Goal: Information Seeking & Learning: Learn about a topic

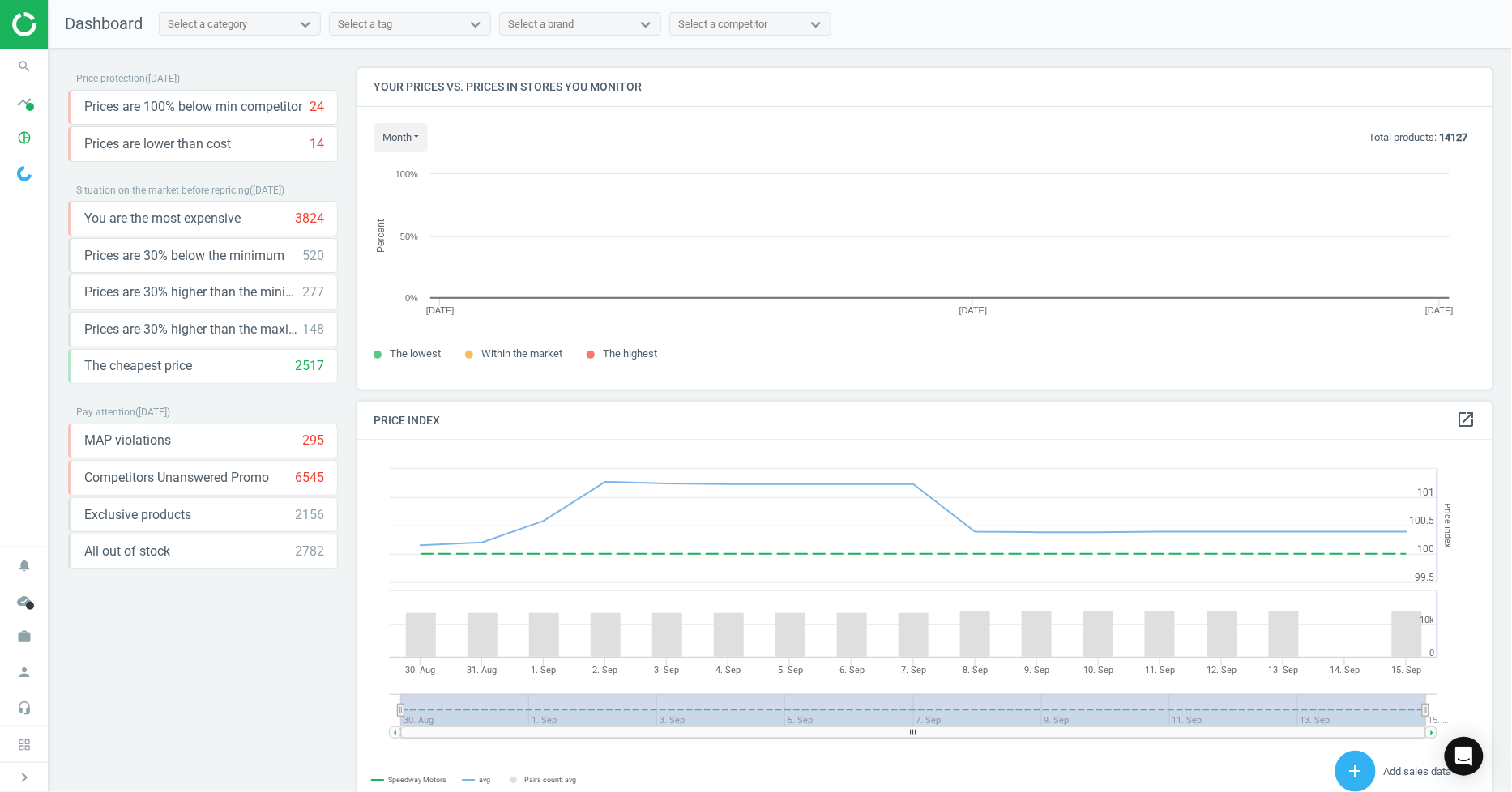
scroll to position [350, 1150]
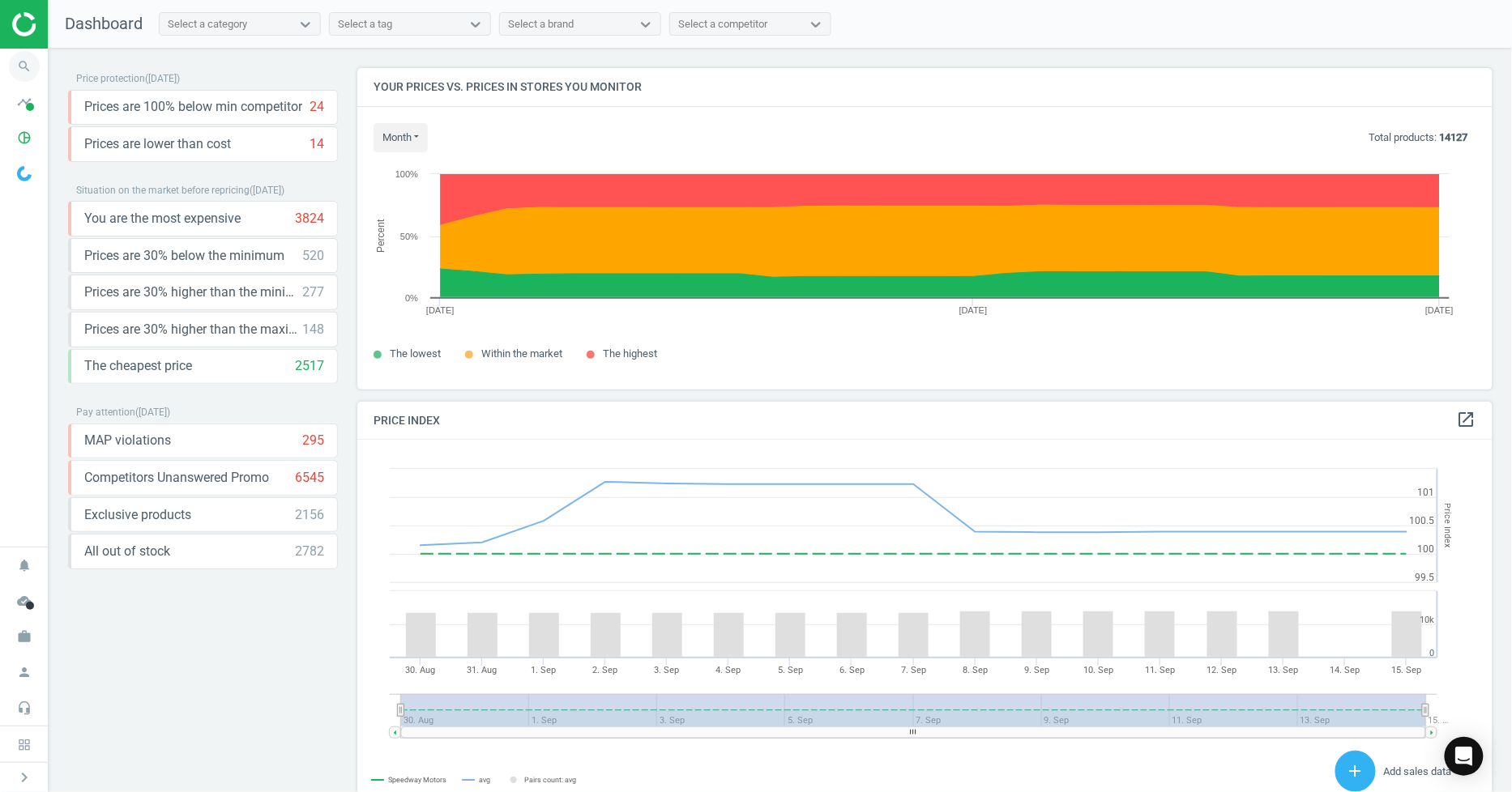
click at [14, 65] on icon "search" at bounding box center [24, 66] width 31 height 31
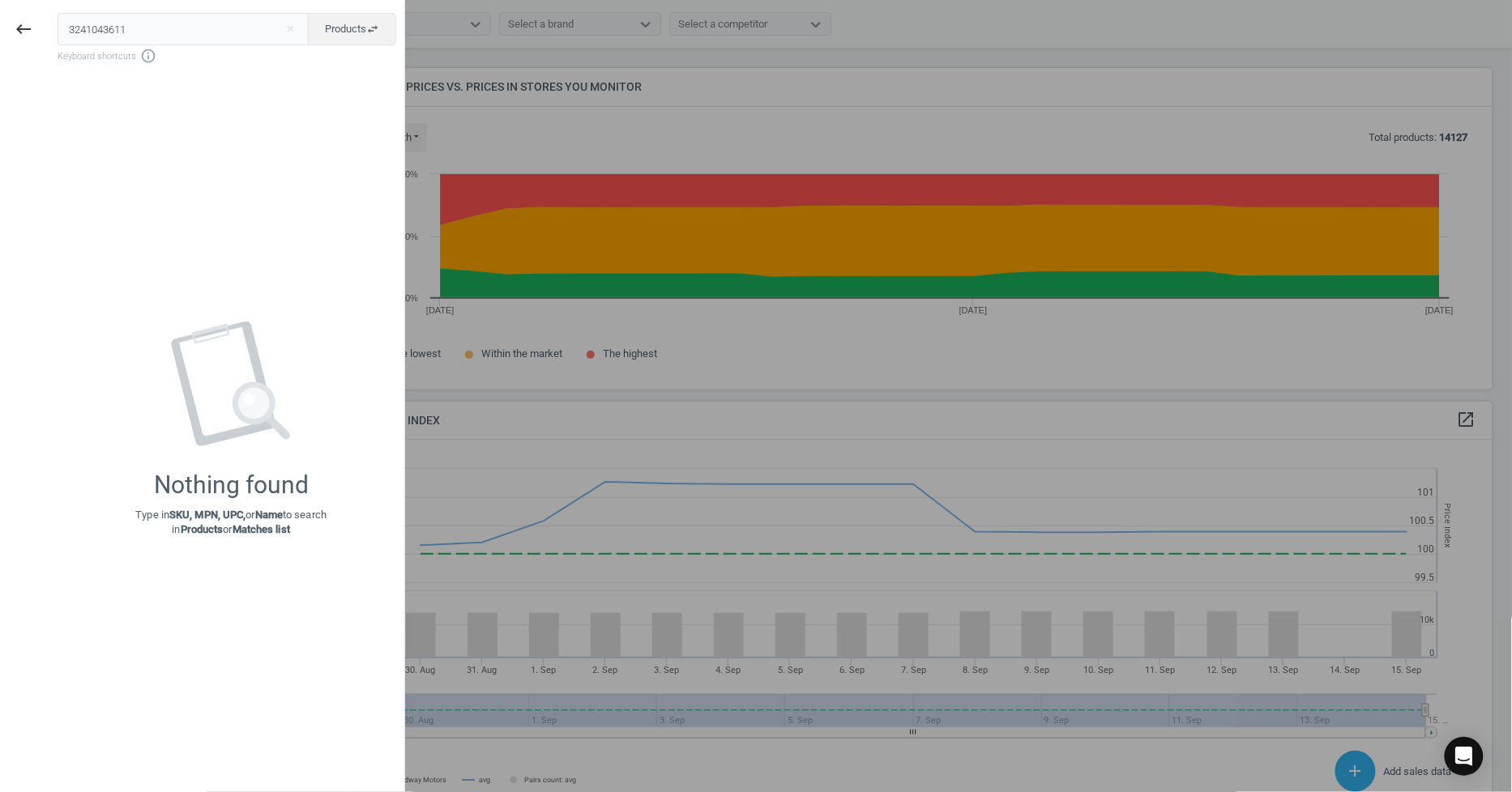
type input "3241043611"
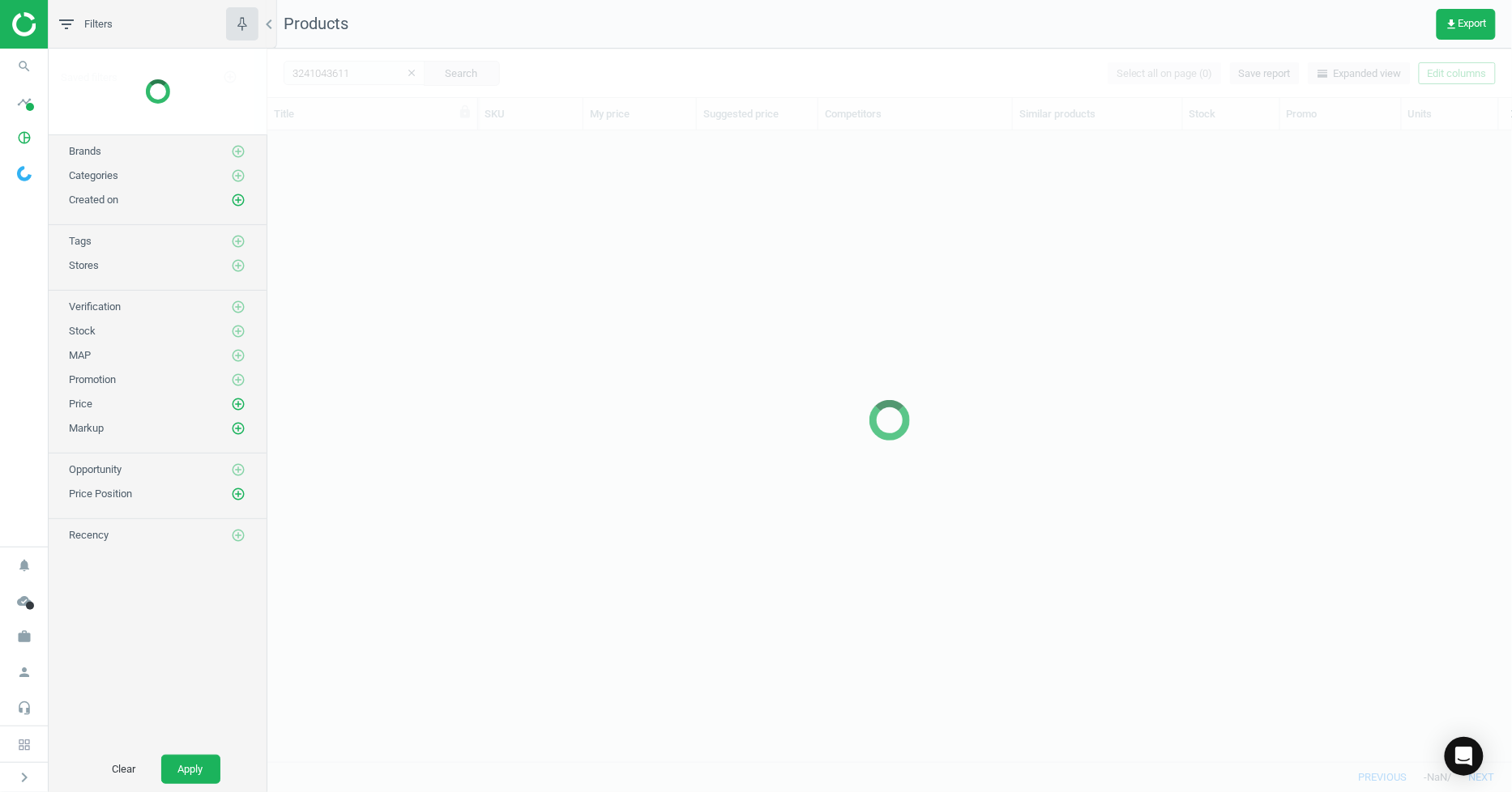
scroll to position [604, 1232]
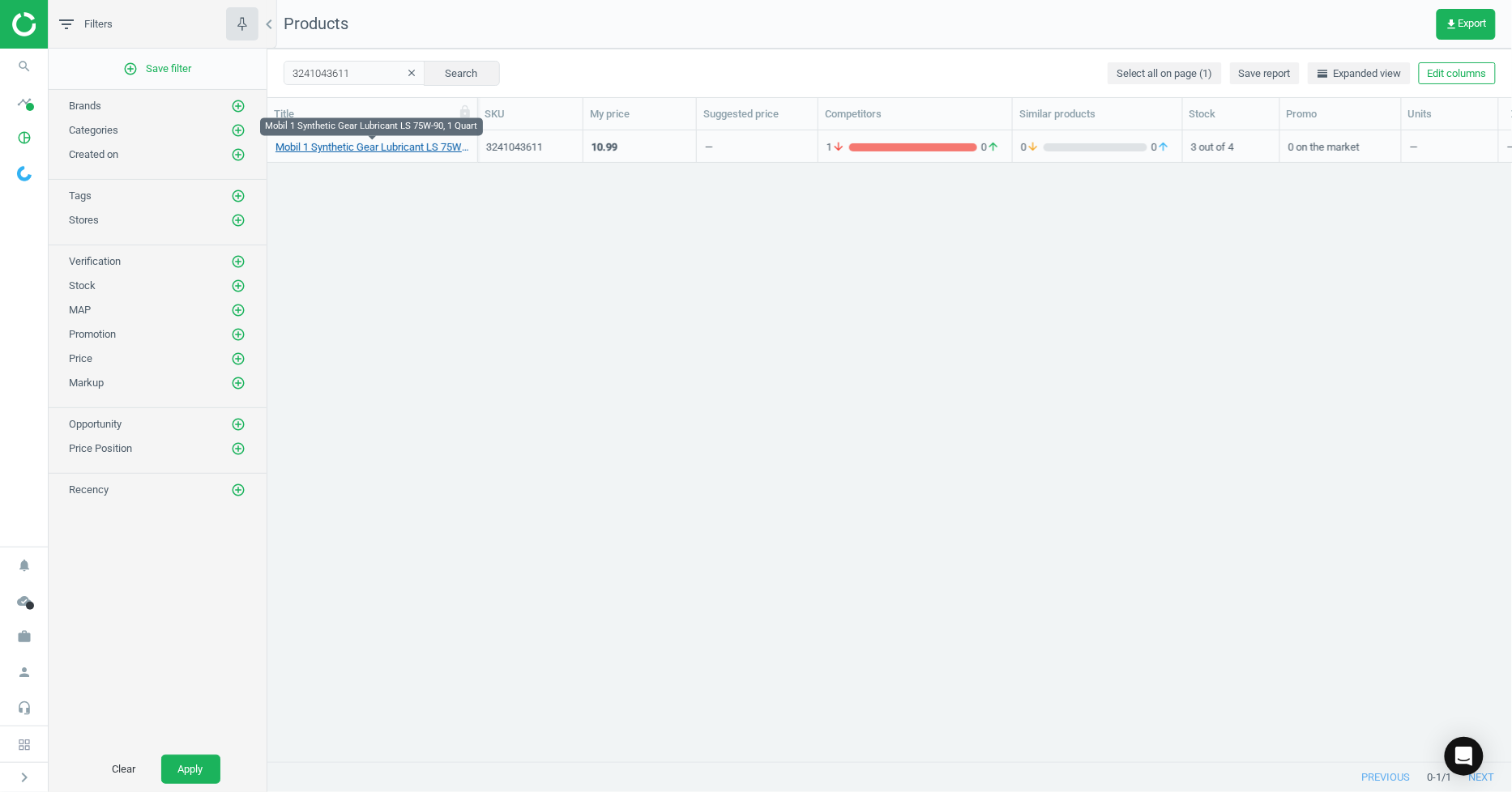
click at [330, 147] on link "Mobil 1 Synthetic Gear Lubricant LS 75W-90, 1 Quart" at bounding box center [372, 147] width 193 height 14
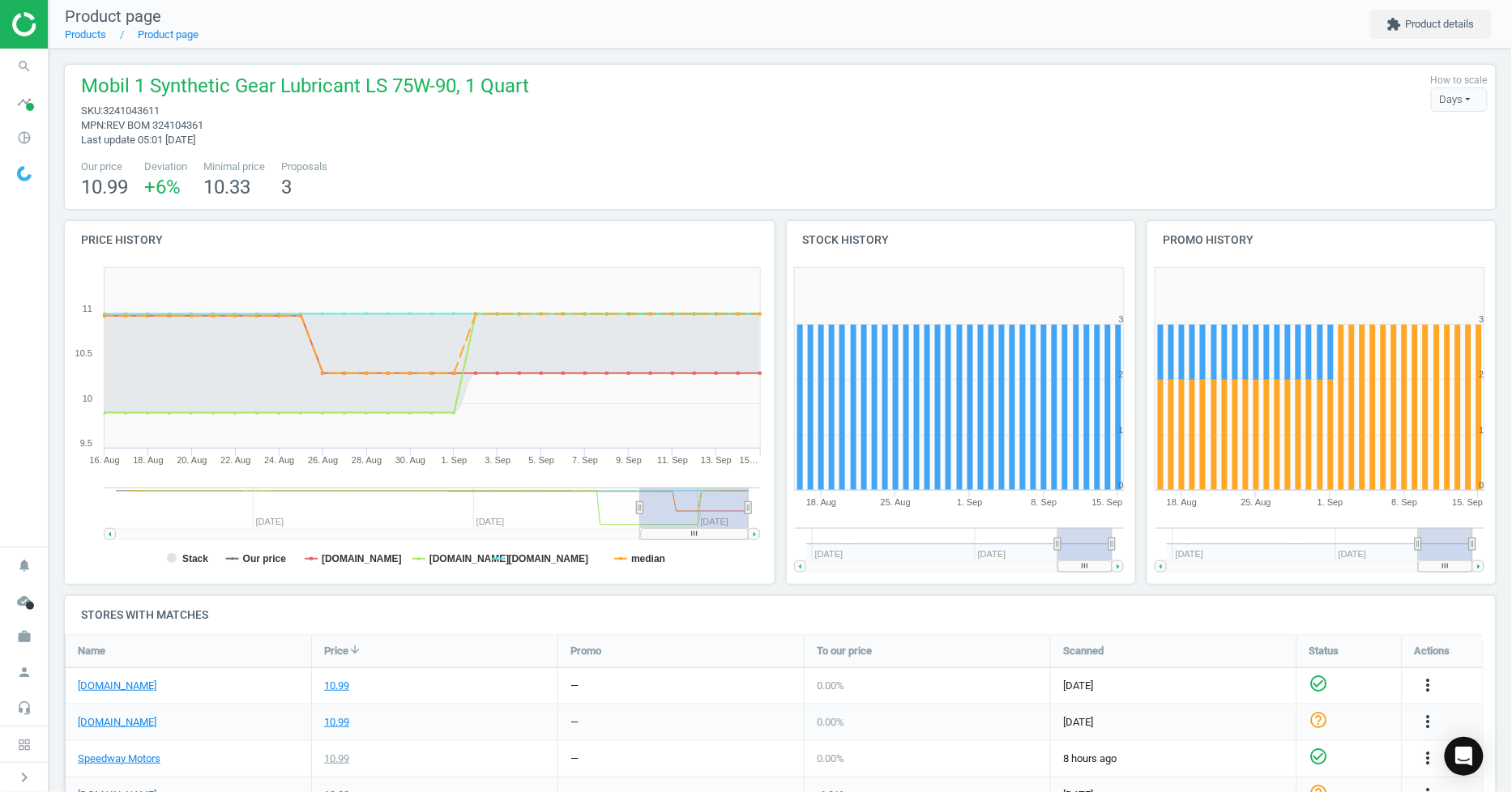
click at [136, 116] on span "3241043611" at bounding box center [131, 111] width 57 height 13
click at [132, 115] on span "3241043611" at bounding box center [131, 111] width 57 height 13
copy span "3241043611"
click at [33, 61] on icon "search" at bounding box center [24, 66] width 31 height 31
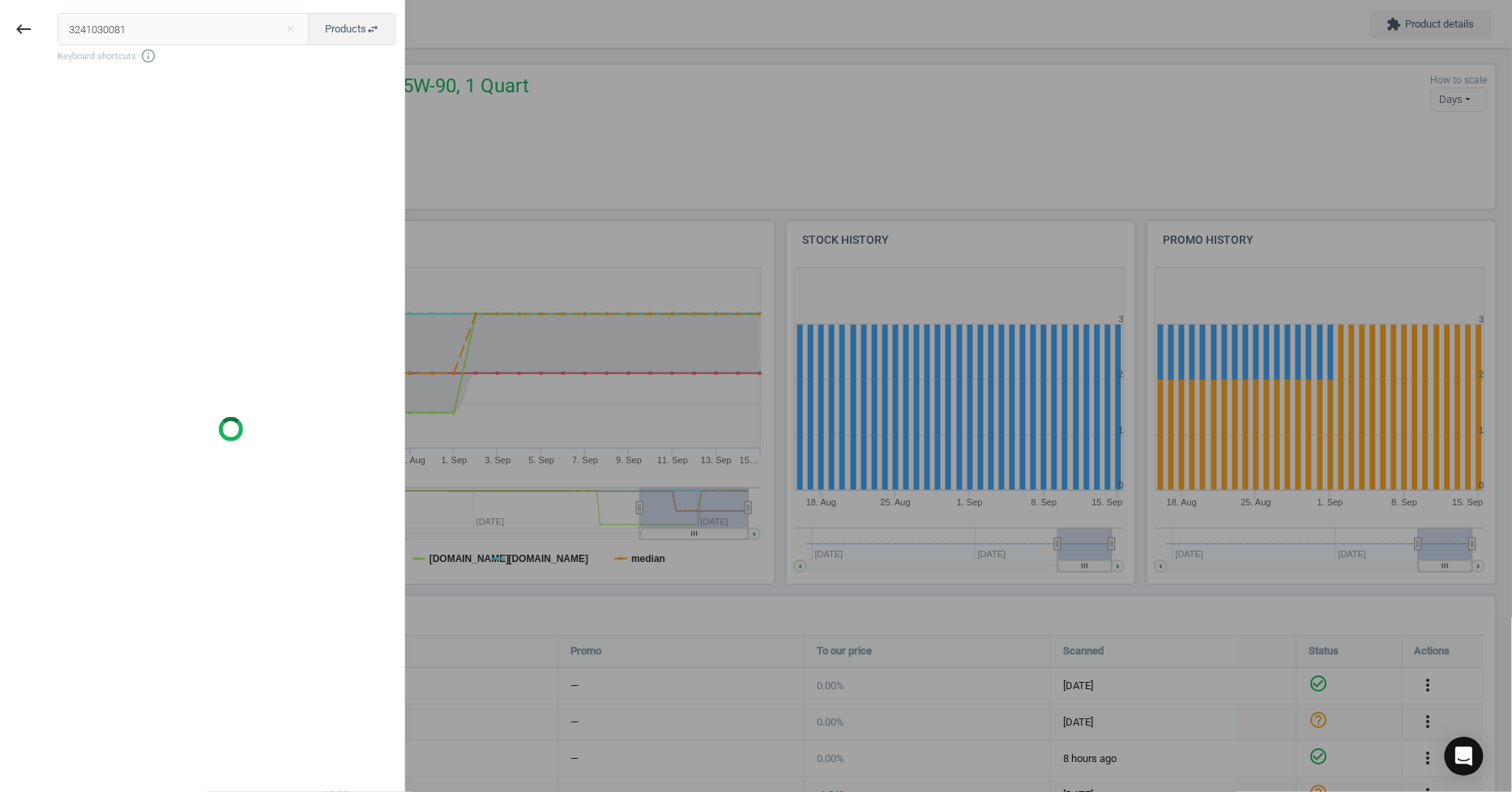
type input "3241030081"
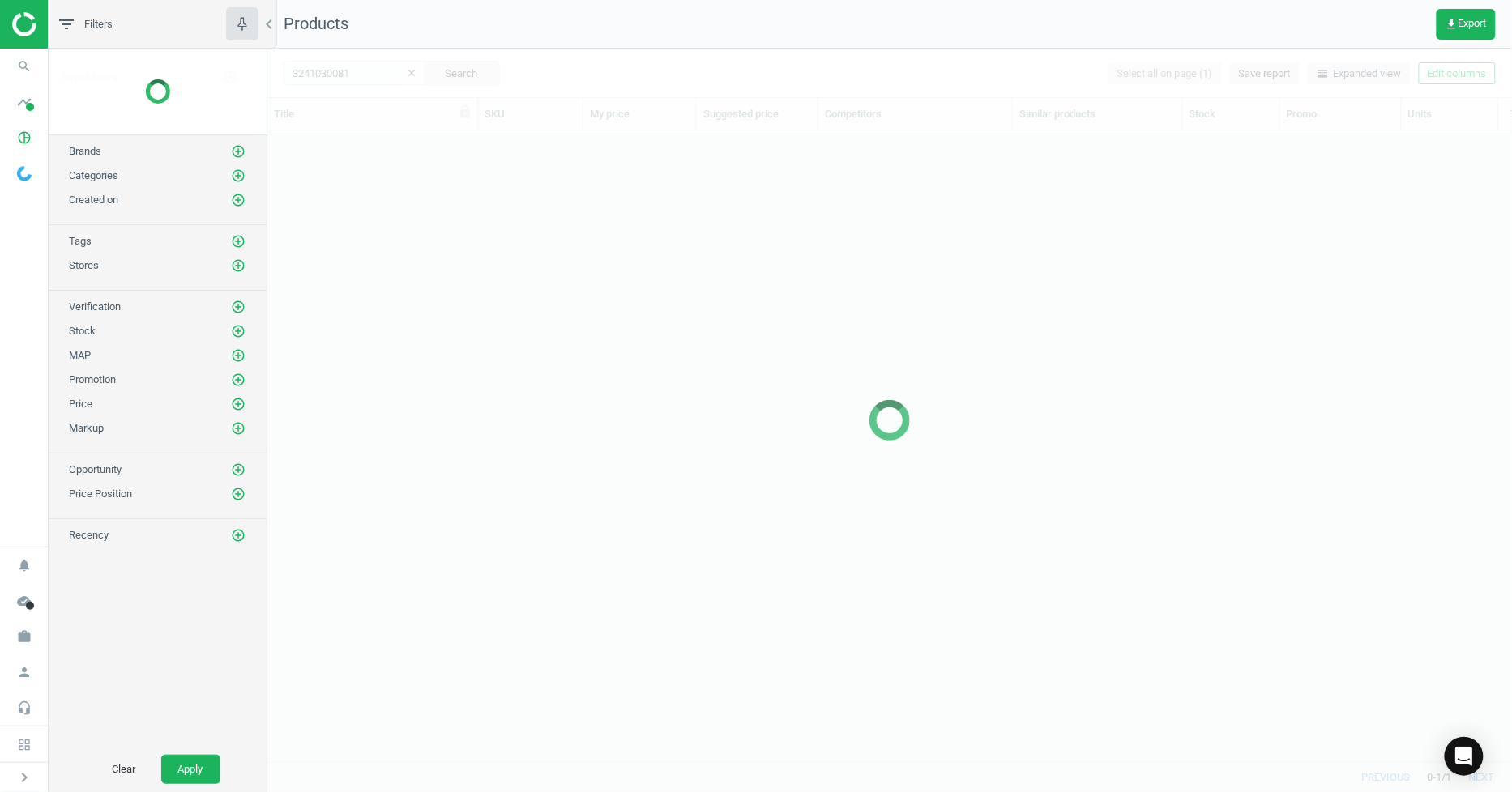
scroll to position [604, 1232]
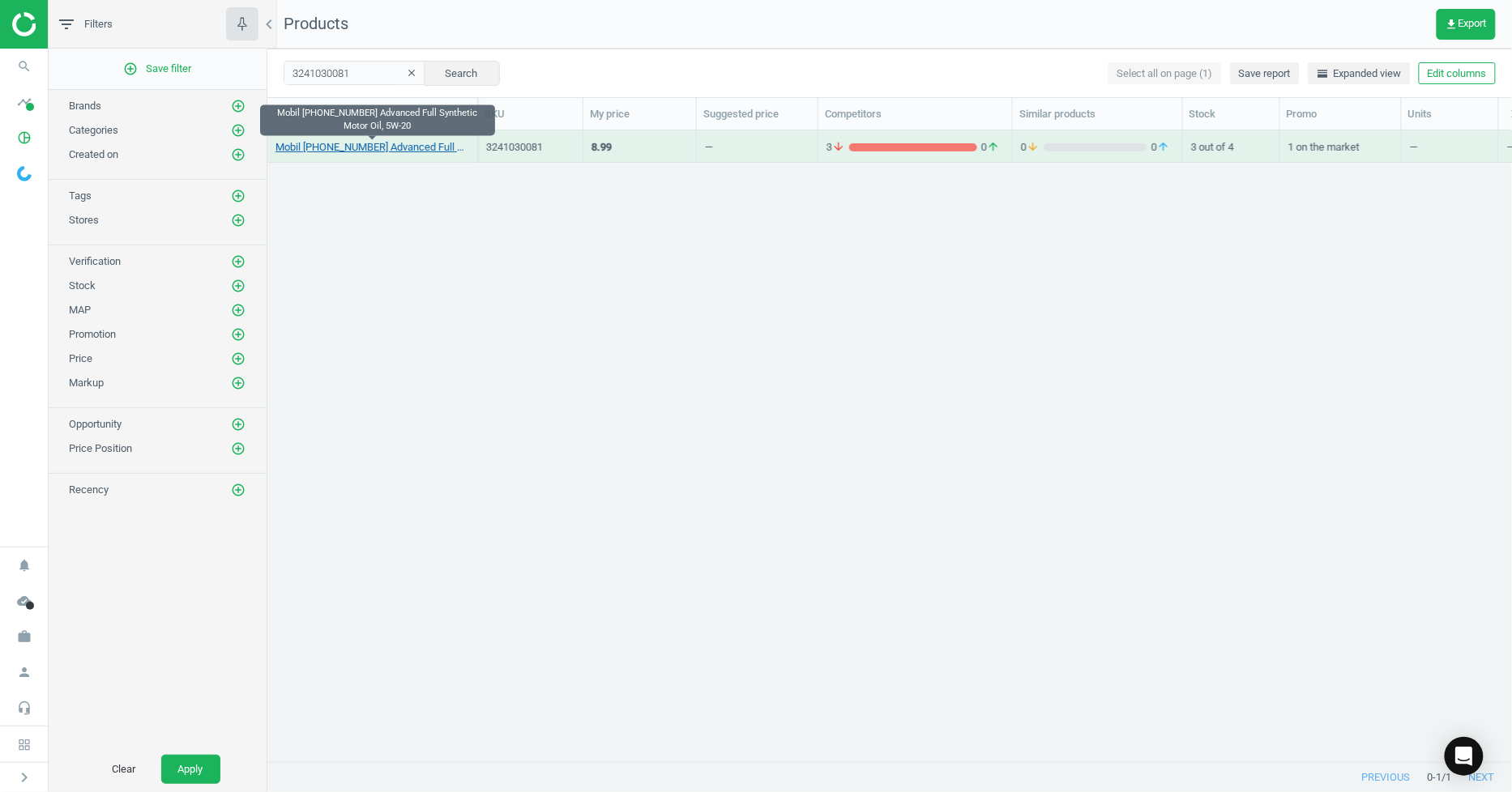
click at [389, 148] on link "Mobil [PHONE_NUMBER] Advanced Full Synthetic Motor Oil, 5W-20" at bounding box center [372, 147] width 193 height 14
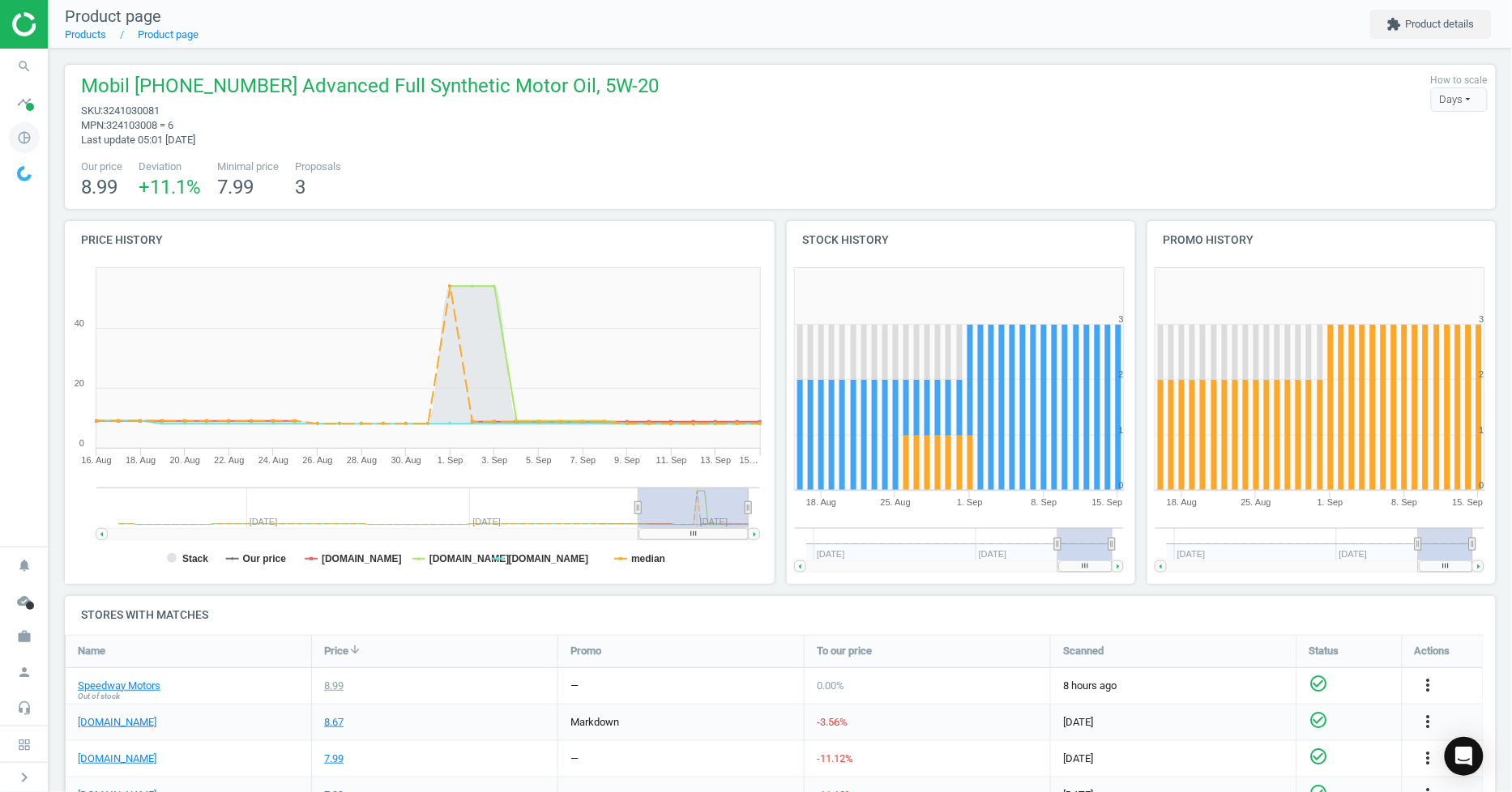
click at [25, 130] on icon "pie_chart_outlined" at bounding box center [24, 137] width 31 height 31
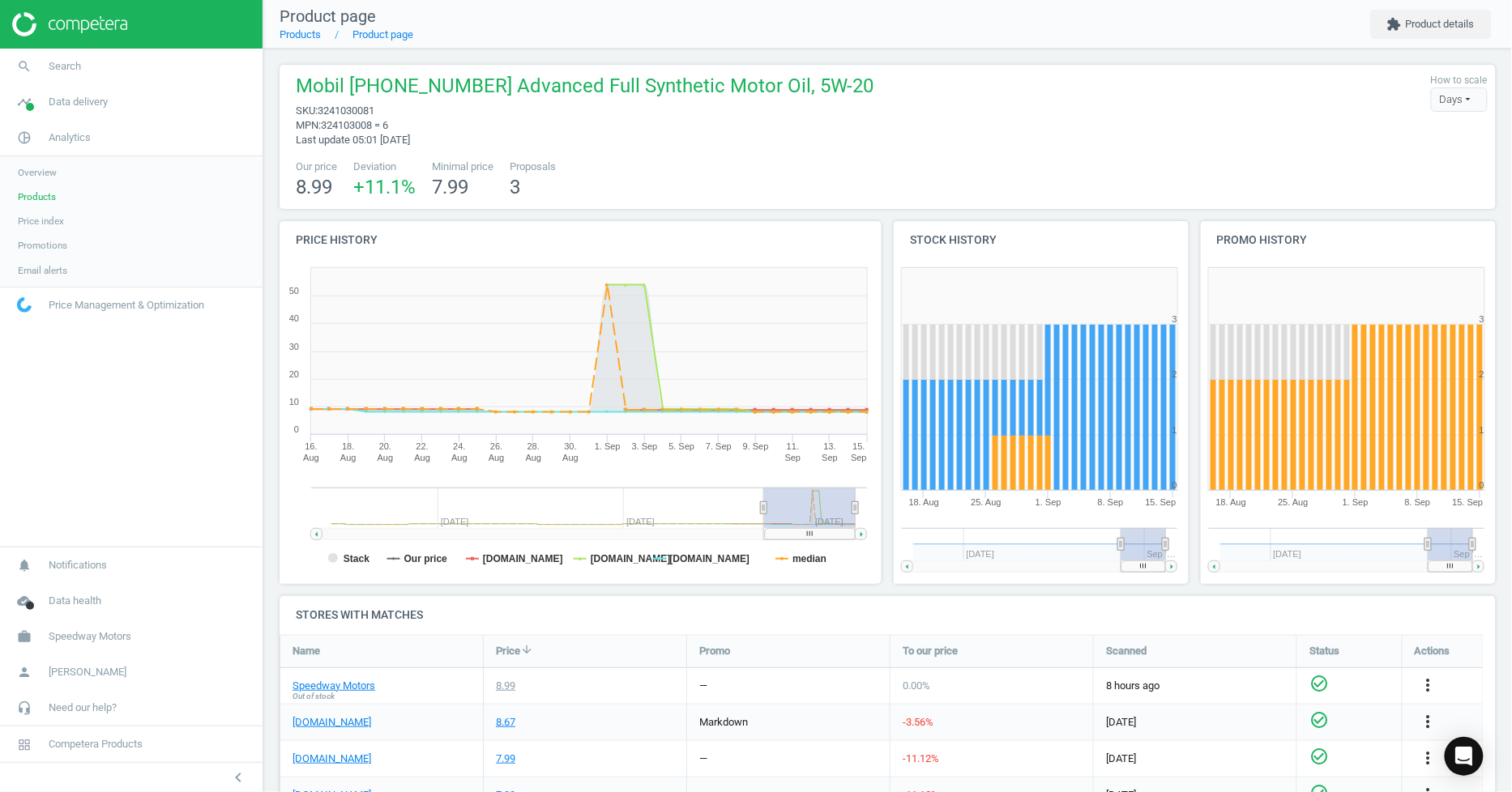
click at [54, 219] on span "Price index" at bounding box center [40, 220] width 46 height 13
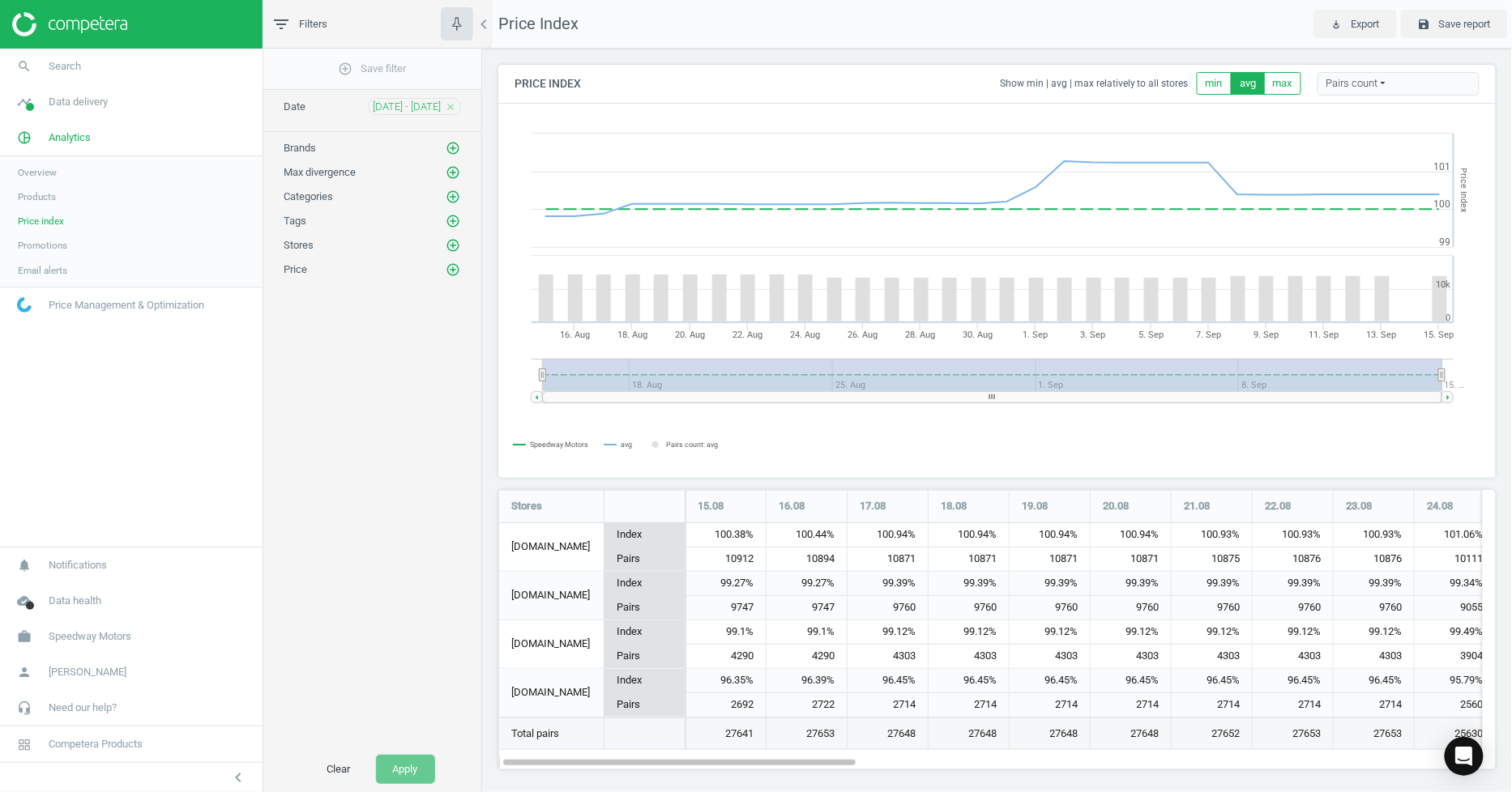
scroll to position [308, 1013]
click at [450, 149] on icon "add_circle_outline" at bounding box center [452, 147] width 14 height 14
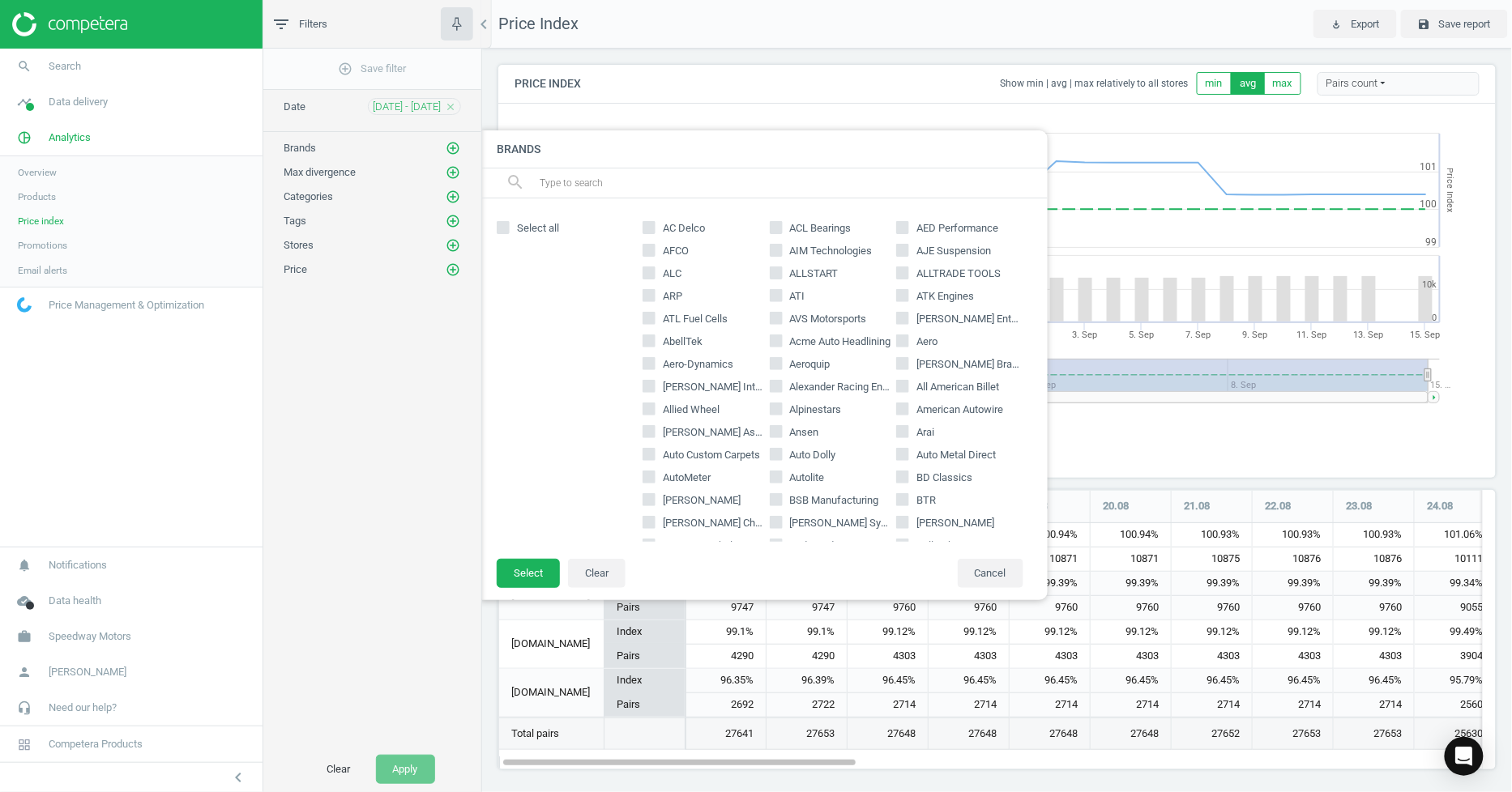
click at [570, 187] on input "text" at bounding box center [787, 183] width 497 height 26
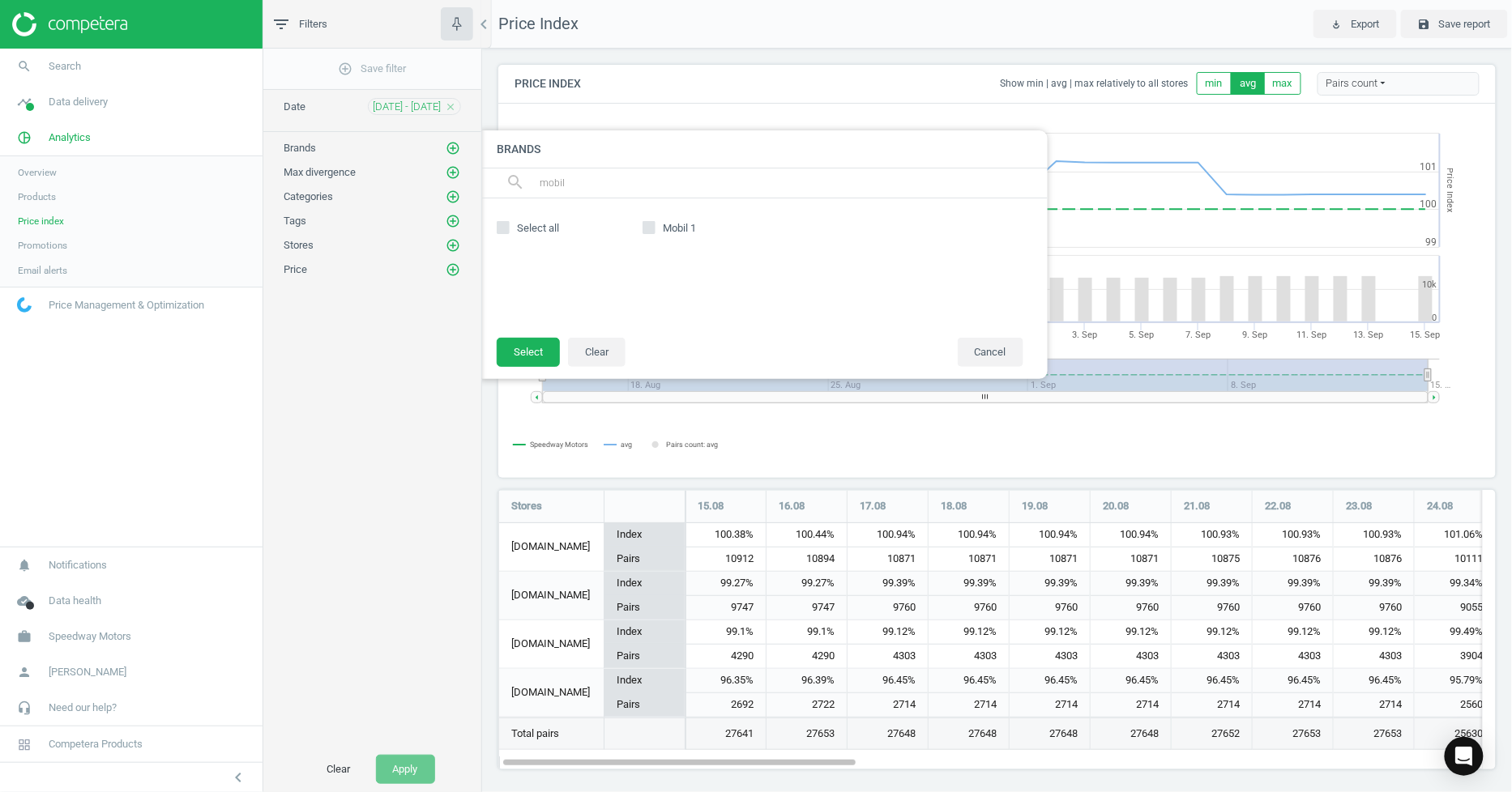
type input "mobil"
click at [653, 227] on input "Mobil 1" at bounding box center [648, 228] width 11 height 11
checkbox input "true"
click at [546, 362] on button "Select" at bounding box center [527, 352] width 63 height 29
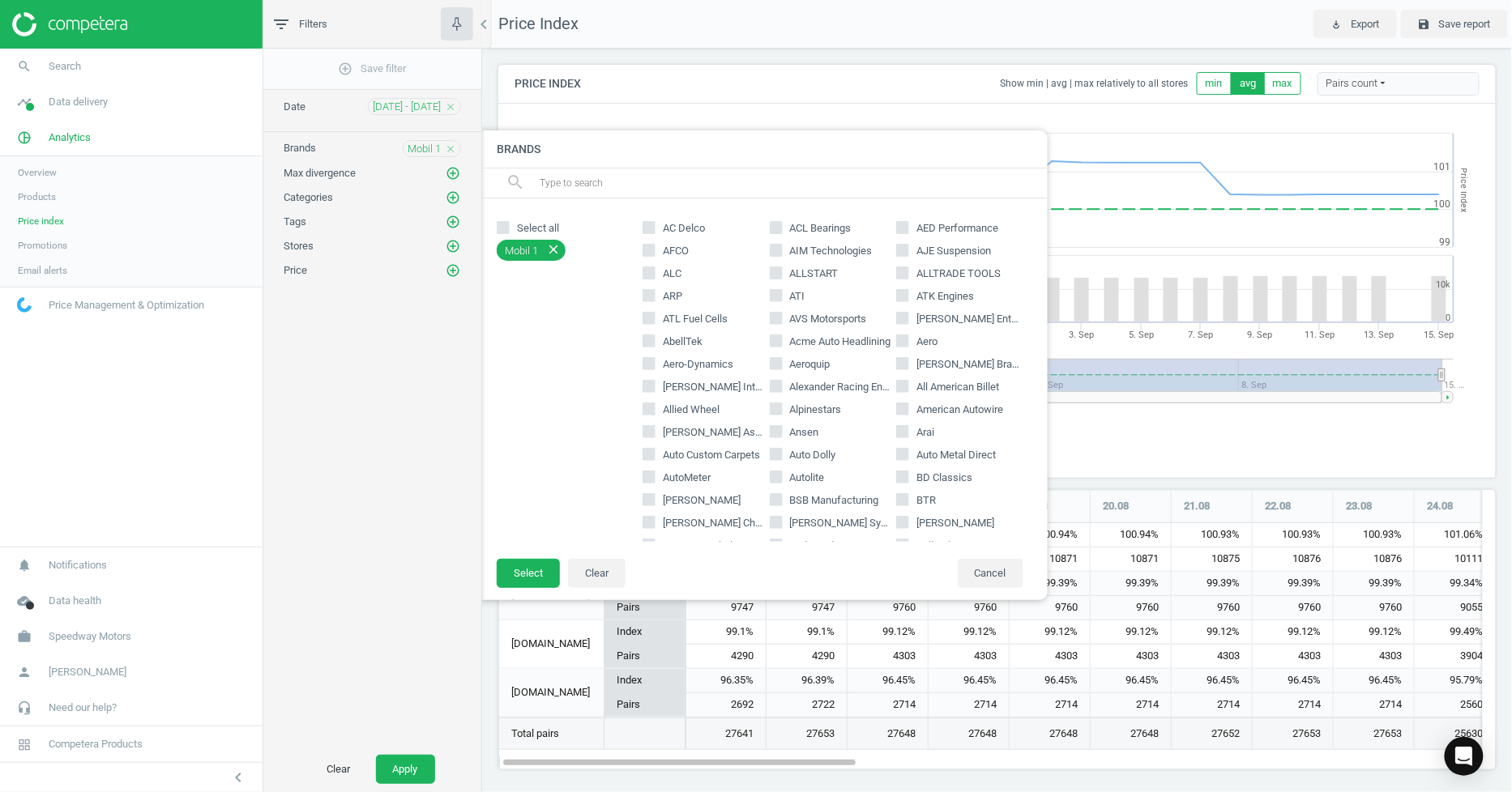
scroll to position [8, 8]
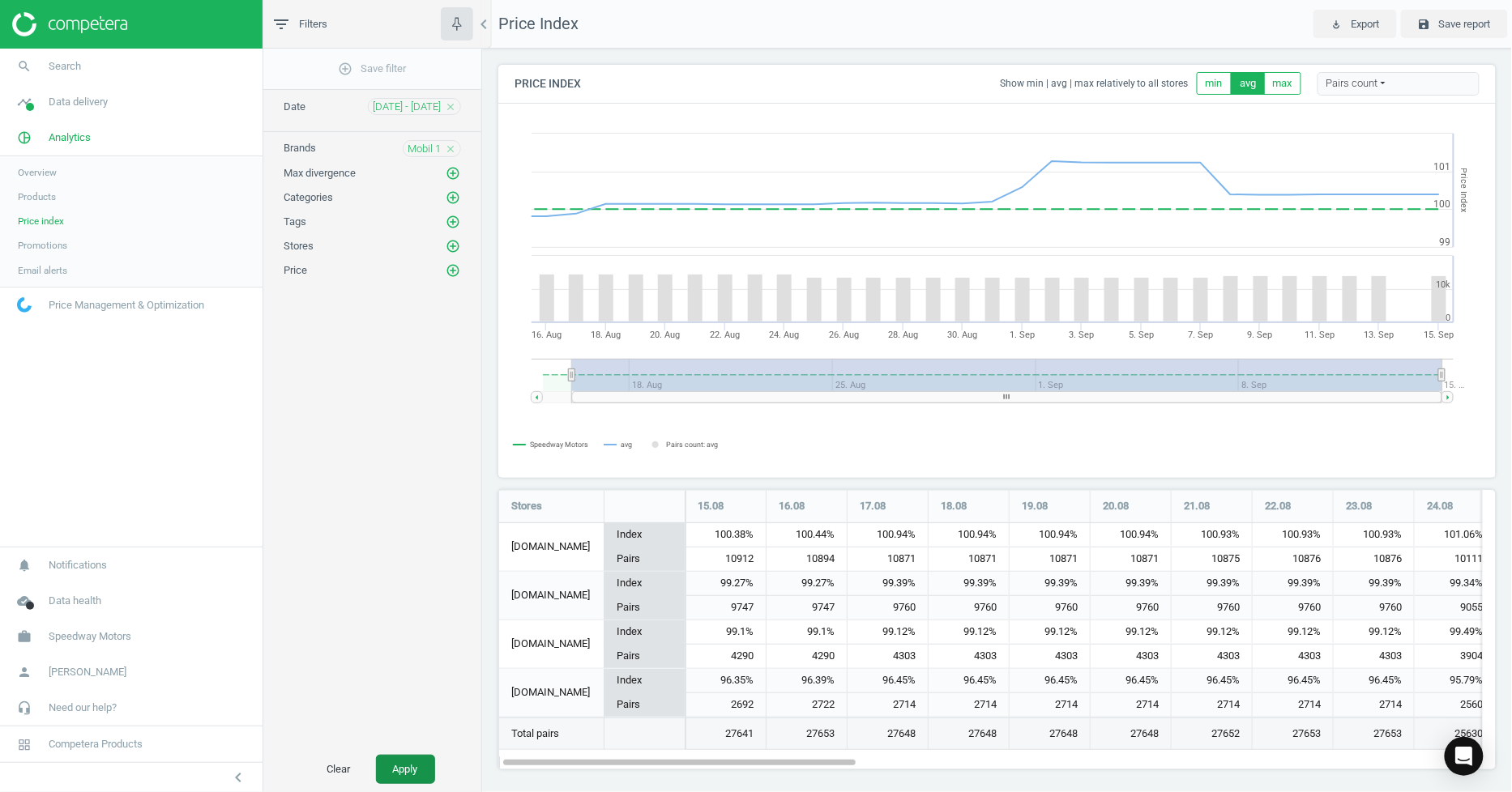
click at [405, 771] on button "Apply" at bounding box center [405, 769] width 59 height 29
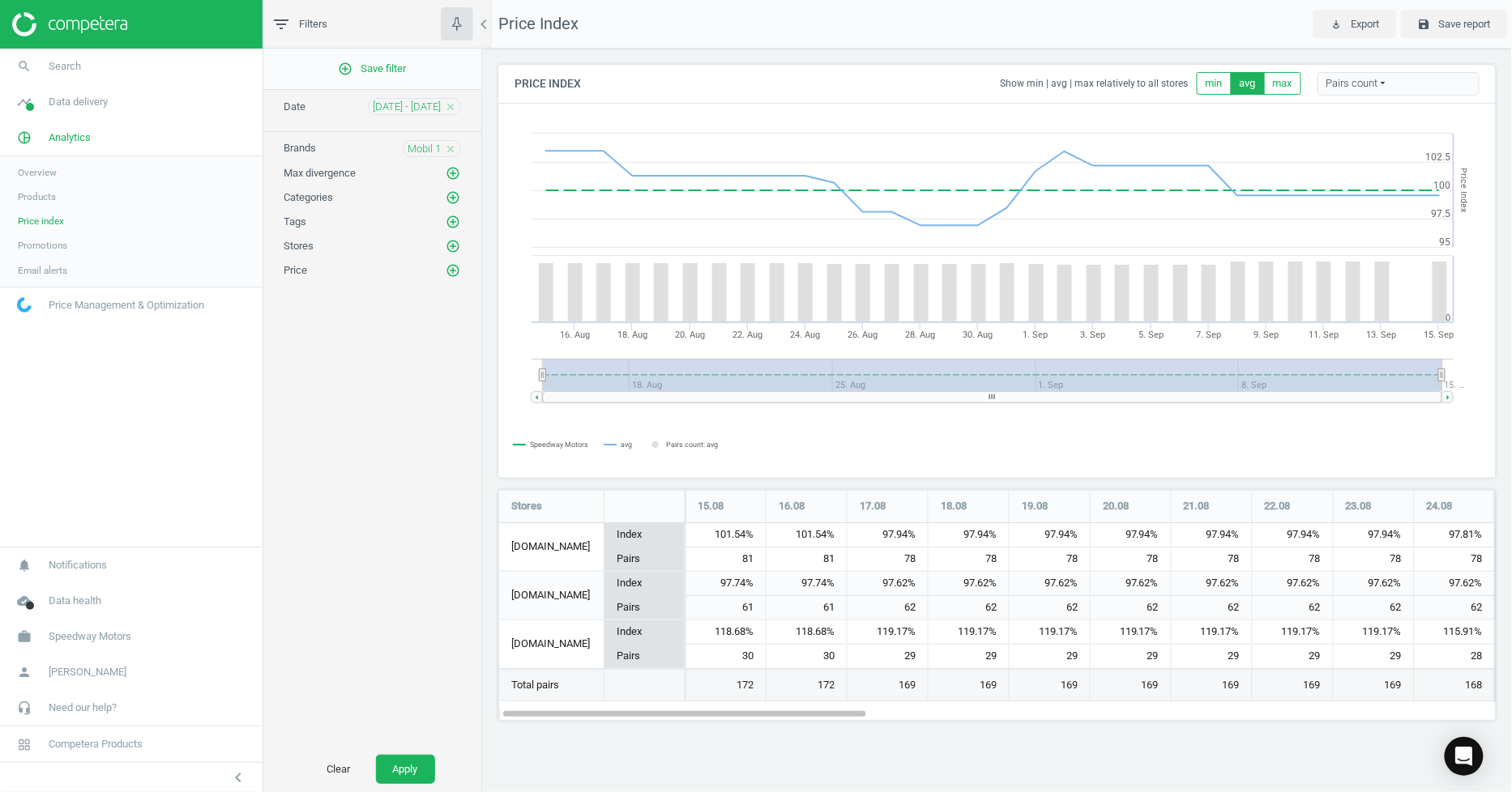
scroll to position [260, 1026]
click at [403, 774] on button "Apply" at bounding box center [405, 769] width 59 height 29
click at [409, 763] on button "Apply" at bounding box center [405, 769] width 59 height 29
click at [426, 106] on span "[DATE] - [DATE]" at bounding box center [406, 106] width 68 height 14
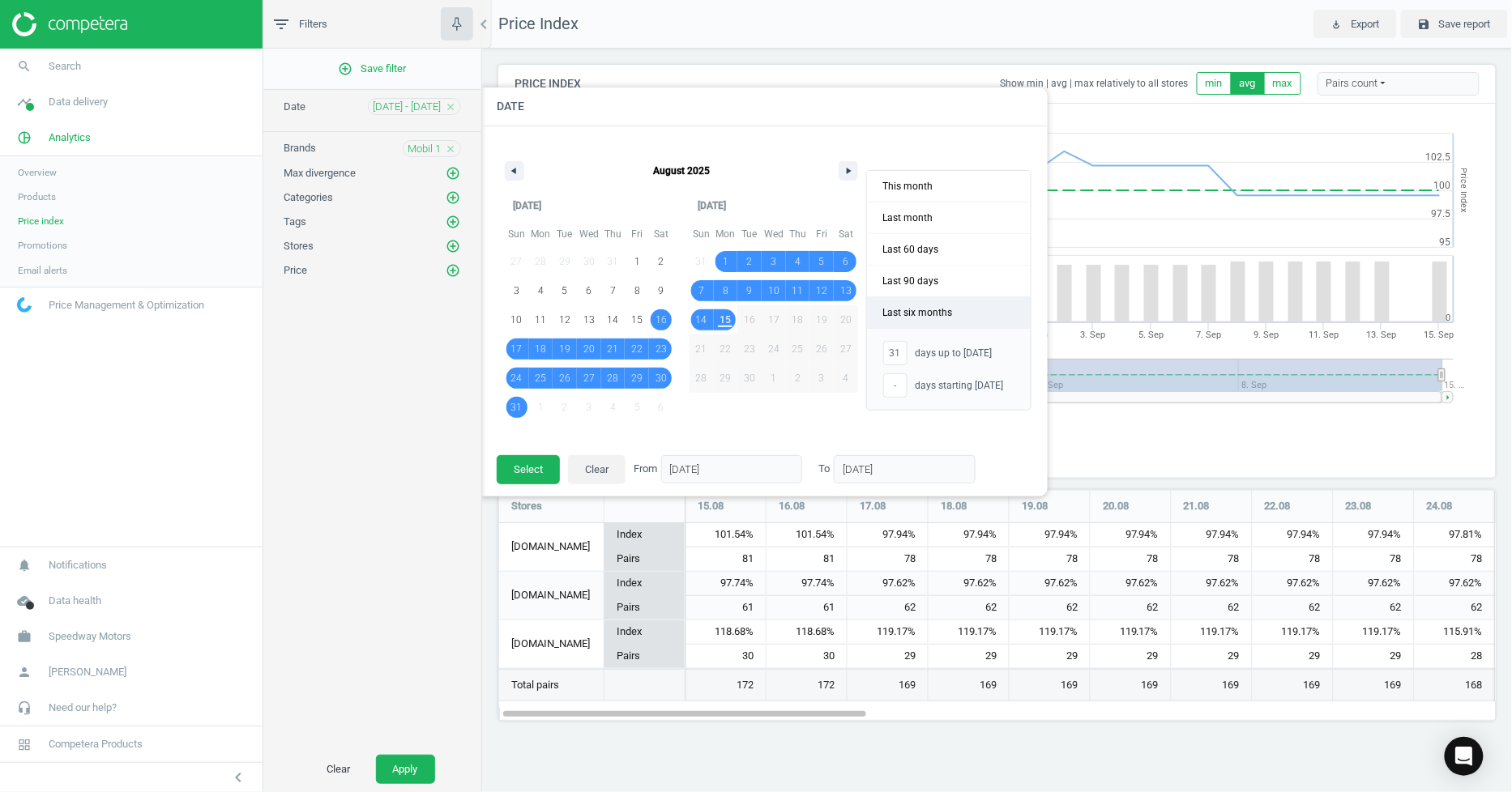
click at [925, 313] on span "Last six months" at bounding box center [948, 312] width 163 height 31
type input "-"
type input "[DATE]"
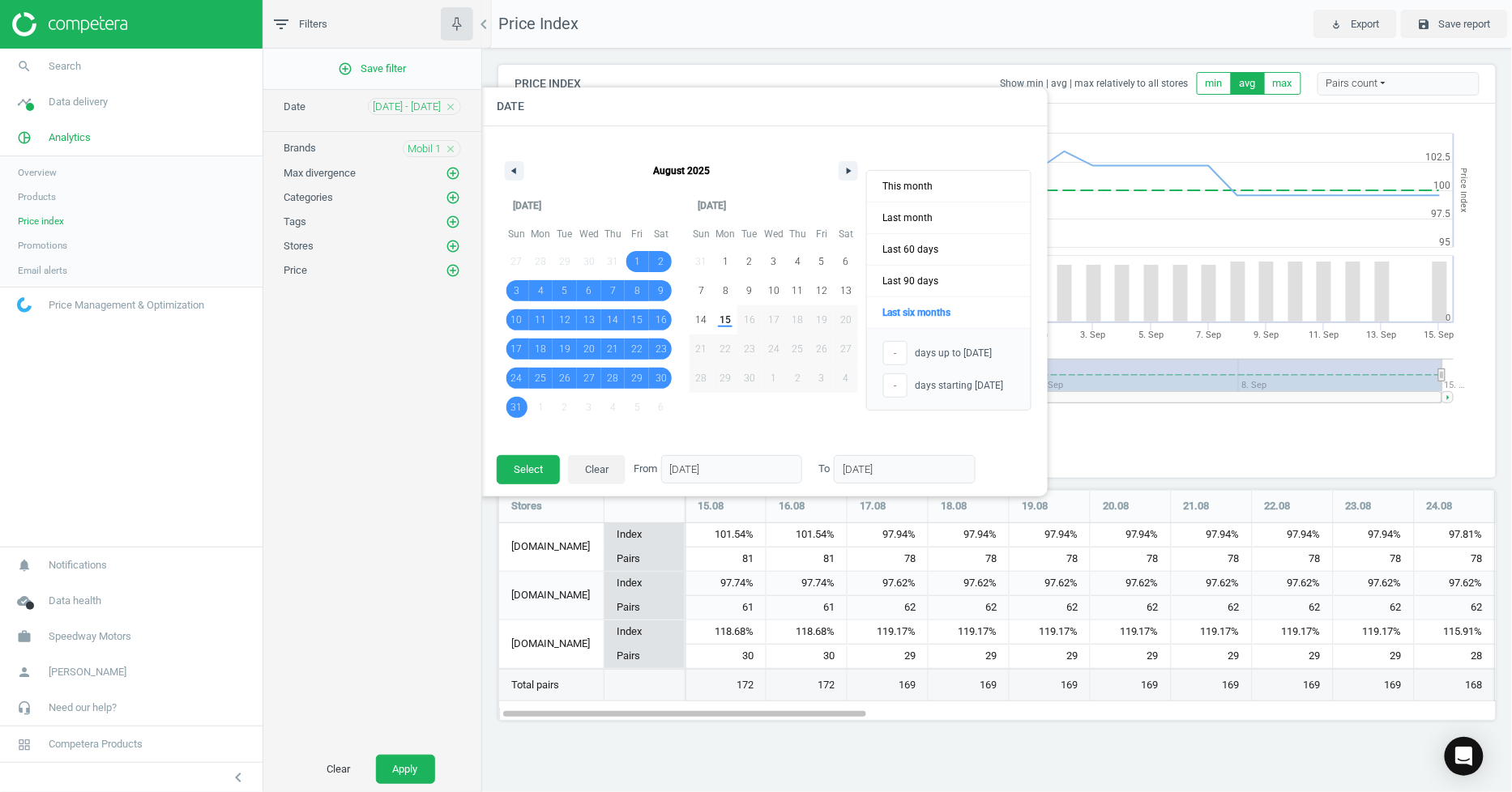
click at [409, 790] on div "Clear Apply" at bounding box center [372, 769] width 218 height 45
click at [408, 765] on button "Apply" at bounding box center [405, 769] width 59 height 29
click at [536, 474] on button "Select" at bounding box center [527, 470] width 63 height 29
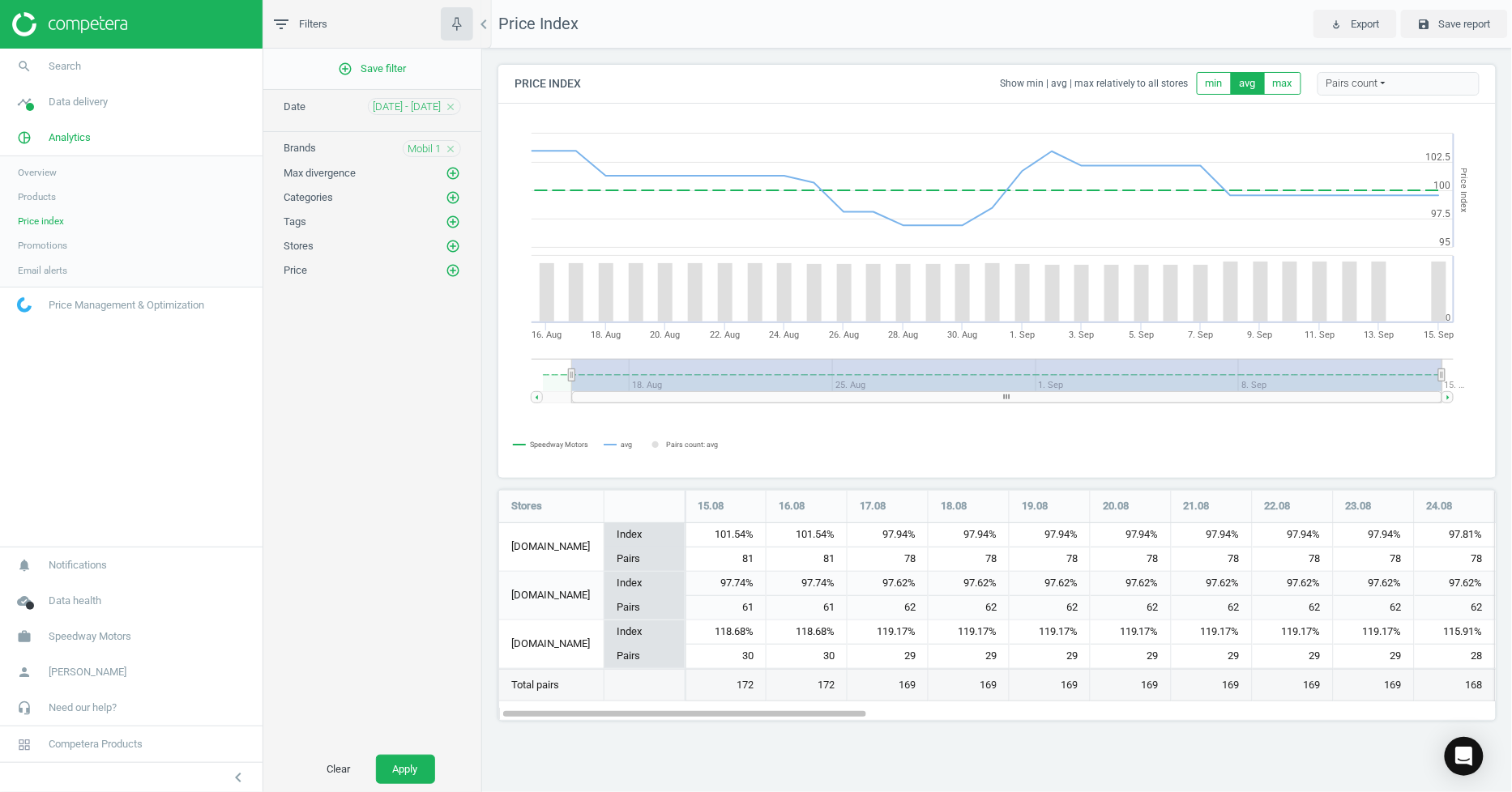
drag, startPoint x: 426, startPoint y: 759, endPoint x: 438, endPoint y: 741, distance: 21.6
click at [424, 759] on button "Apply" at bounding box center [405, 769] width 59 height 29
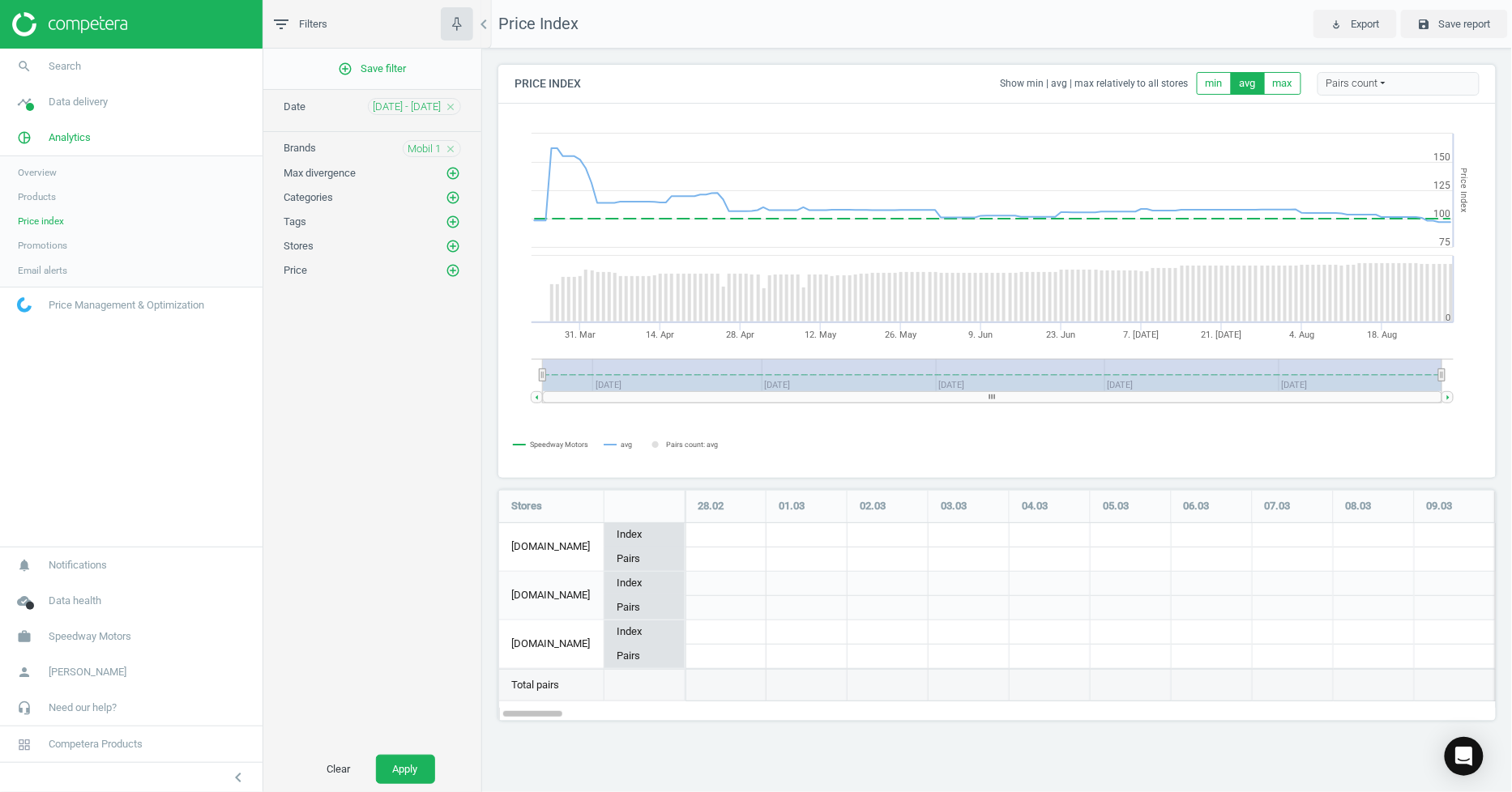
scroll to position [260, 1026]
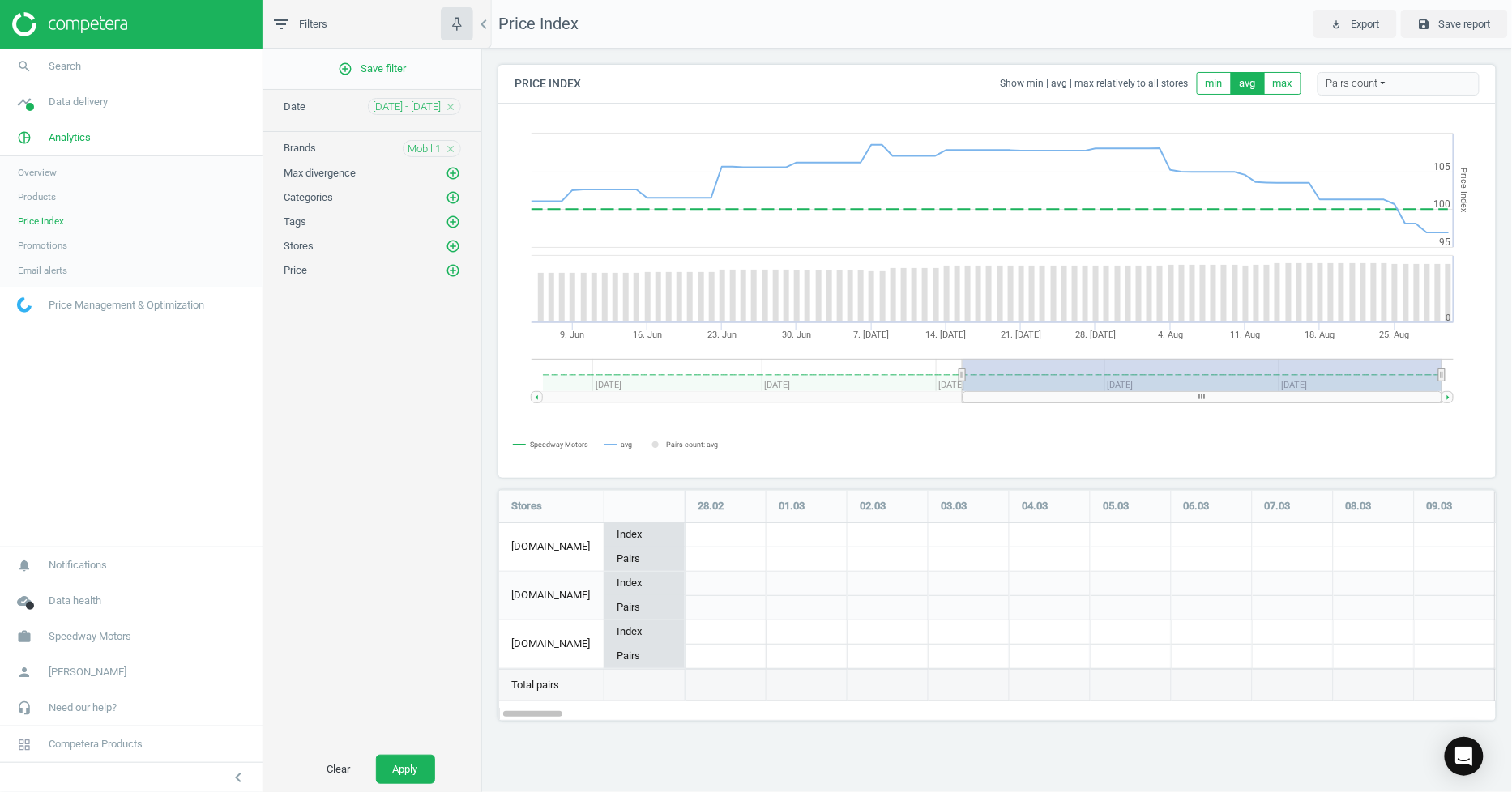
drag, startPoint x: 541, startPoint y: 373, endPoint x: 963, endPoint y: 357, distance: 422.3
click at [963, 357] on icon "Created with Highstock 6.2.0 Price Index Speedway Motors avg Pairs count: avg […" at bounding box center [997, 291] width 996 height 373
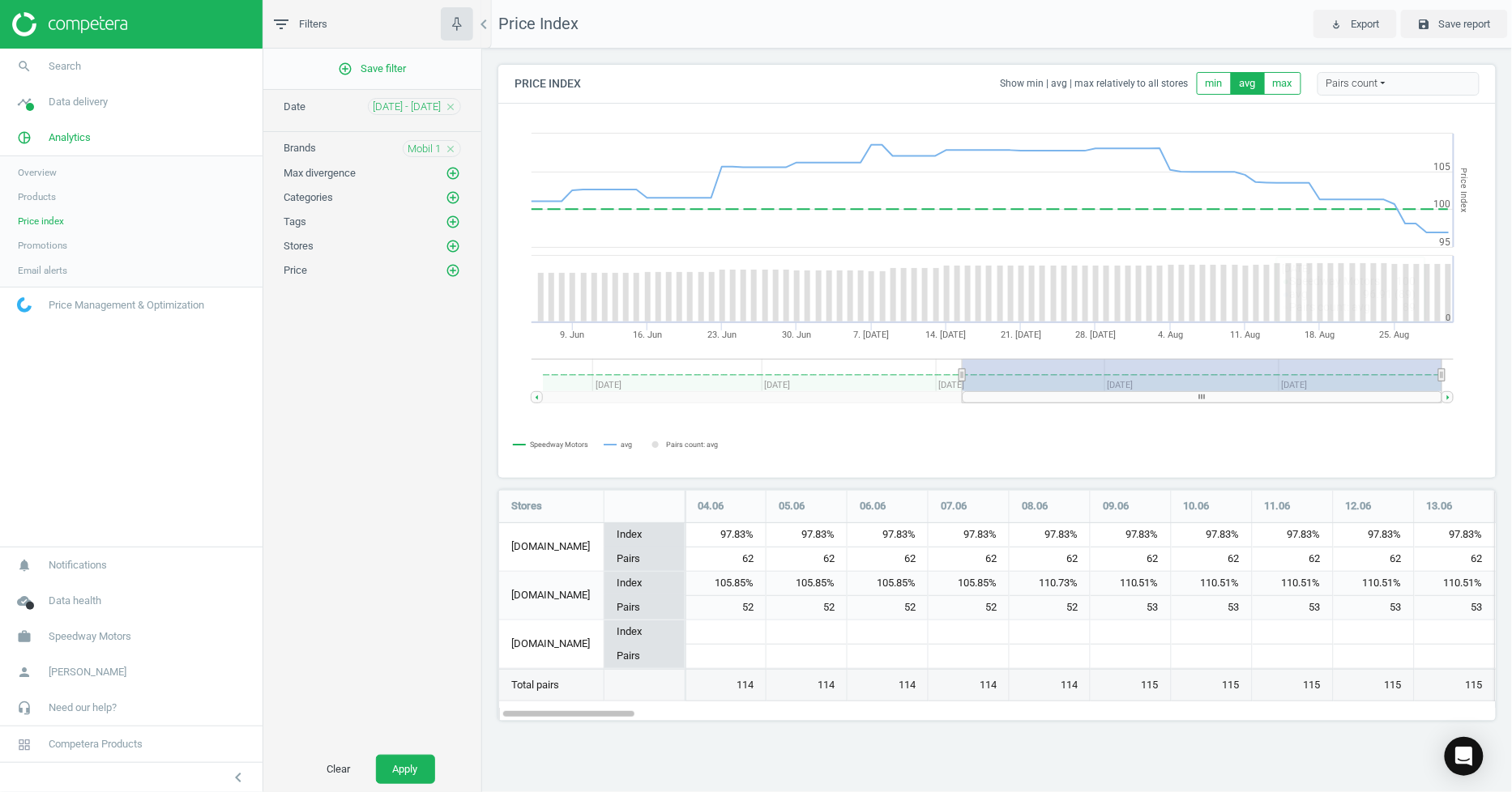
drag, startPoint x: 1357, startPoint y: 384, endPoint x: 1484, endPoint y: 393, distance: 127.3
click at [1484, 393] on icon "Created with Highstock 6.2.0 Price Index Speedway Motors avg Pairs count: avg […" at bounding box center [997, 291] width 996 height 373
click at [416, 138] on div "Brands Mobil 1 close" at bounding box center [372, 145] width 218 height 25
click at [424, 157] on span "Mobil 1" at bounding box center [424, 148] width 33 height 14
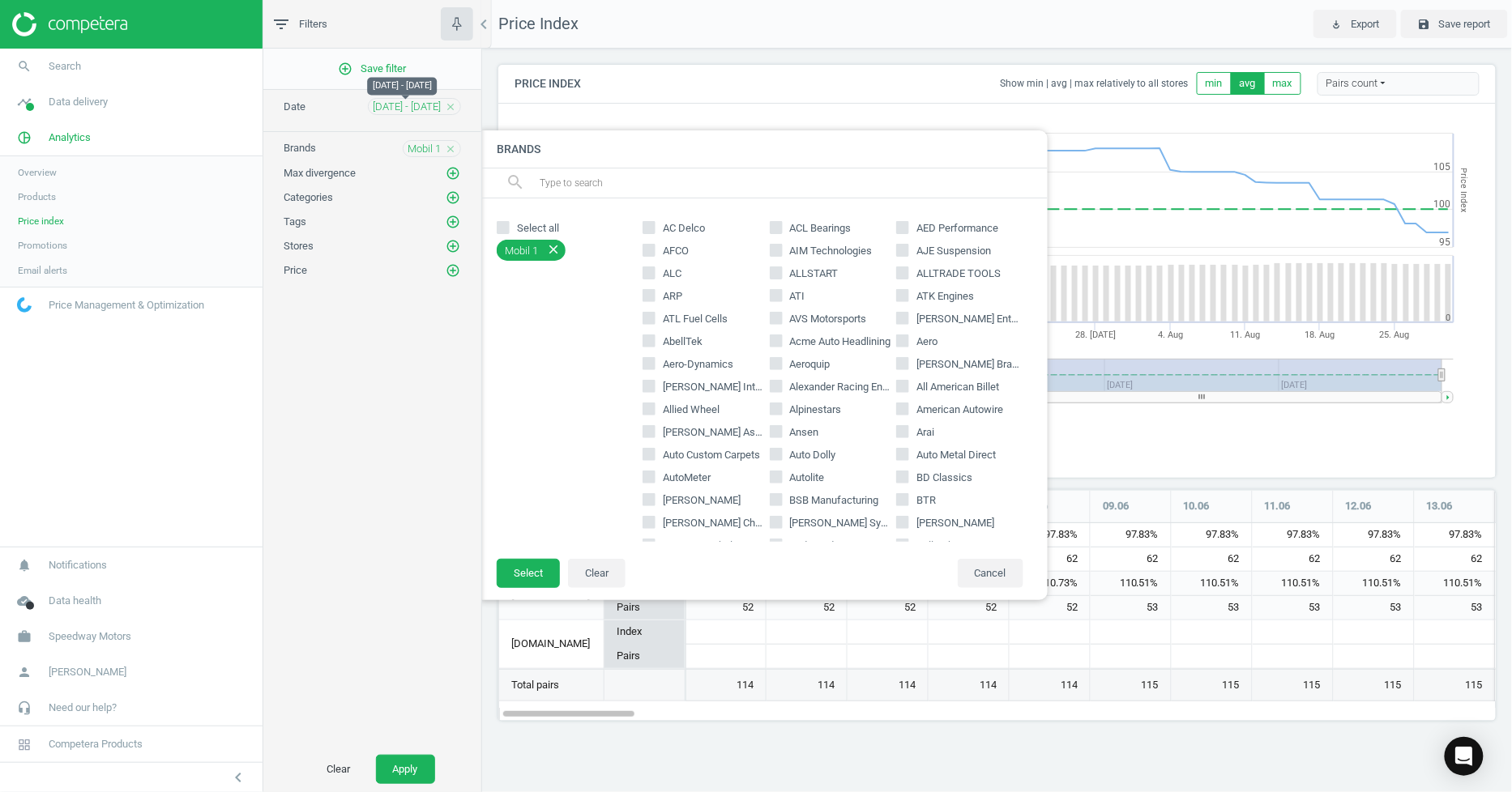
click at [416, 103] on span "[DATE] - [DATE]" at bounding box center [406, 106] width 68 height 14
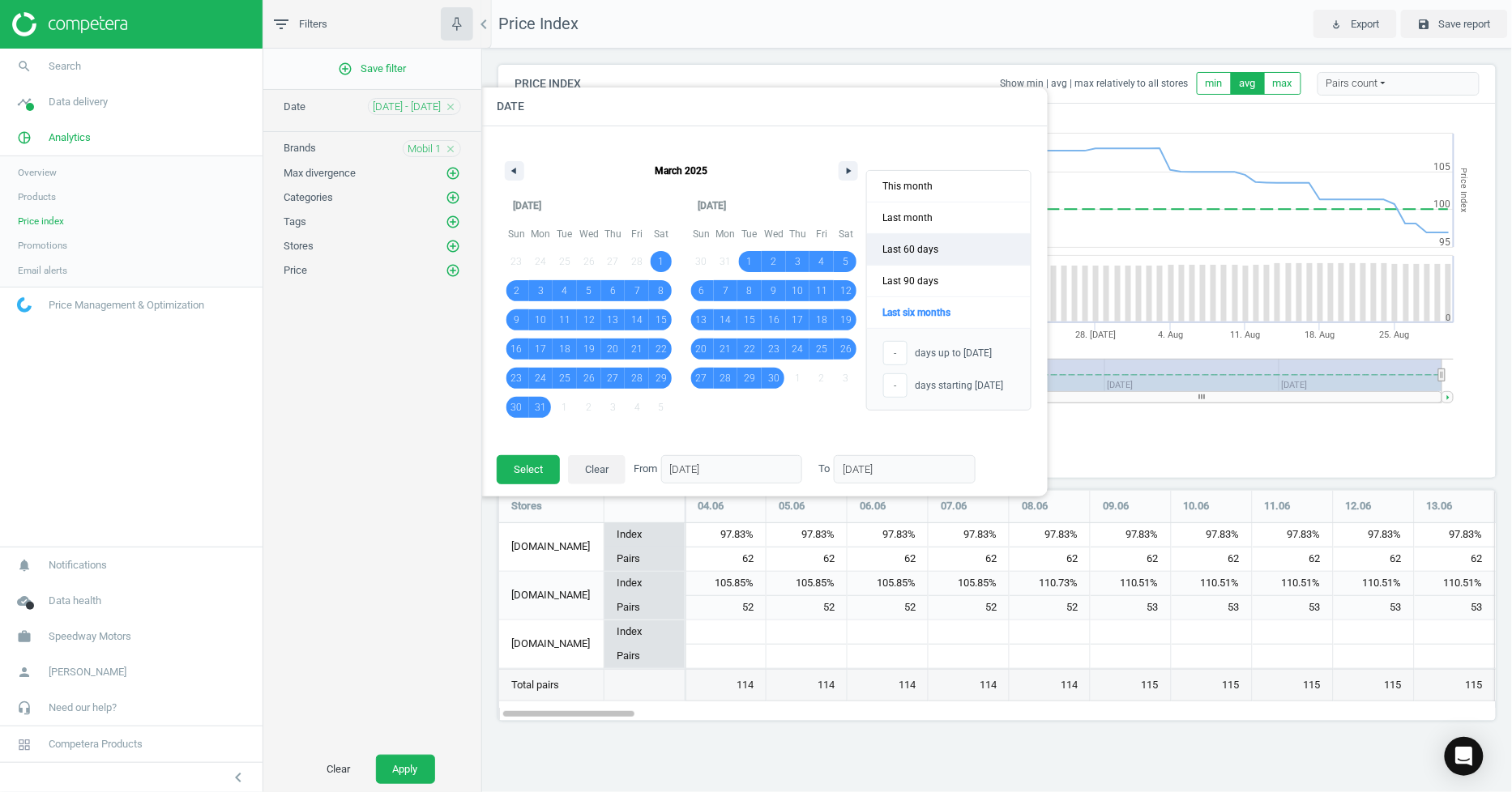
click at [922, 249] on span "Last 60 days" at bounding box center [948, 249] width 163 height 31
type input "[DATE]"
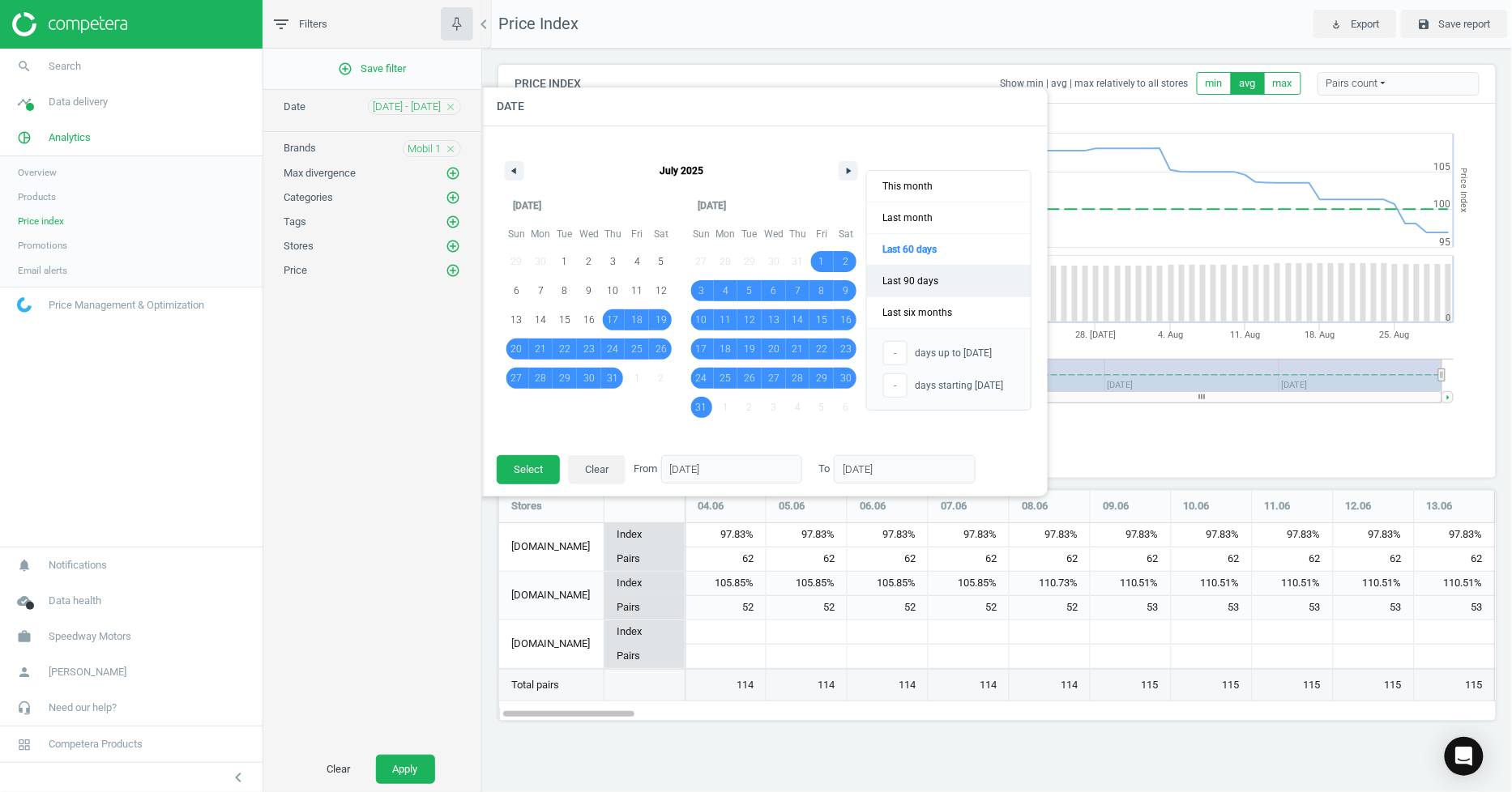
click at [919, 275] on span "Last 90 days" at bounding box center [948, 280] width 163 height 31
type input "[DATE]"
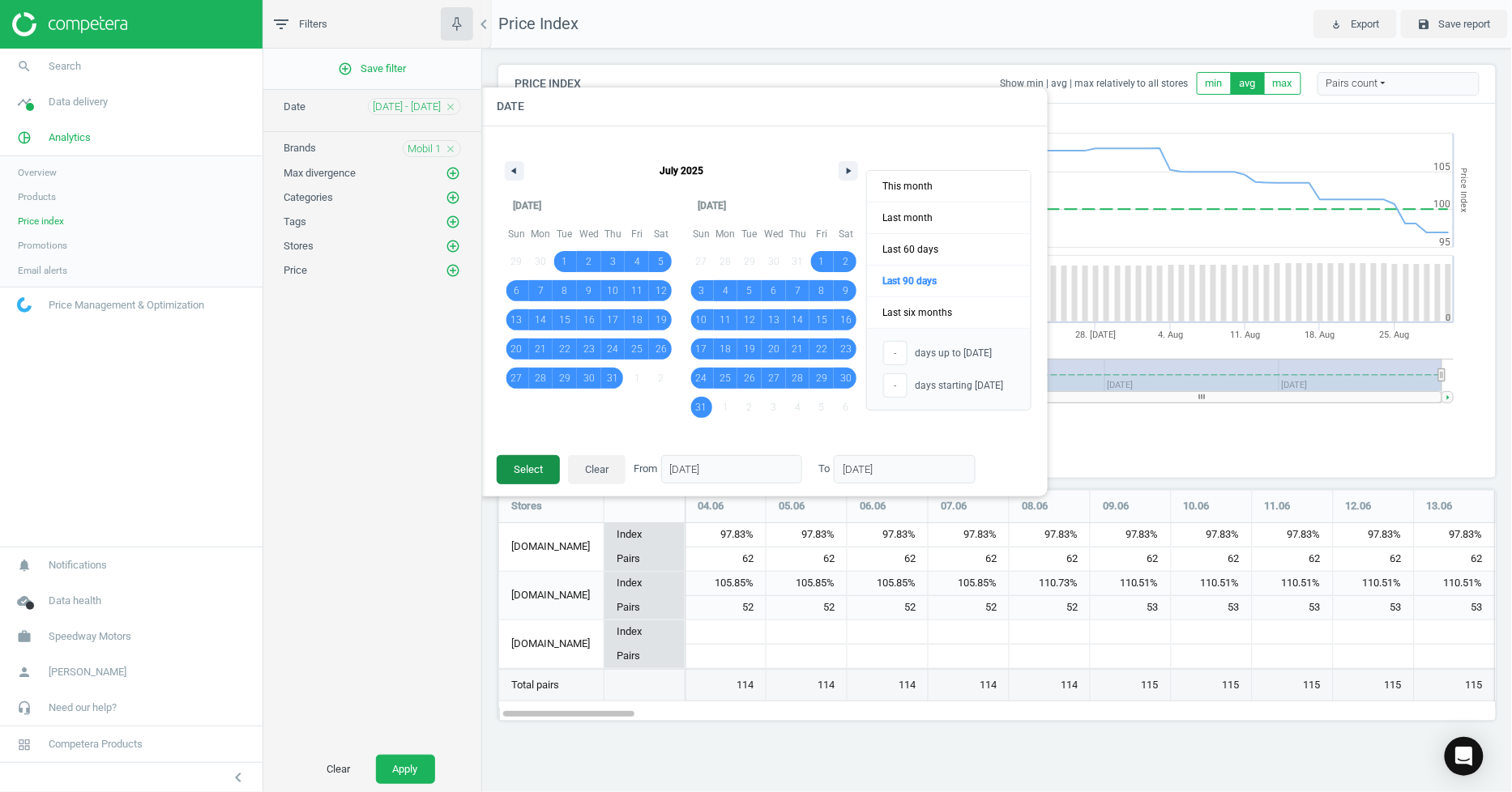
click at [527, 465] on button "Select" at bounding box center [527, 470] width 63 height 29
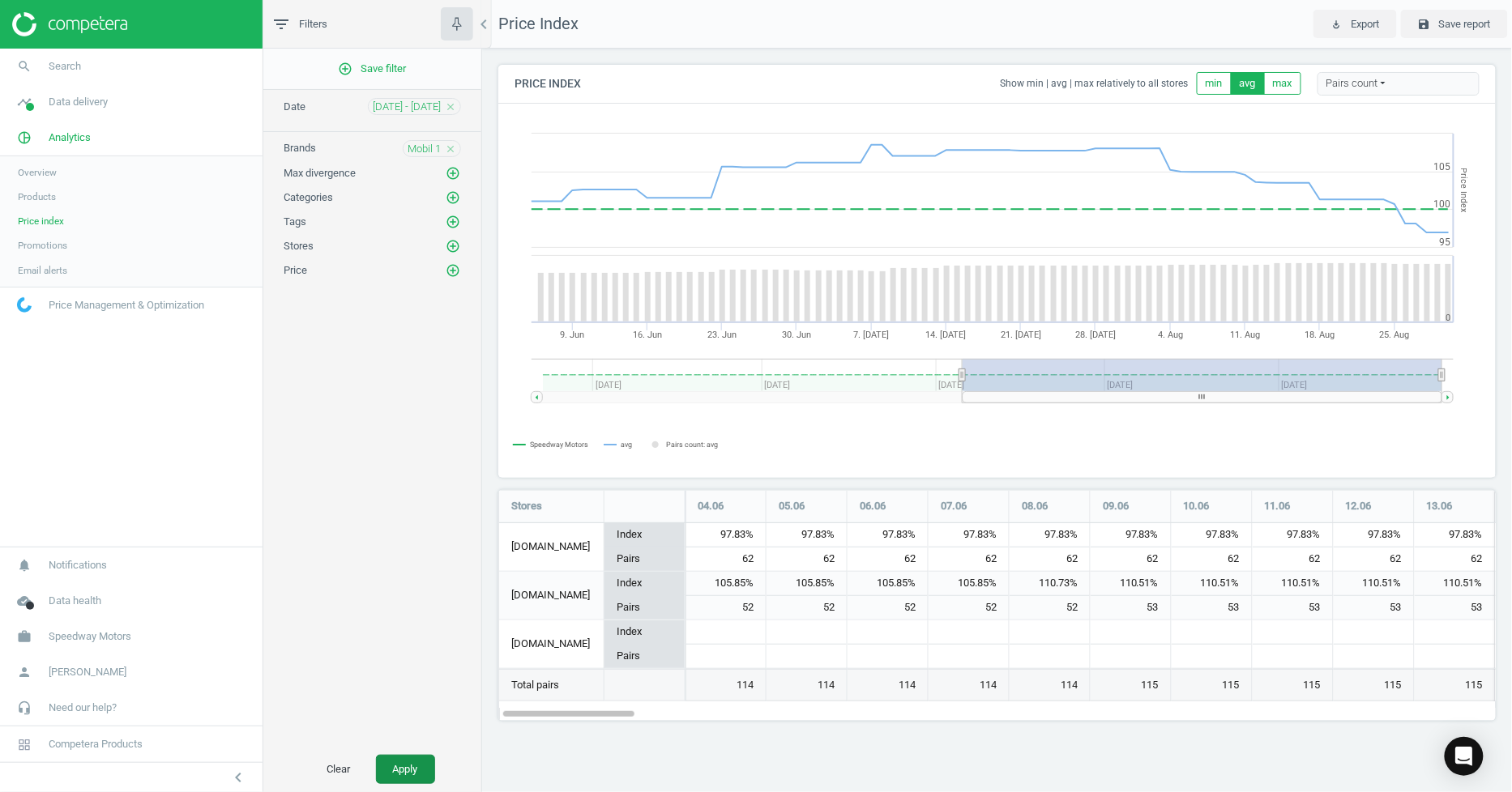
click at [379, 775] on button "Apply" at bounding box center [405, 769] width 59 height 29
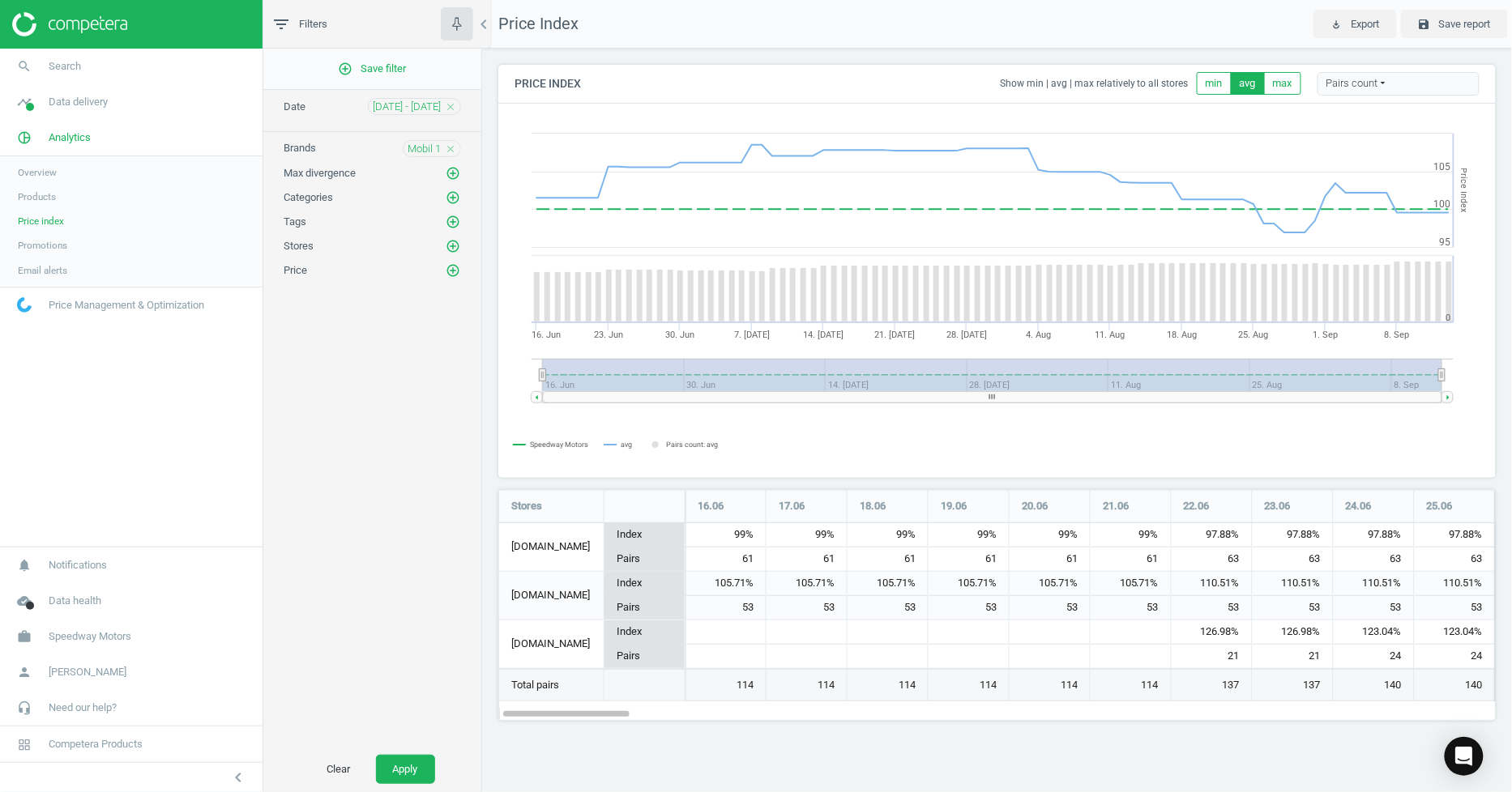
scroll to position [260, 1026]
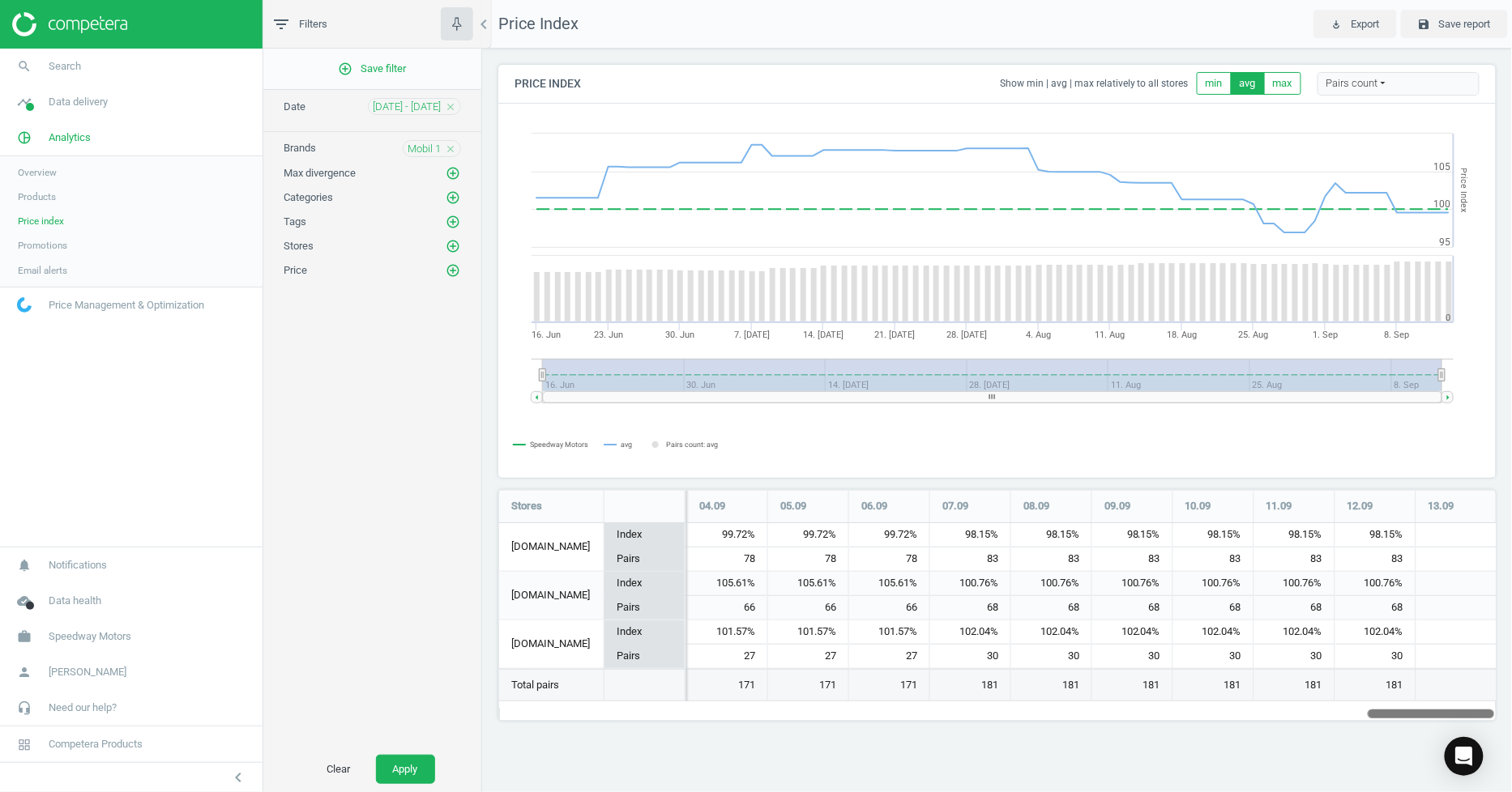
drag, startPoint x: 576, startPoint y: 713, endPoint x: 1680, endPoint y: 738, distance: 1104.3
click at [1511, 738] on html "Group 2 Created with Sketch. ic/cloud_download/grey600 Created with Sketch. gra…" at bounding box center [756, 396] width 1512 height 792
drag, startPoint x: 1165, startPoint y: 378, endPoint x: 1258, endPoint y: 384, distance: 93.2
click at [1258, 384] on rect at bounding box center [992, 375] width 899 height 33
drag, startPoint x: 540, startPoint y: 373, endPoint x: 482, endPoint y: 373, distance: 58.0
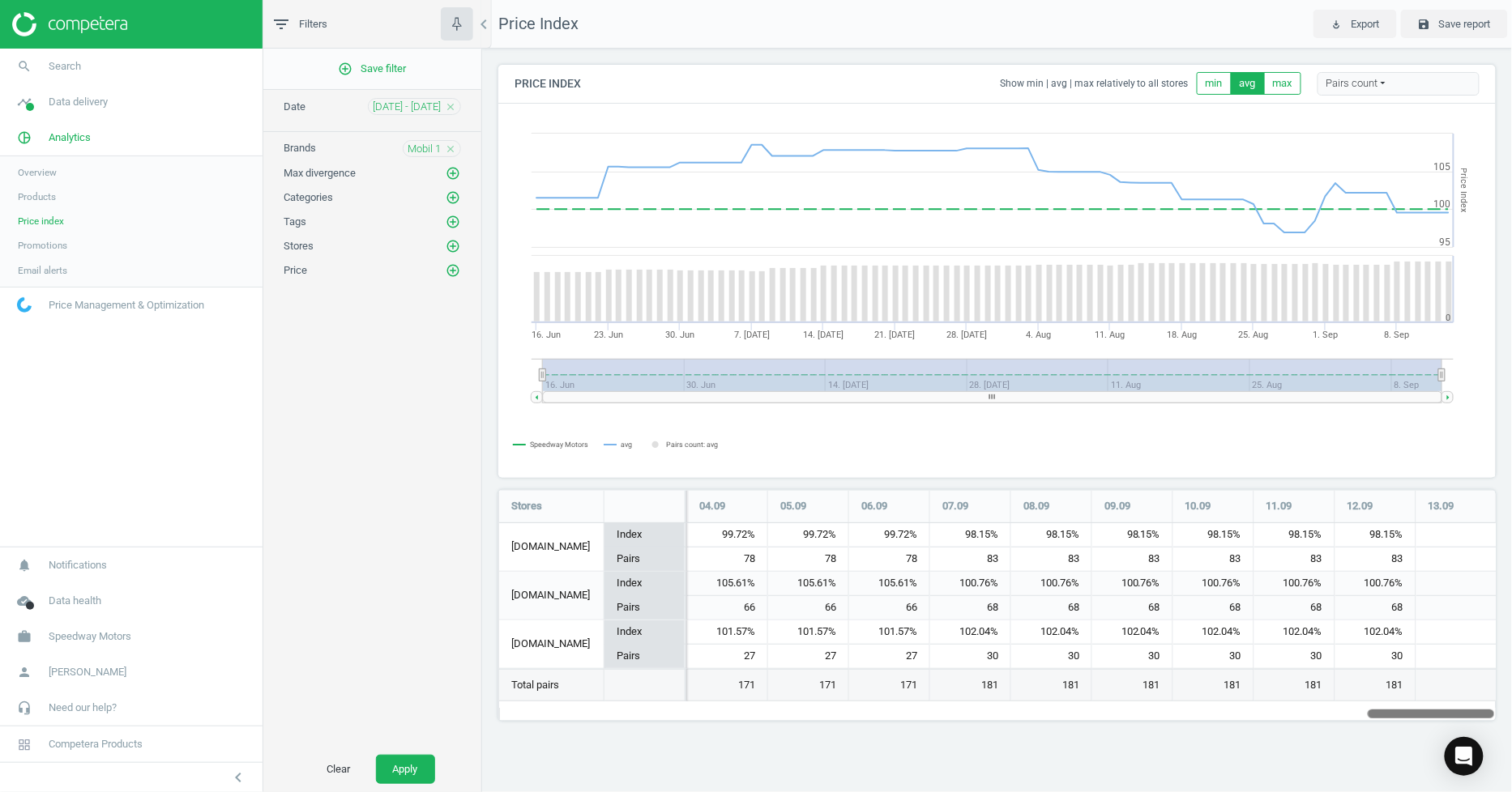
click at [482, 373] on div "Price Index Show min | avg | max relatively to all stores min avg max Pairs cou…" at bounding box center [997, 399] width 1030 height 701
drag, startPoint x: 1431, startPoint y: 713, endPoint x: 976, endPoint y: 745, distance: 456.1
click at [976, 745] on div "Price Index Show min | avg | max relatively to all stores min avg max Pairs cou…" at bounding box center [997, 399] width 1030 height 701
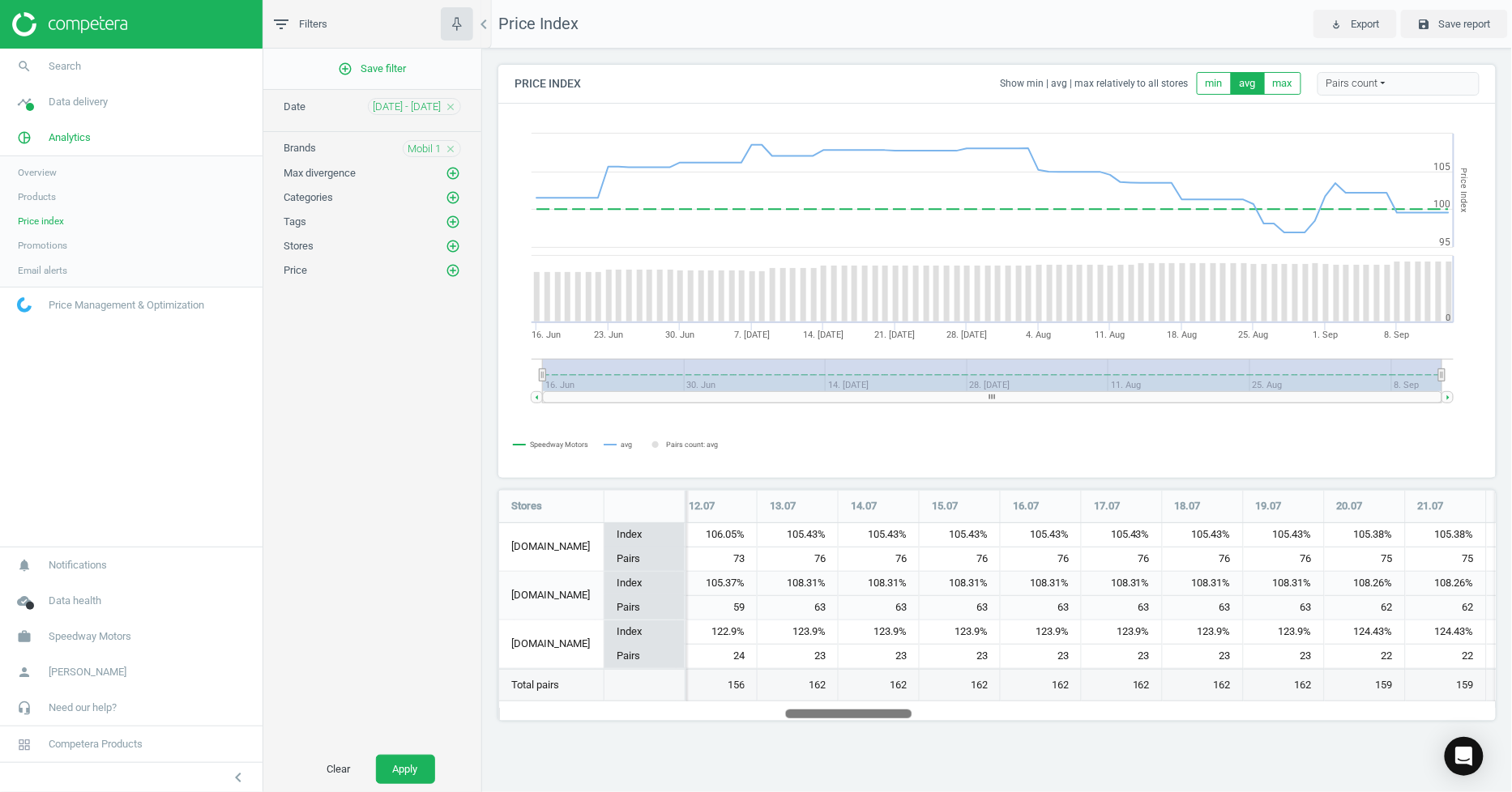
drag, startPoint x: 983, startPoint y: 710, endPoint x: 855, endPoint y: 671, distance: 133.8
click at [855, 671] on div "Stores 16.06 17.06 18.06 19.06 20.06 21.06 22.06 23.06 24.06 25.06 26.06 27.06 …" at bounding box center [997, 605] width 998 height 231
click at [1038, 699] on div "162" at bounding box center [1041, 685] width 80 height 31
click at [409, 109] on span "[DATE] - [DATE]" at bounding box center [406, 106] width 68 height 14
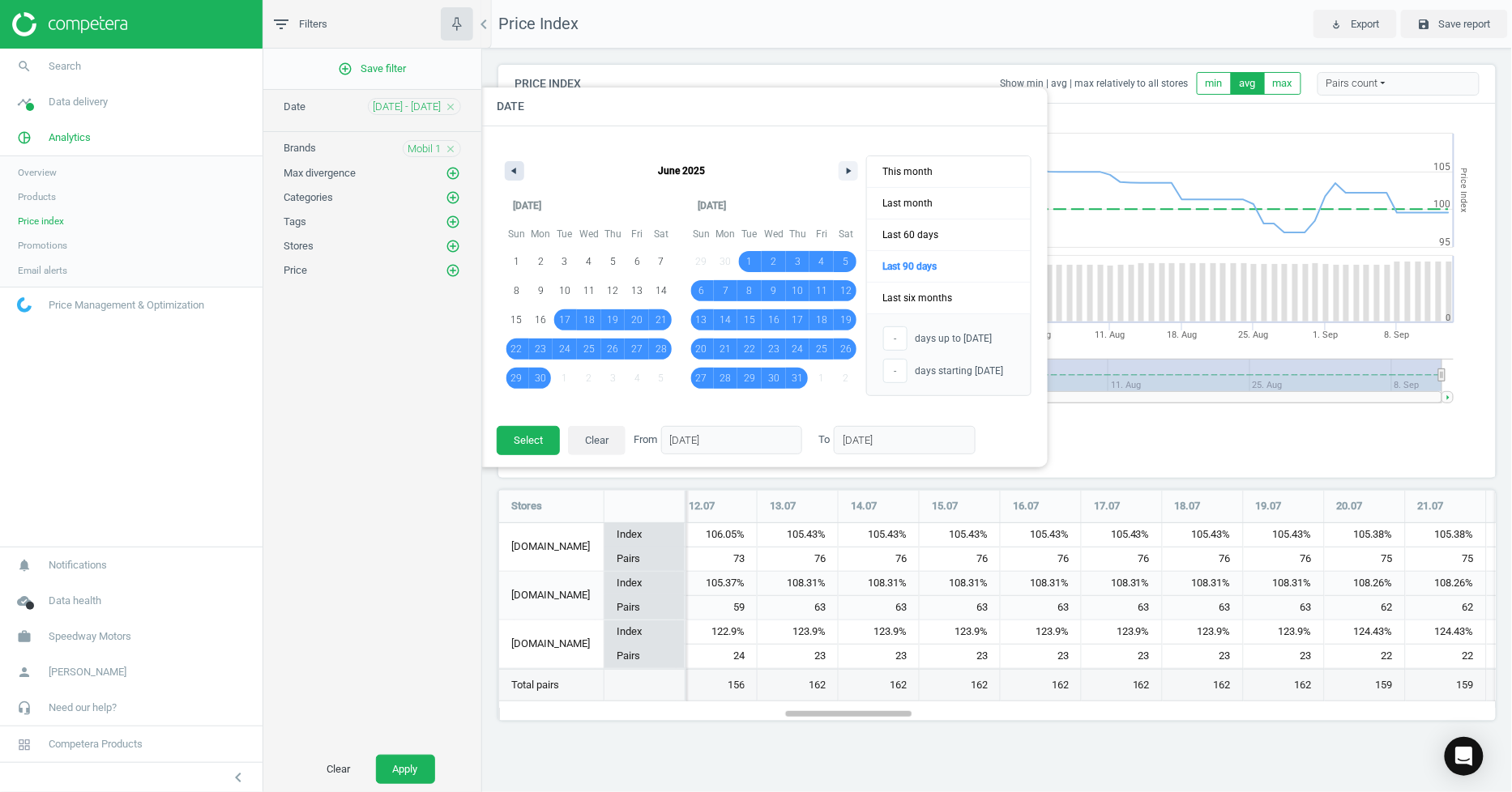
click at [505, 178] on button "button" at bounding box center [514, 171] width 19 height 19
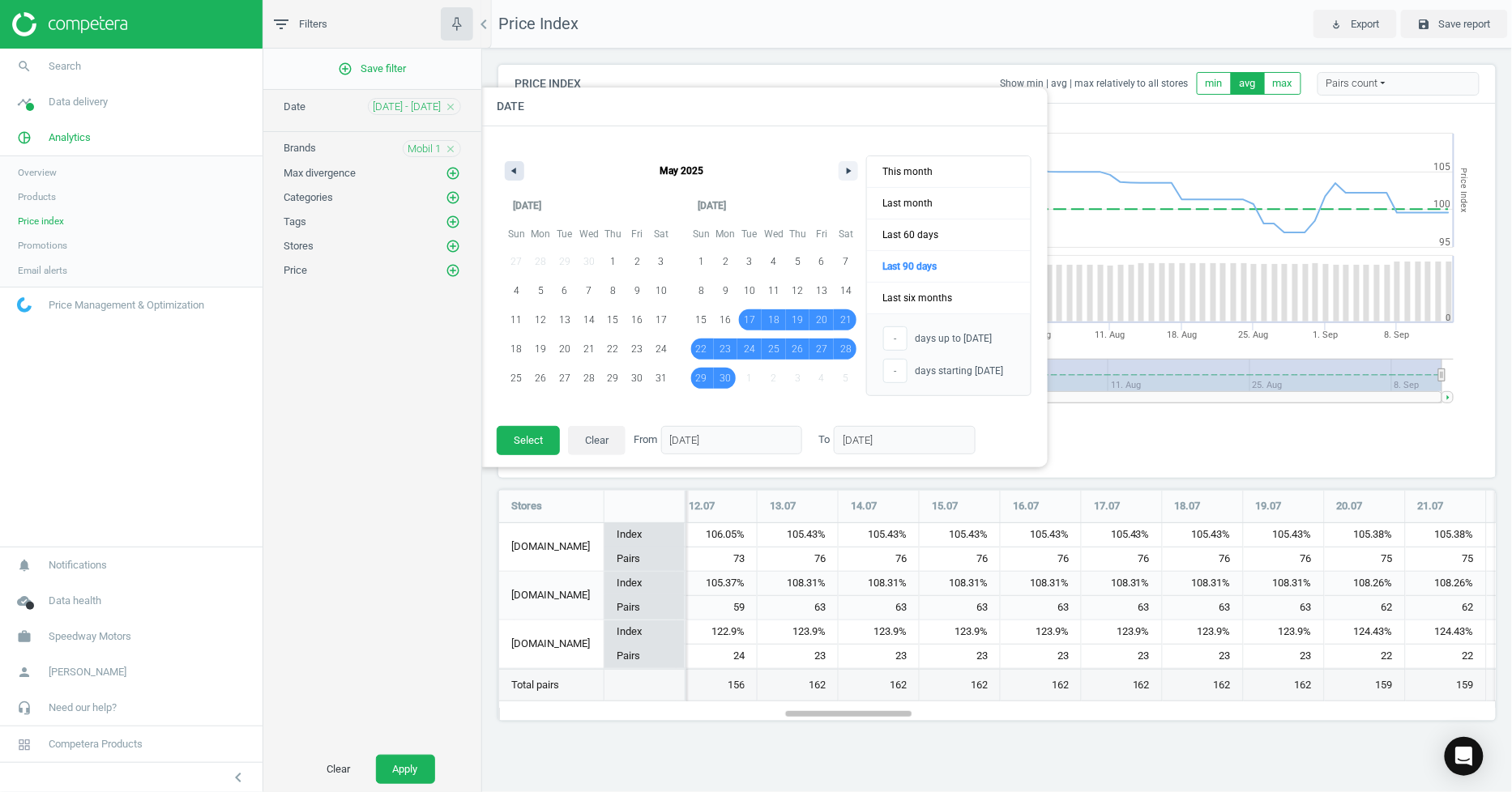
click at [508, 173] on icon "button" at bounding box center [512, 171] width 8 height 7
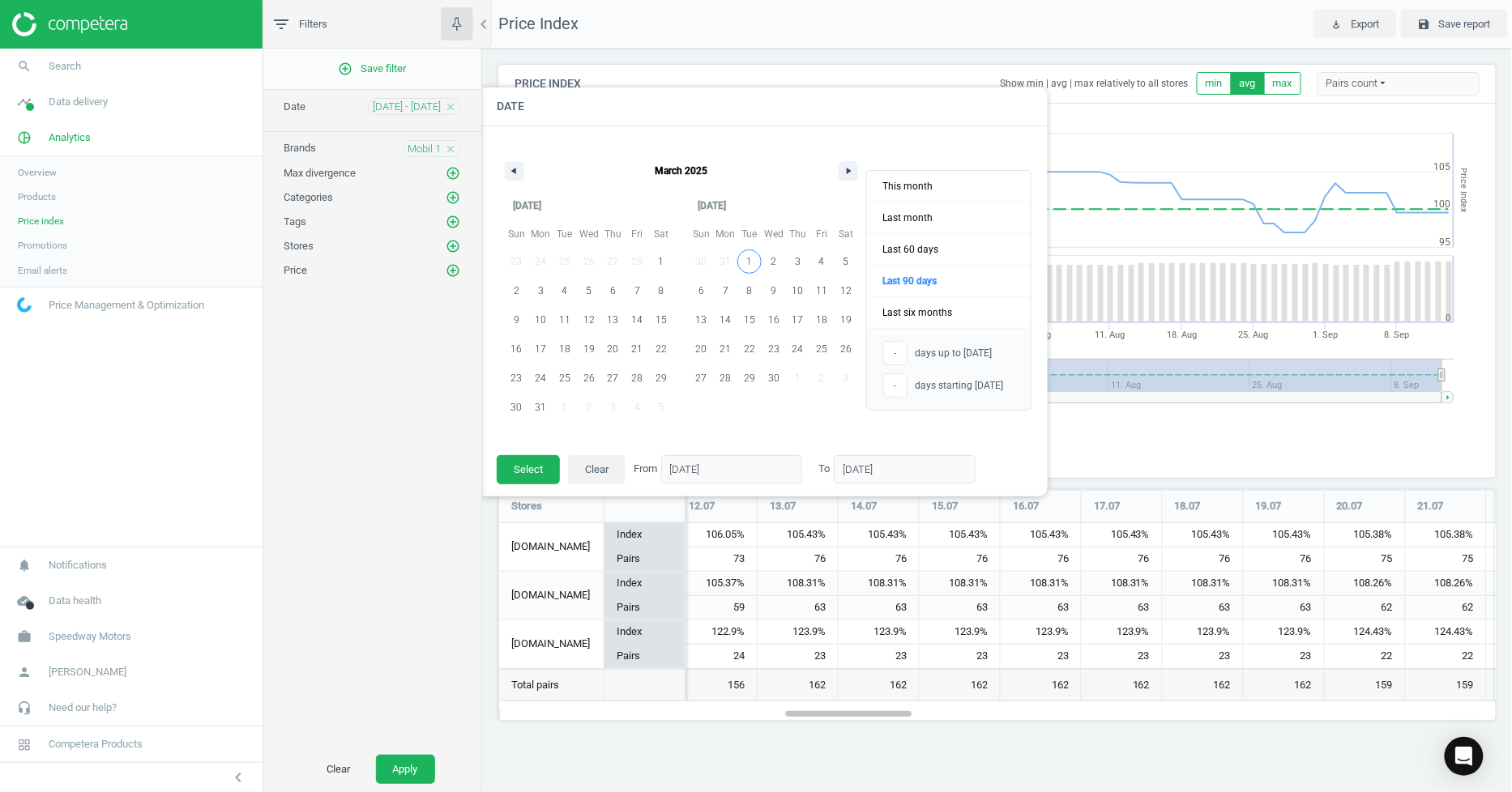
click at [749, 263] on span "1" at bounding box center [749, 261] width 6 height 29
type input "[DATE]"
click at [654, 255] on span "1" at bounding box center [661, 261] width 24 height 21
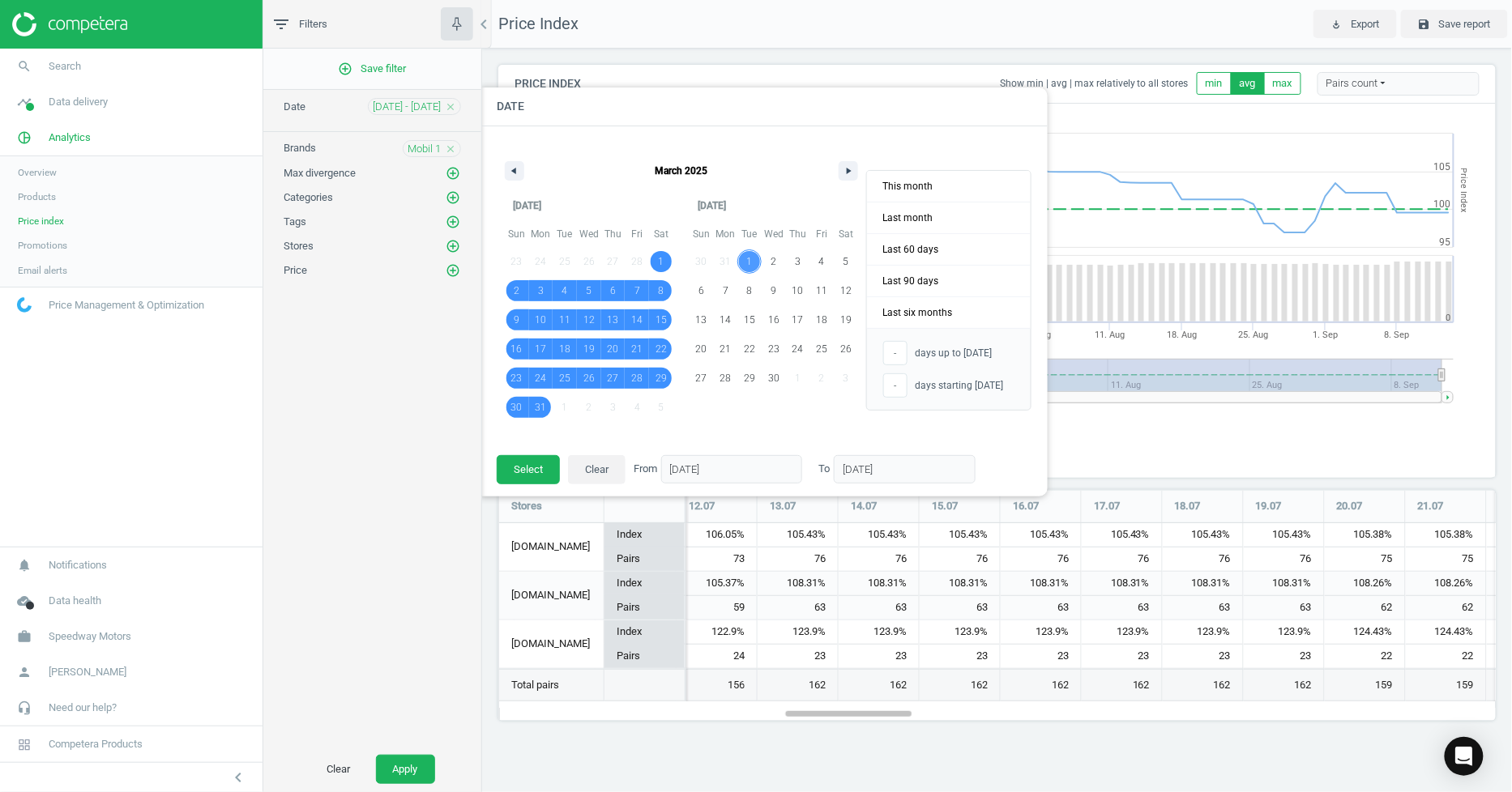
click at [753, 261] on span "1" at bounding box center [749, 261] width 24 height 21
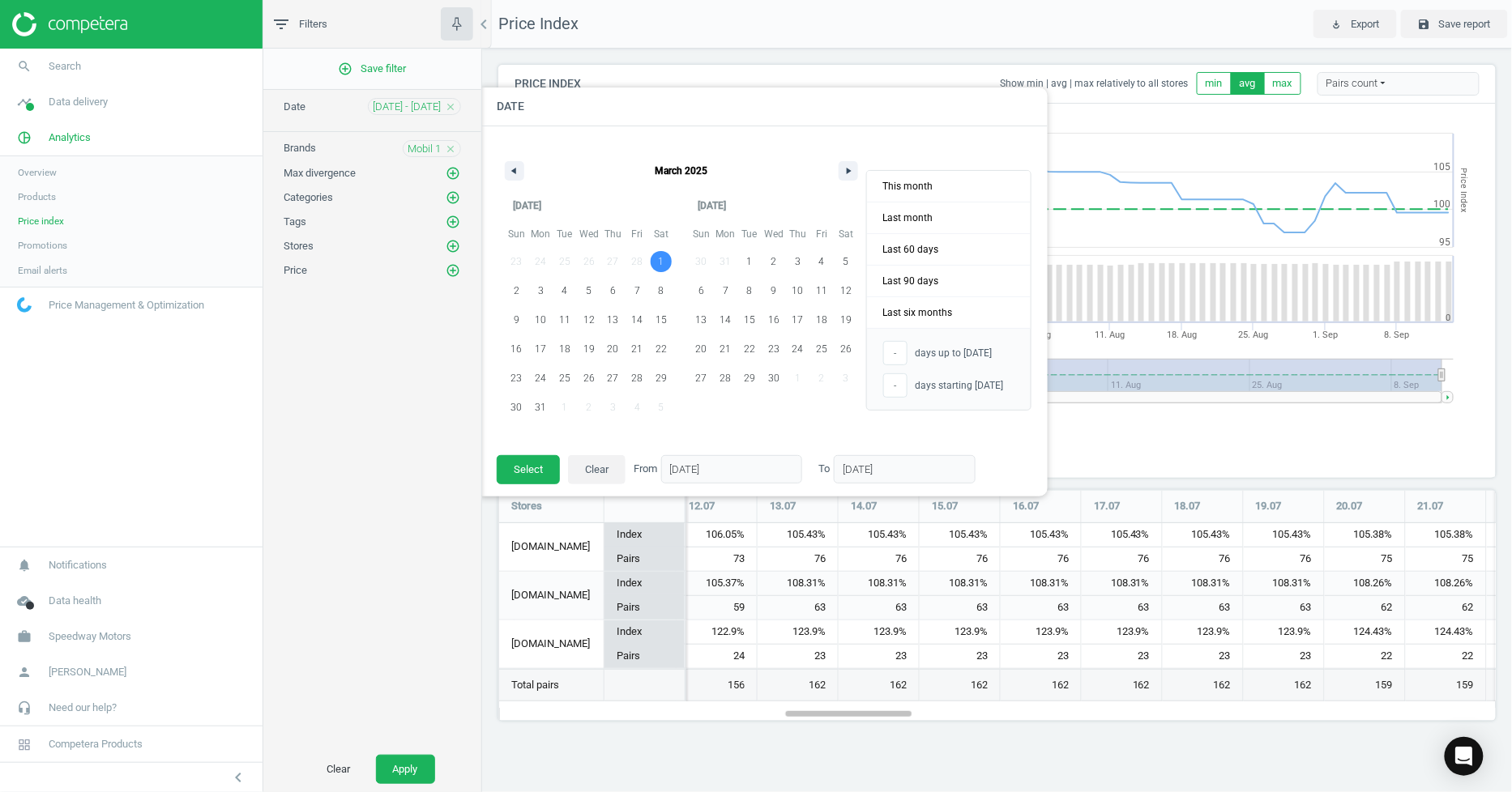
click at [667, 256] on span "1" at bounding box center [661, 261] width 24 height 21
type input "[DATE]"
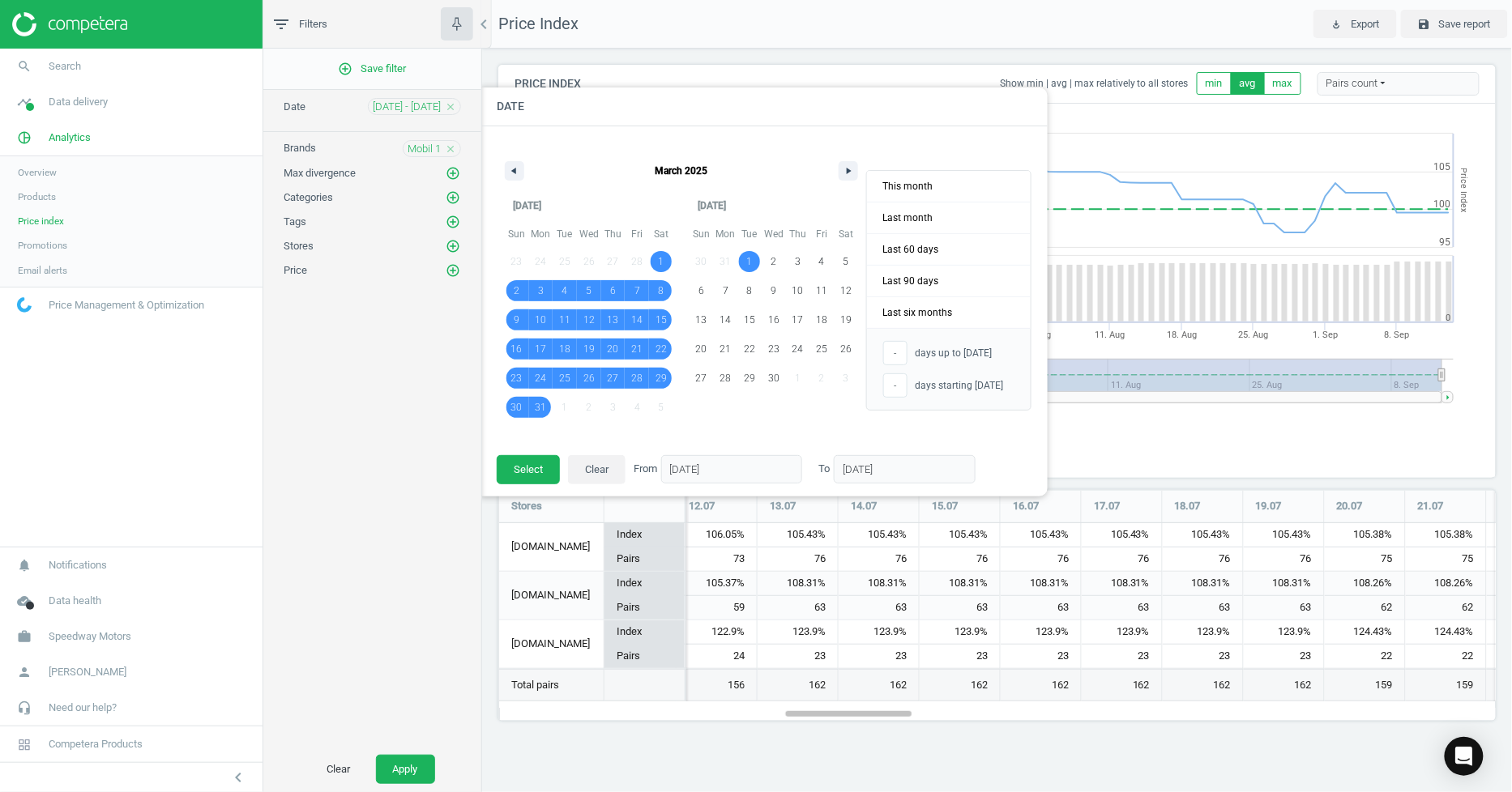
click at [667, 256] on span "1" at bounding box center [661, 261] width 24 height 21
type input "[DATE]"
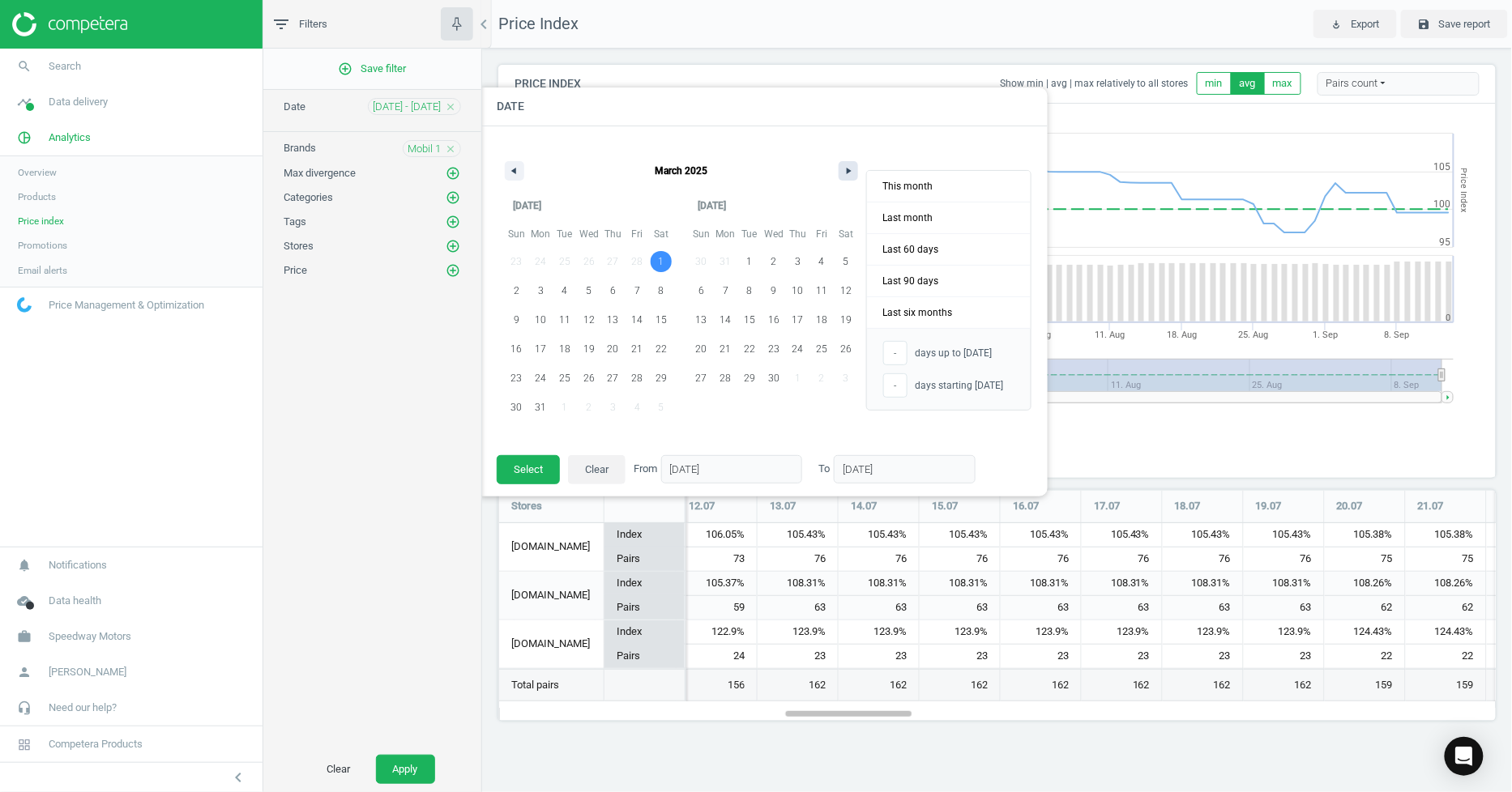
click at [838, 163] on button "button" at bounding box center [847, 171] width 19 height 19
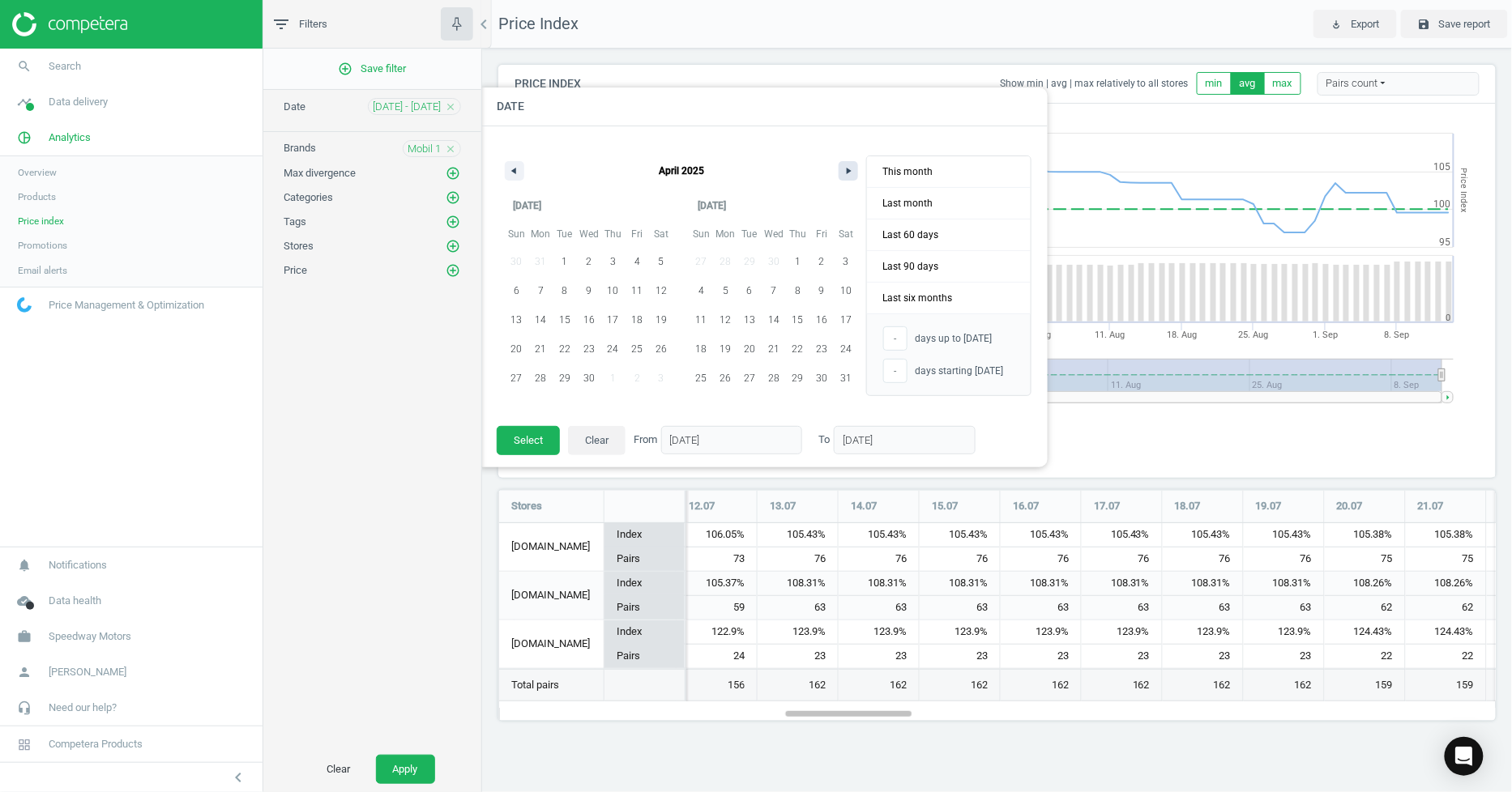
click at [838, 163] on button "button" at bounding box center [847, 171] width 19 height 19
click at [838, 166] on button "button" at bounding box center [847, 171] width 19 height 19
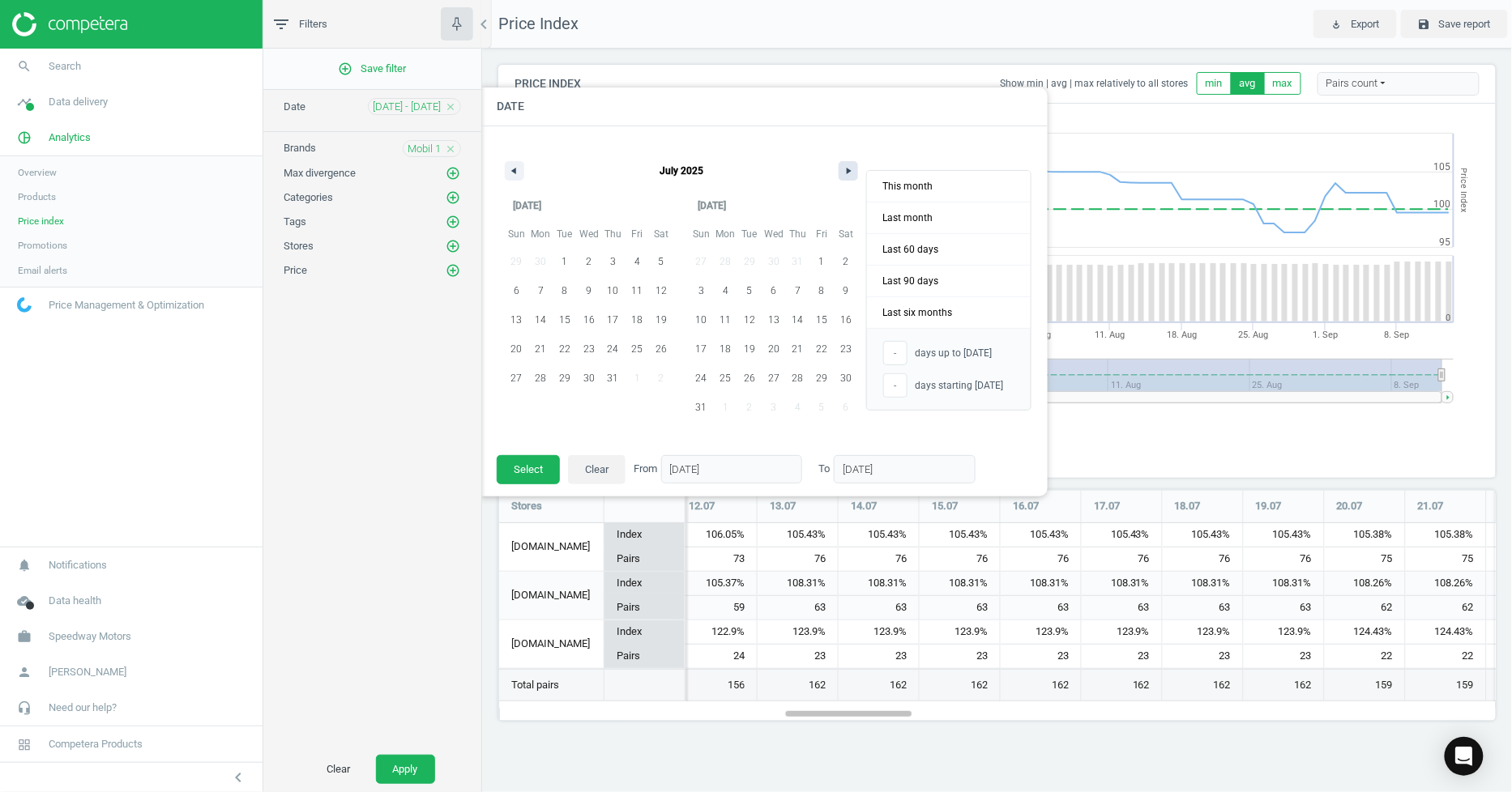
click at [838, 166] on button "button" at bounding box center [847, 171] width 19 height 19
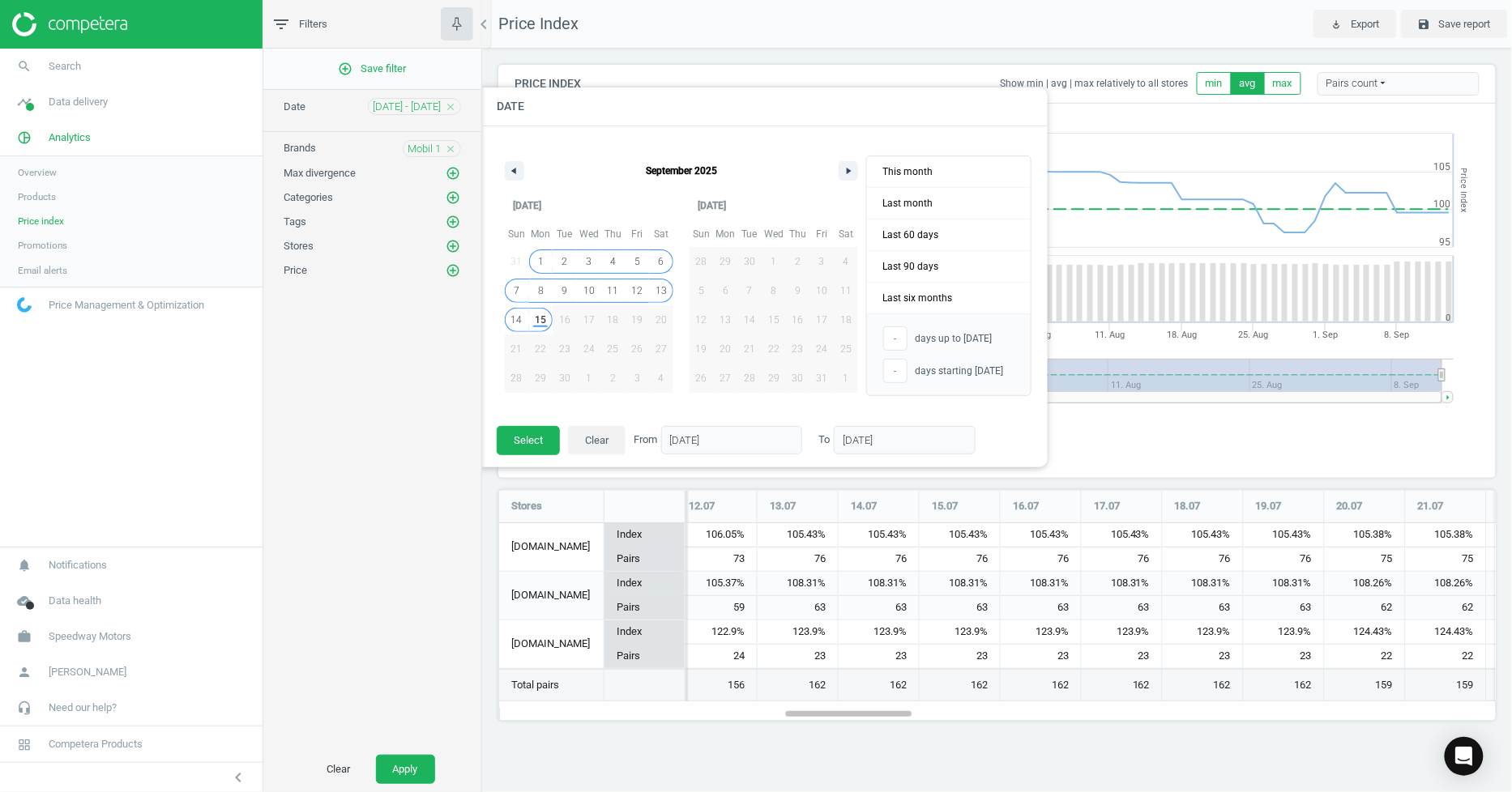
click at [540, 325] on span "15" at bounding box center [541, 320] width 12 height 29
type input "199"
type input "[DATE]"
click at [554, 443] on button "Select" at bounding box center [527, 440] width 63 height 29
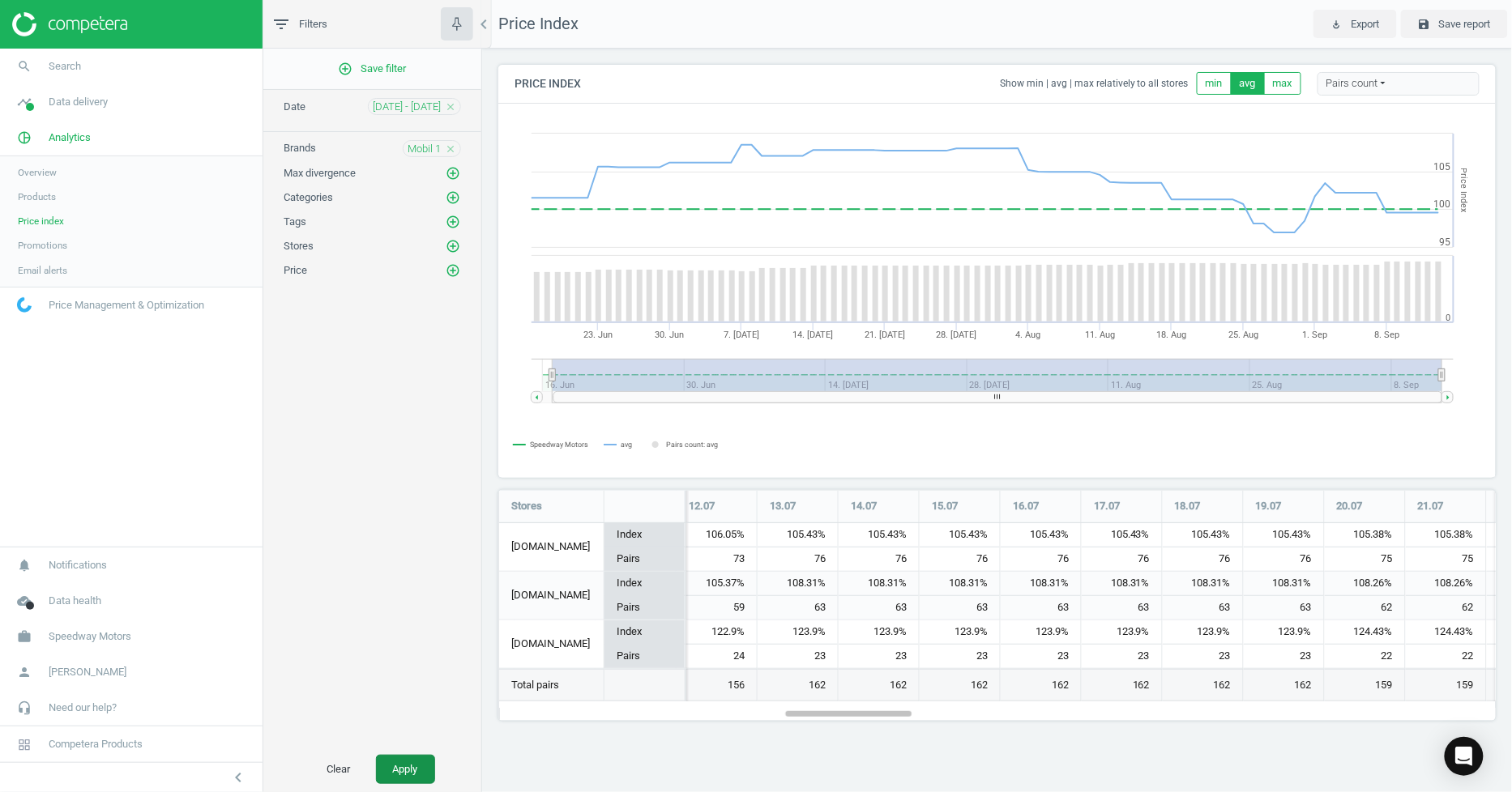
click at [390, 768] on button "Apply" at bounding box center [405, 769] width 59 height 29
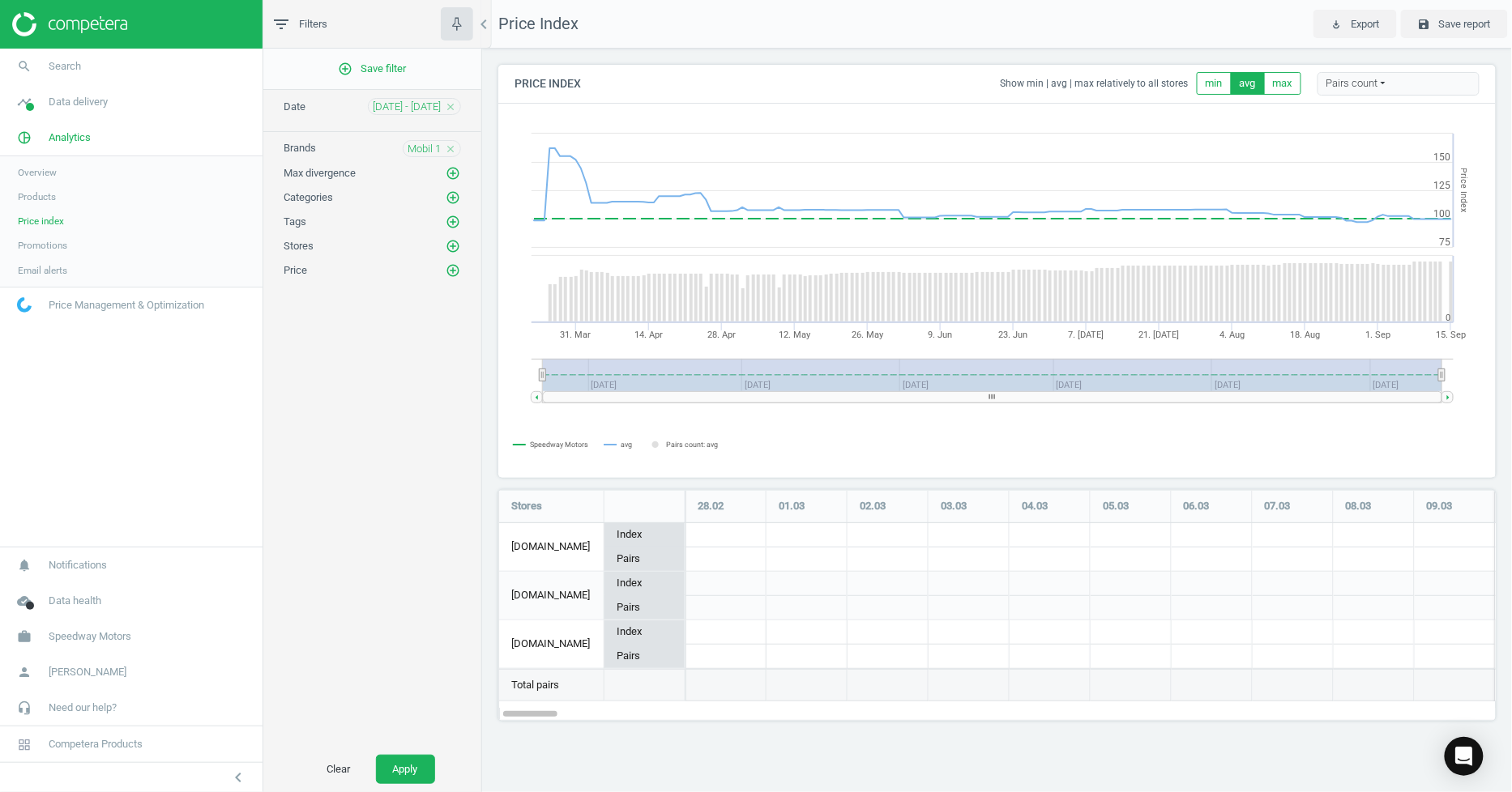
scroll to position [260, 1026]
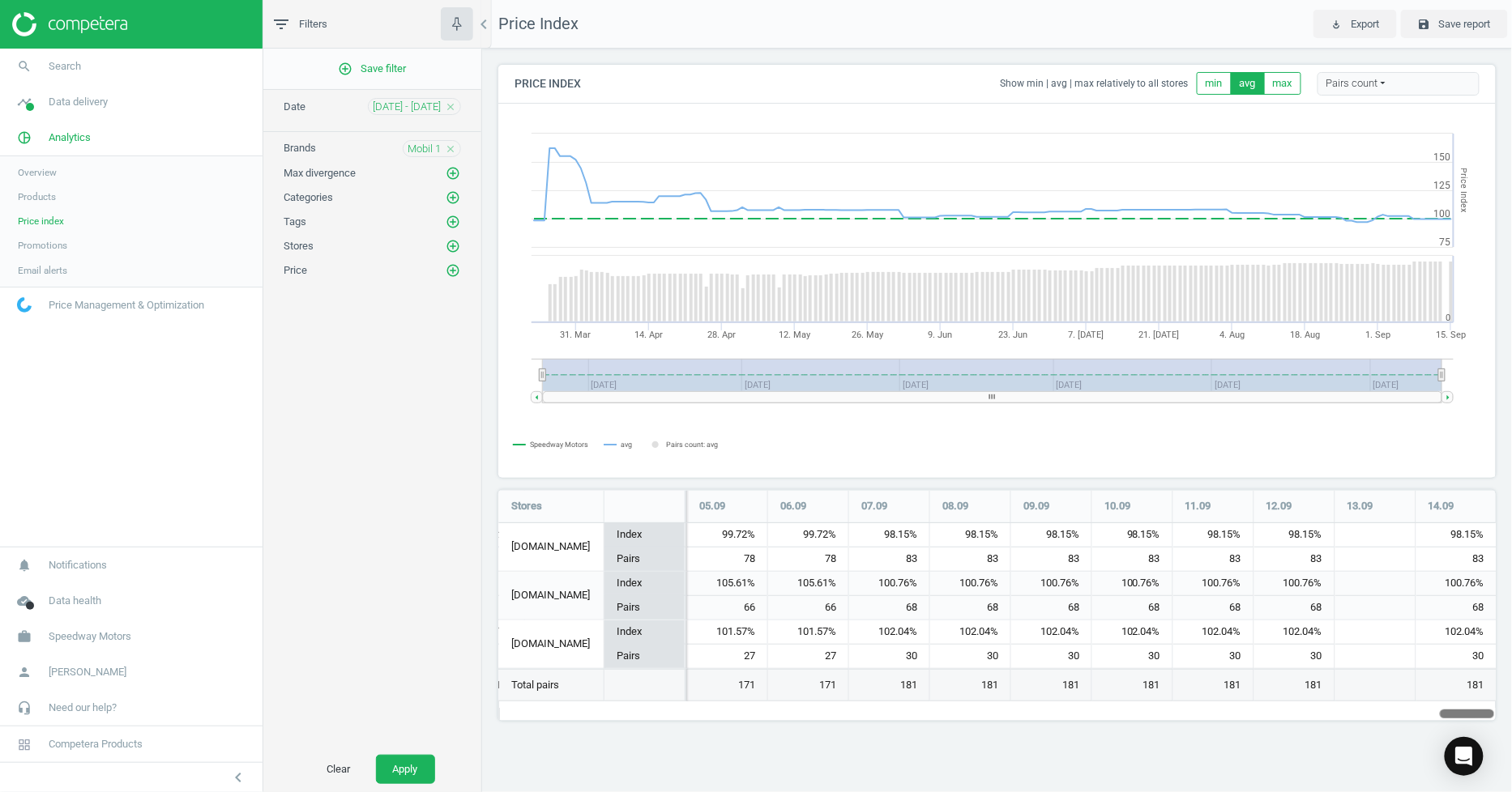
drag, startPoint x: 538, startPoint y: 713, endPoint x: 1787, endPoint y: 613, distance: 1253.0
click at [1511, 613] on html "Group 2 Created with Sketch. ic/cloud_download/grey600 Created with Sketch. gra…" at bounding box center [756, 396] width 1512 height 792
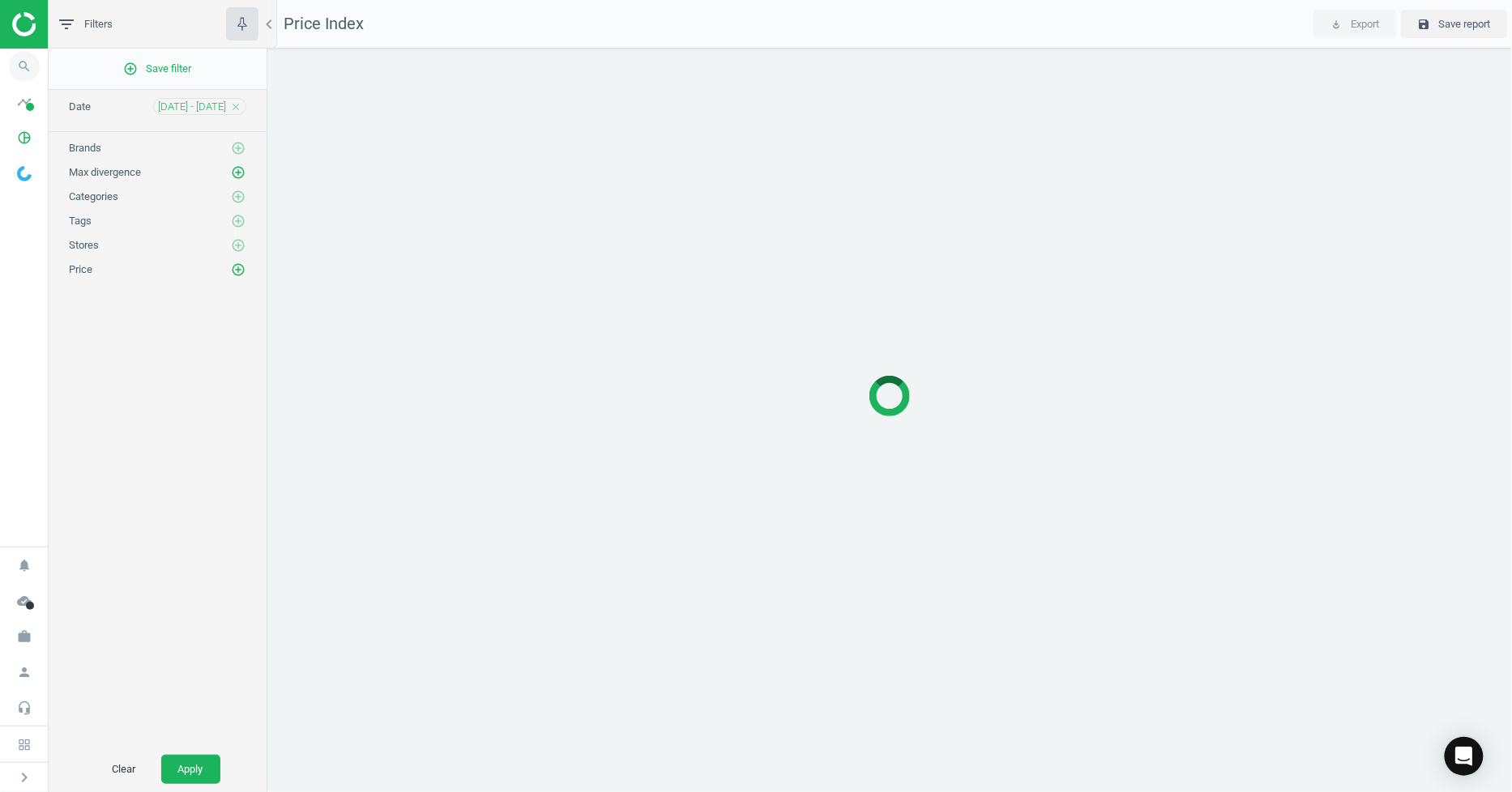
click at [16, 57] on icon "search" at bounding box center [24, 66] width 31 height 31
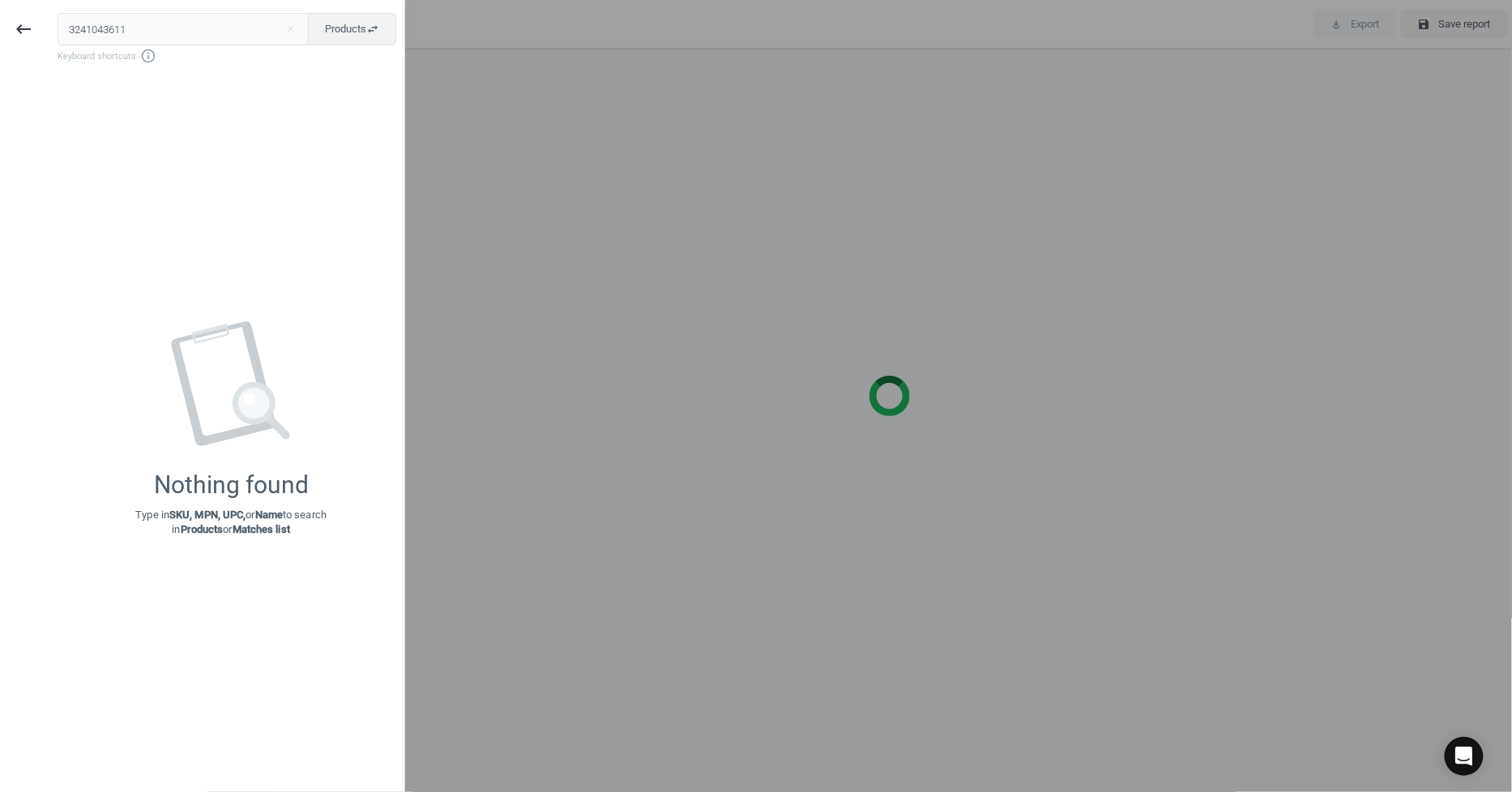
type input "3241043611"
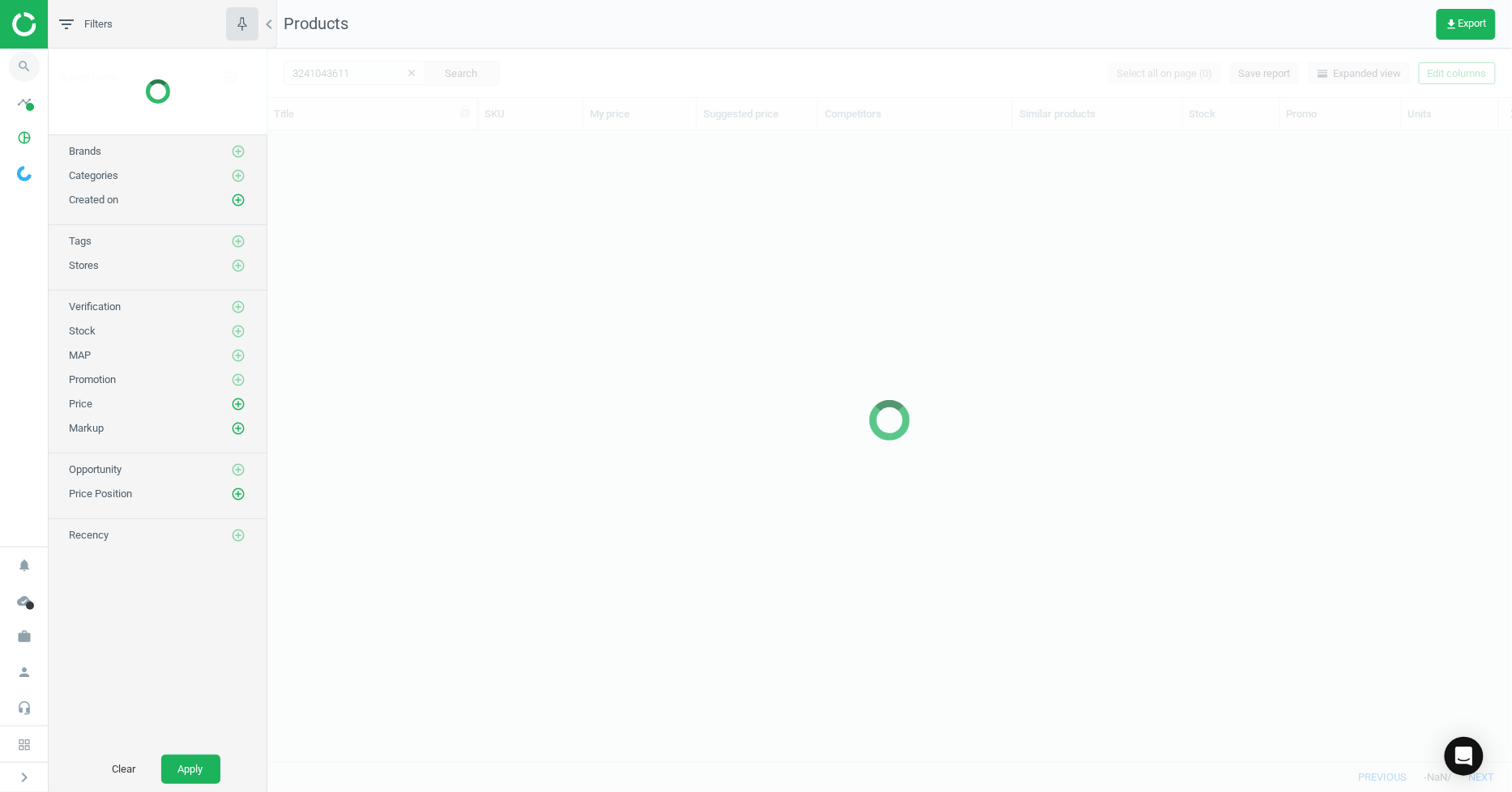
scroll to position [604, 1232]
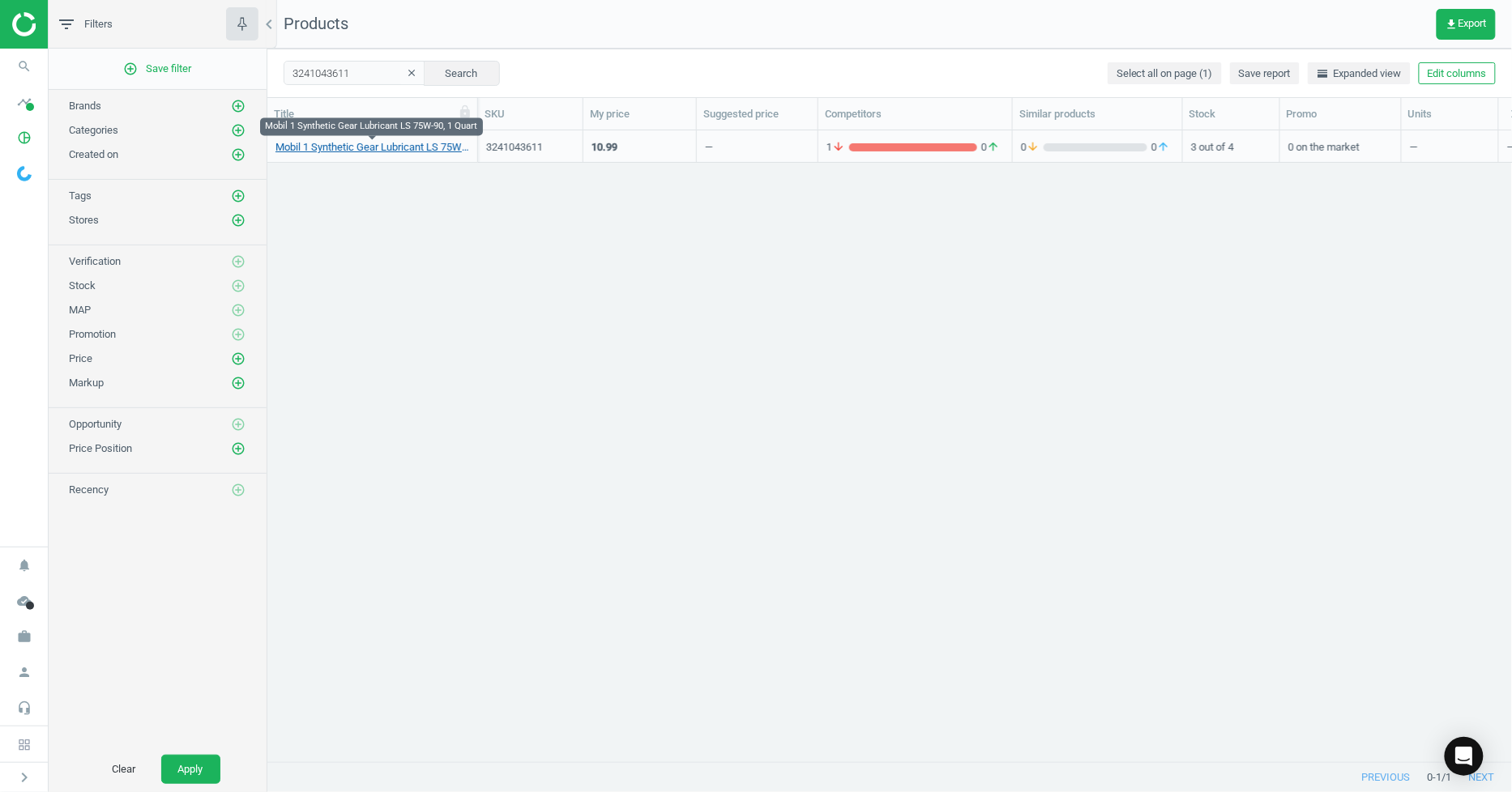
click at [349, 152] on link "Mobil 1 Synthetic Gear Lubricant LS 75W-90, 1 Quart" at bounding box center [372, 147] width 193 height 14
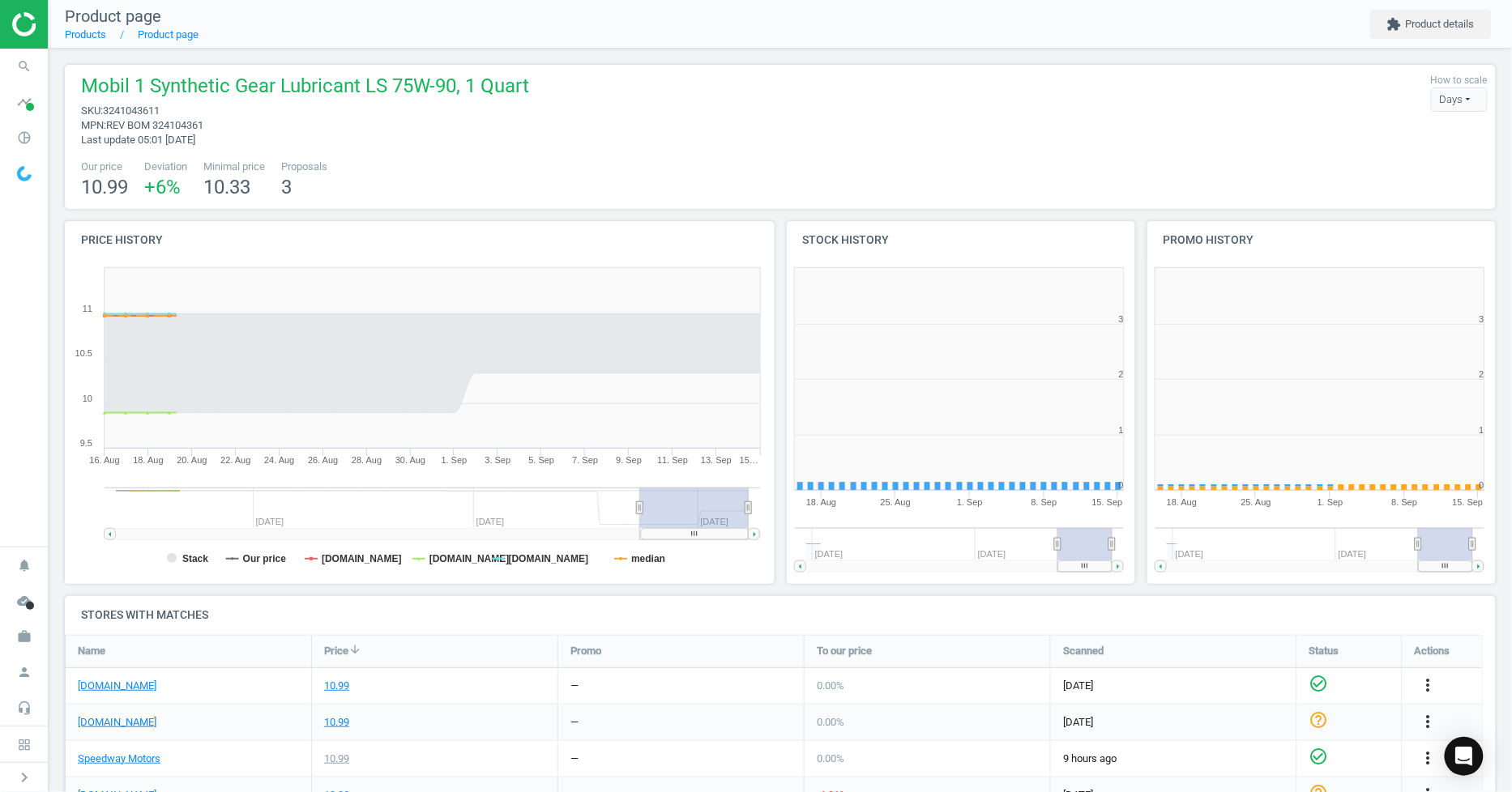
scroll to position [352, 373]
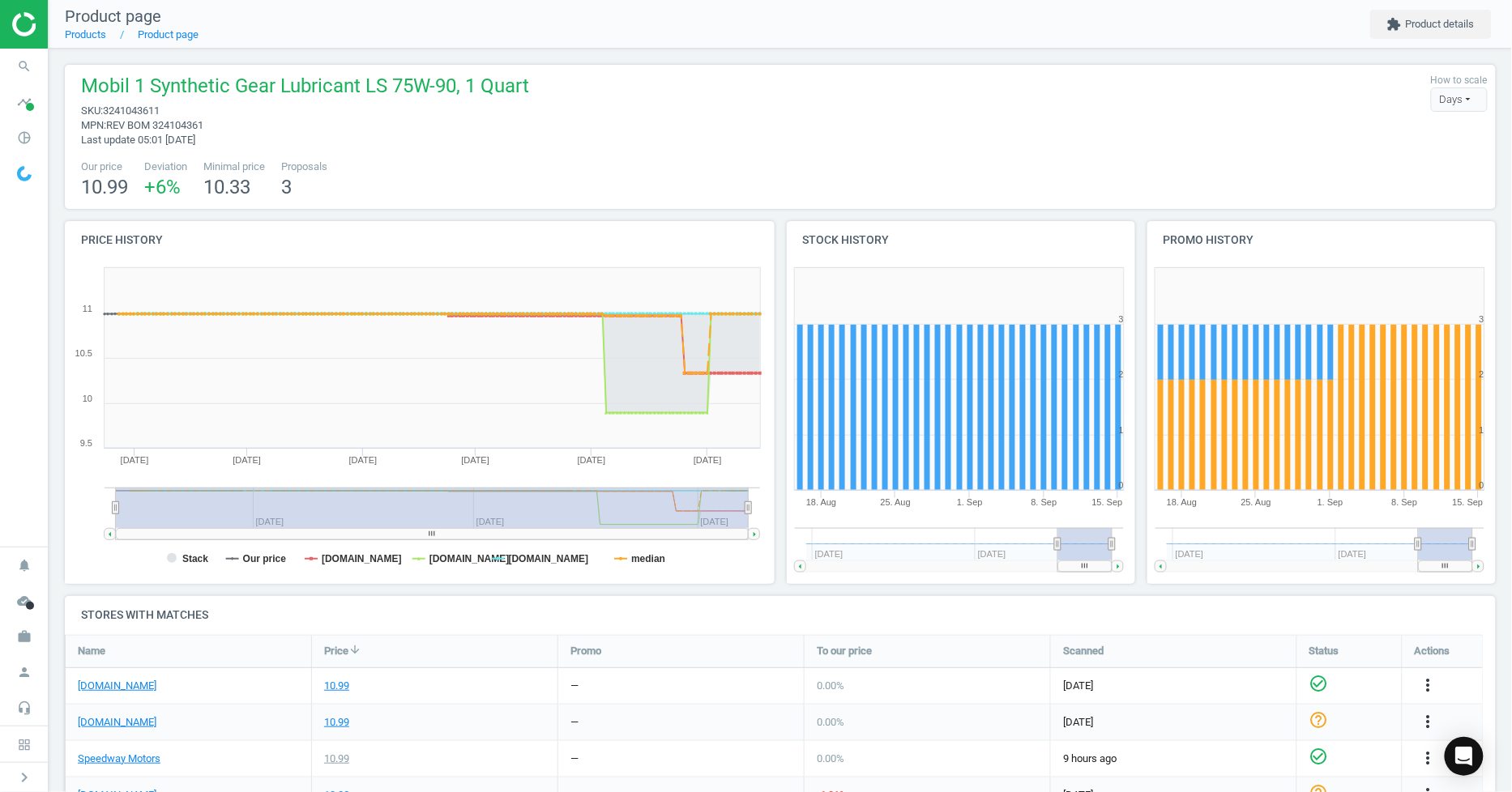
drag, startPoint x: 638, startPoint y: 509, endPoint x: 0, endPoint y: 538, distance: 638.7
click at [0, 538] on section "search Search timeline Data delivery Overview Matches dashboard Matches Rematch…" at bounding box center [756, 396] width 1512 height 792
click at [22, 63] on icon "search" at bounding box center [24, 66] width 31 height 31
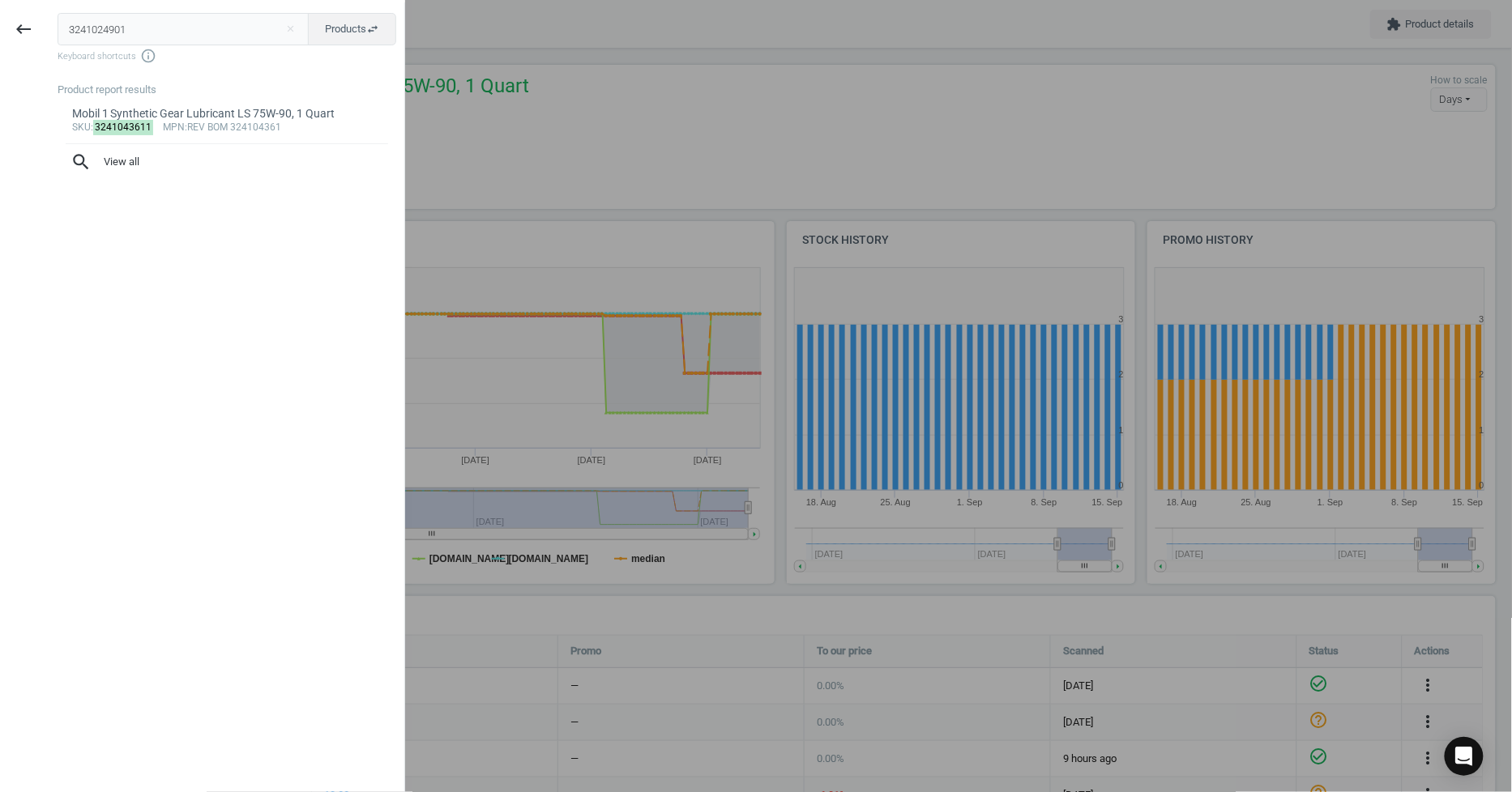
type input "3241024901"
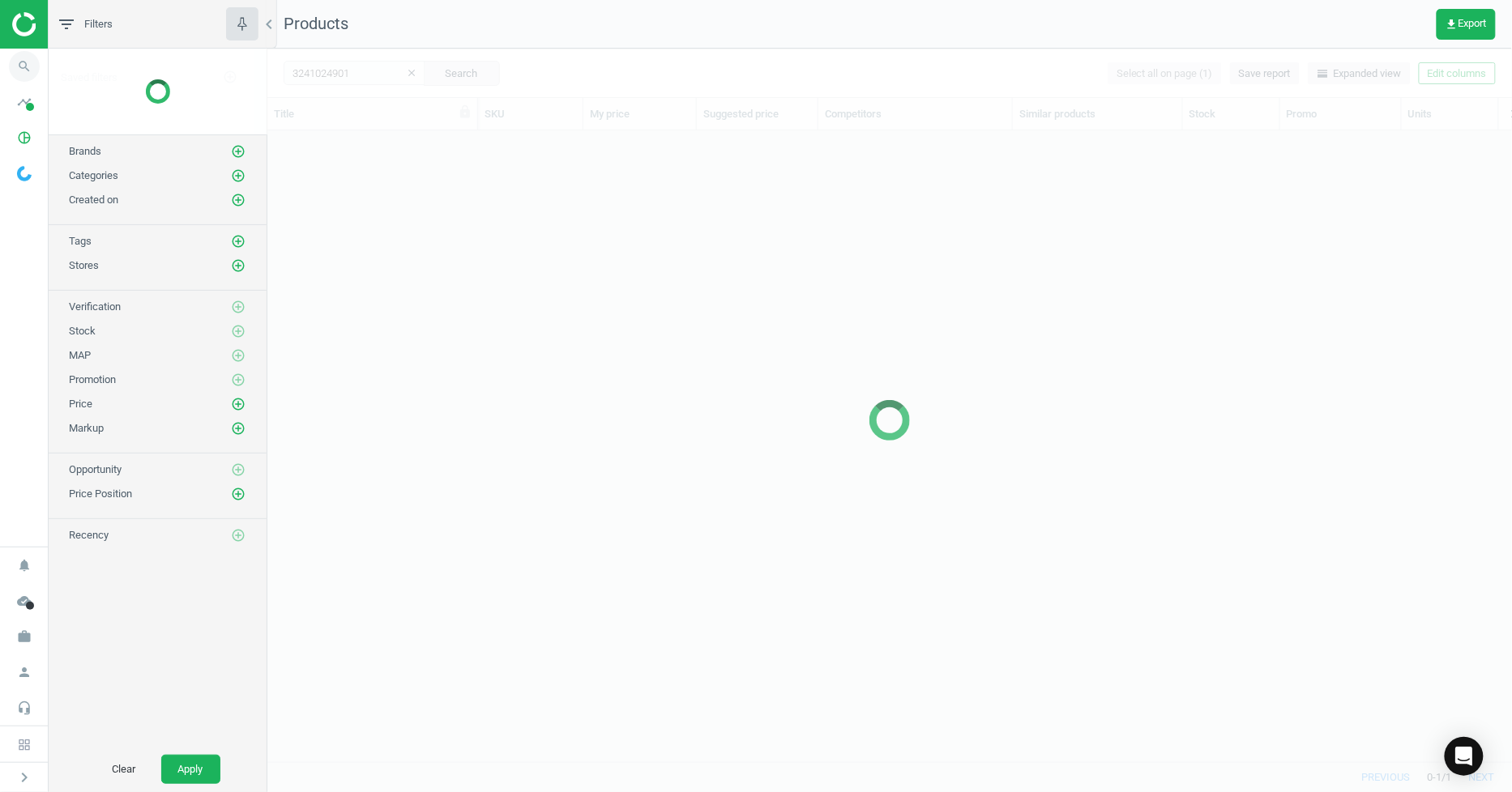
scroll to position [604, 1232]
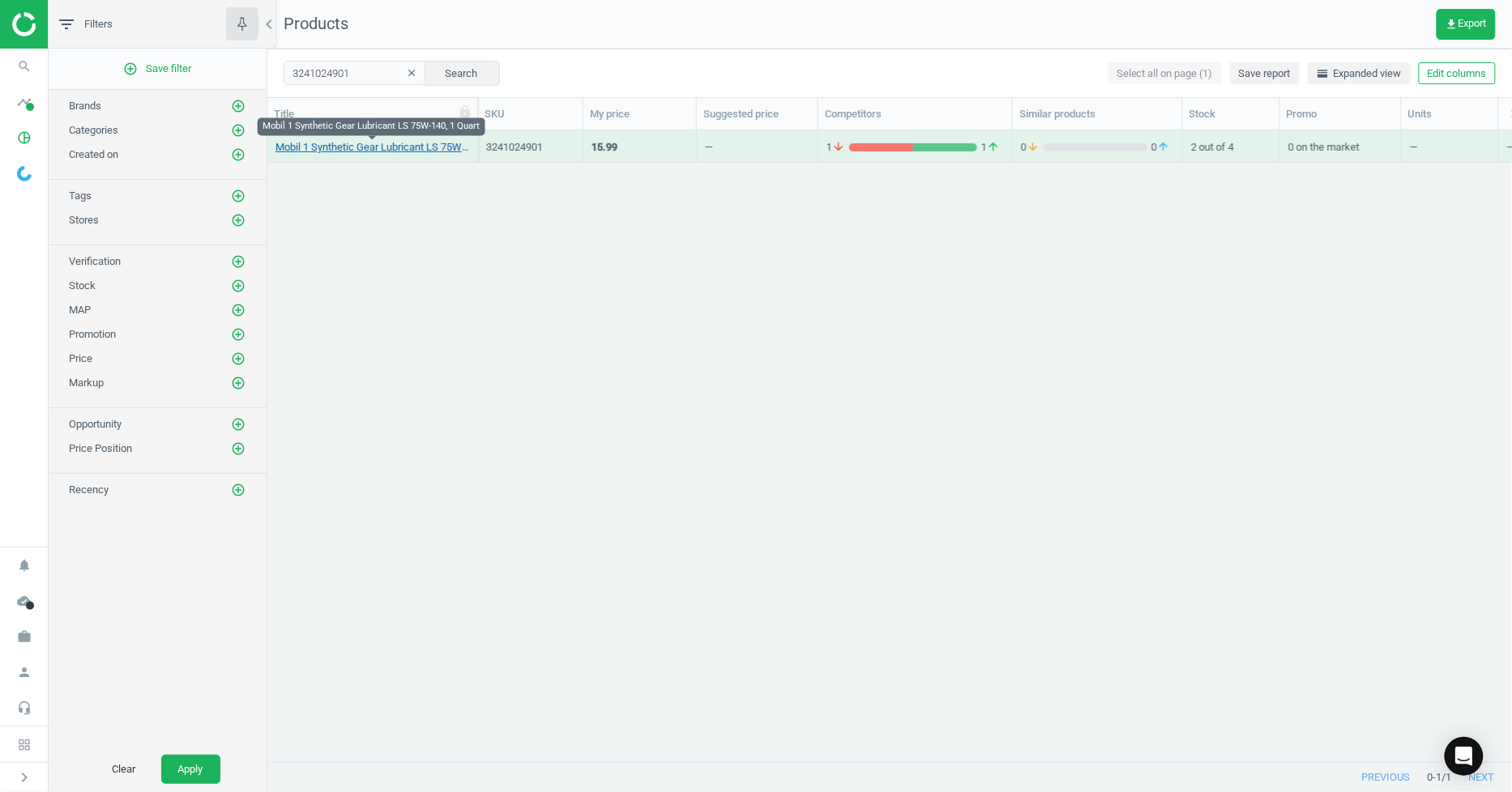
click at [385, 142] on link "Mobil 1 Synthetic Gear Lubricant LS 75W-140, 1 Quart" at bounding box center [372, 147] width 193 height 14
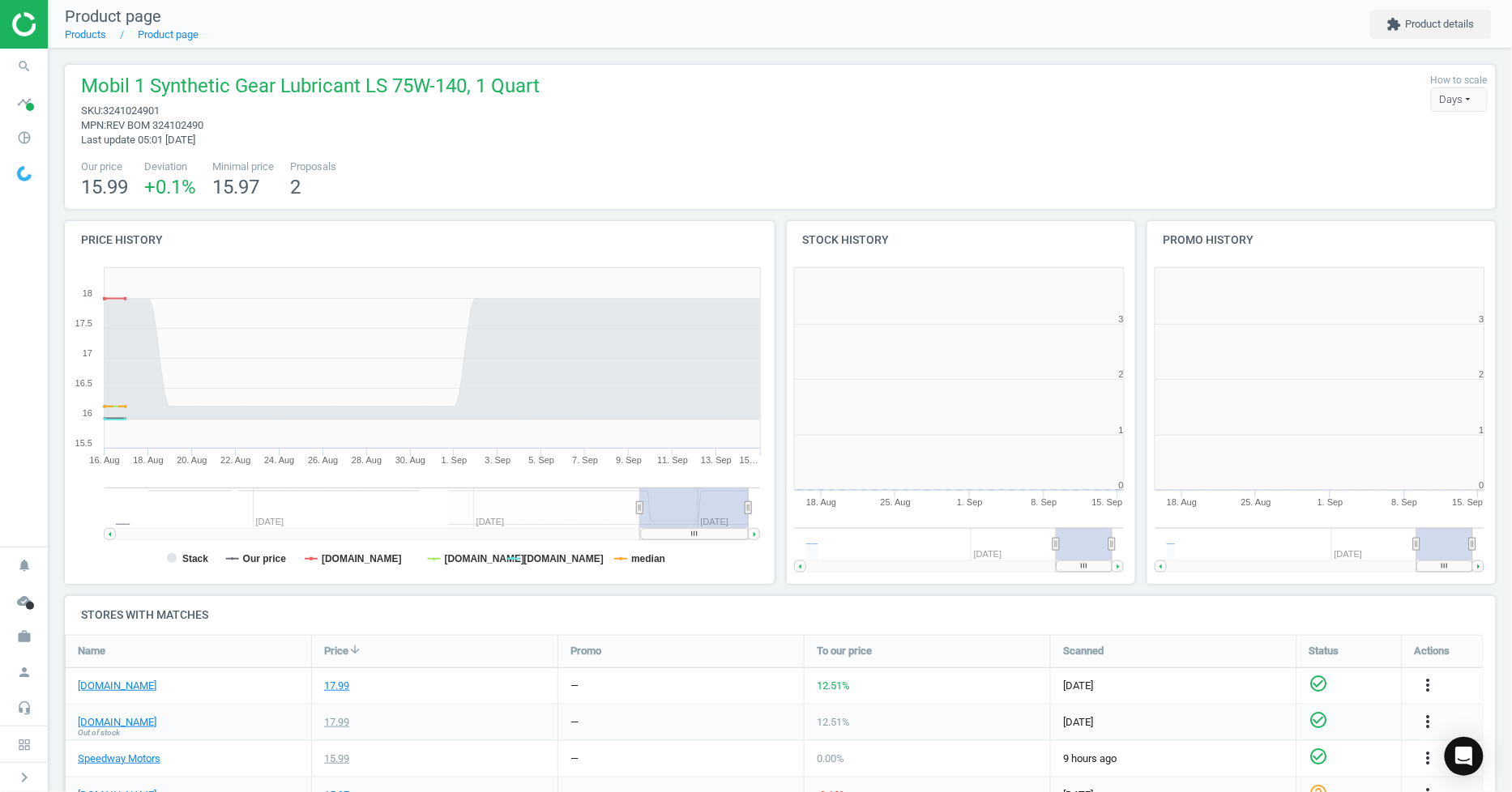
scroll to position [352, 373]
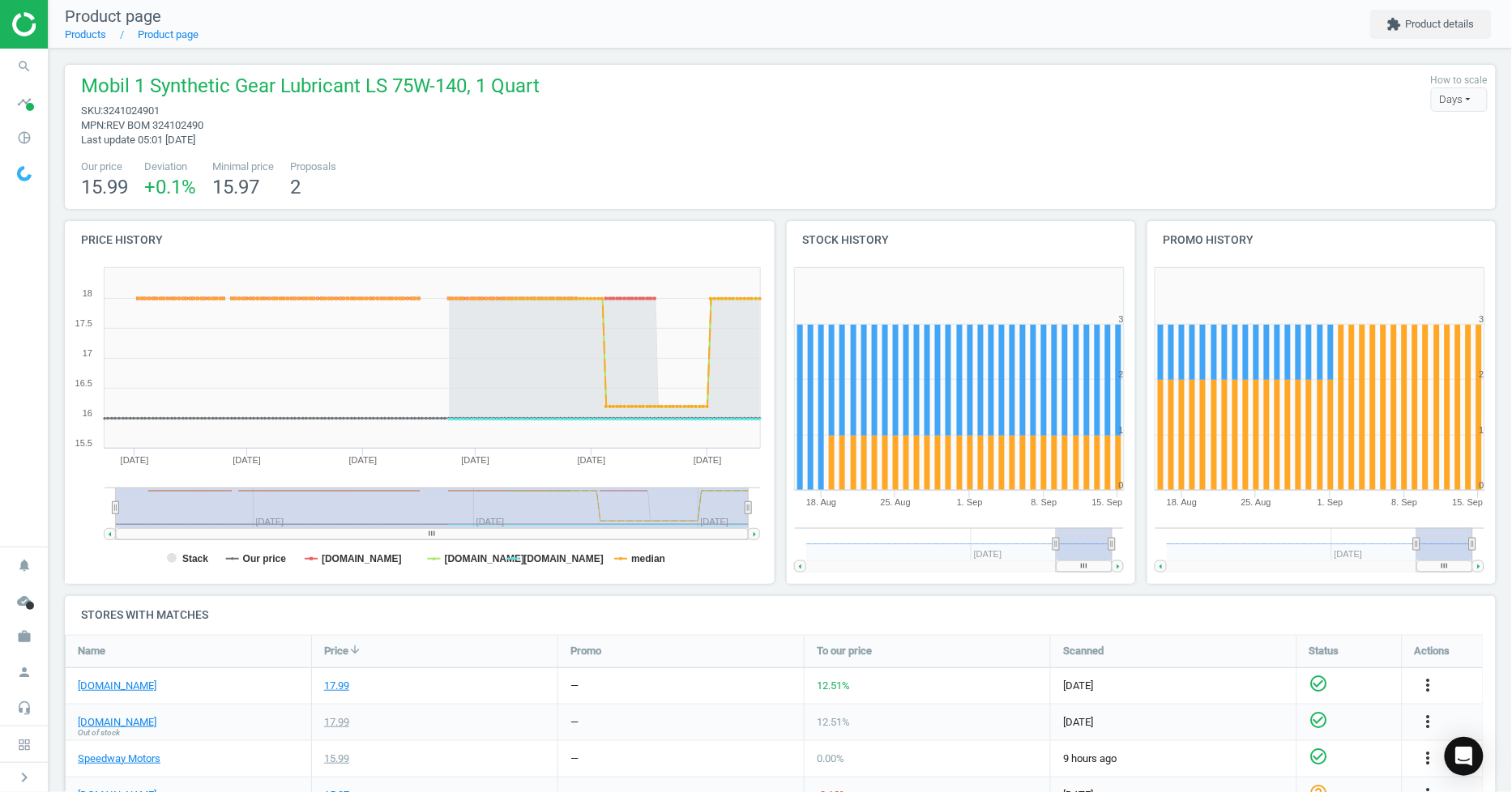
drag, startPoint x: 638, startPoint y: 511, endPoint x: 74, endPoint y: 486, distance: 564.6
click at [74, 486] on icon "Created with Highstock 6.2.0 Stack Our price summitracing.com jegs.com pitstopu…" at bounding box center [416, 422] width 703 height 324
drag, startPoint x: 731, startPoint y: 511, endPoint x: 784, endPoint y: 513, distance: 53.0
click at [784, 513] on div "Price history Created with Highstock 6.2.0 Stack Our price summitracing.com jeg…" at bounding box center [780, 409] width 1443 height 375
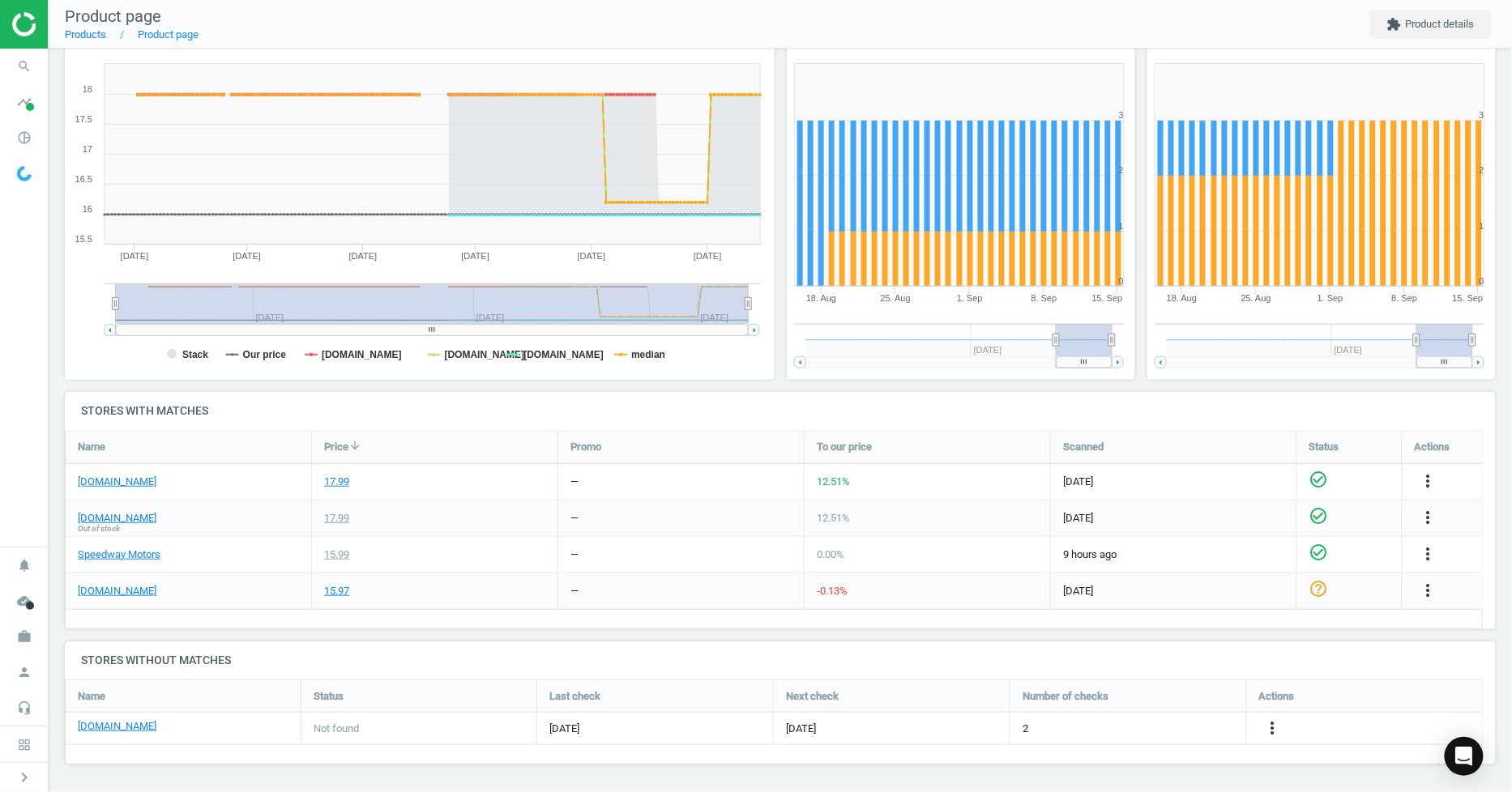
scroll to position [0, 0]
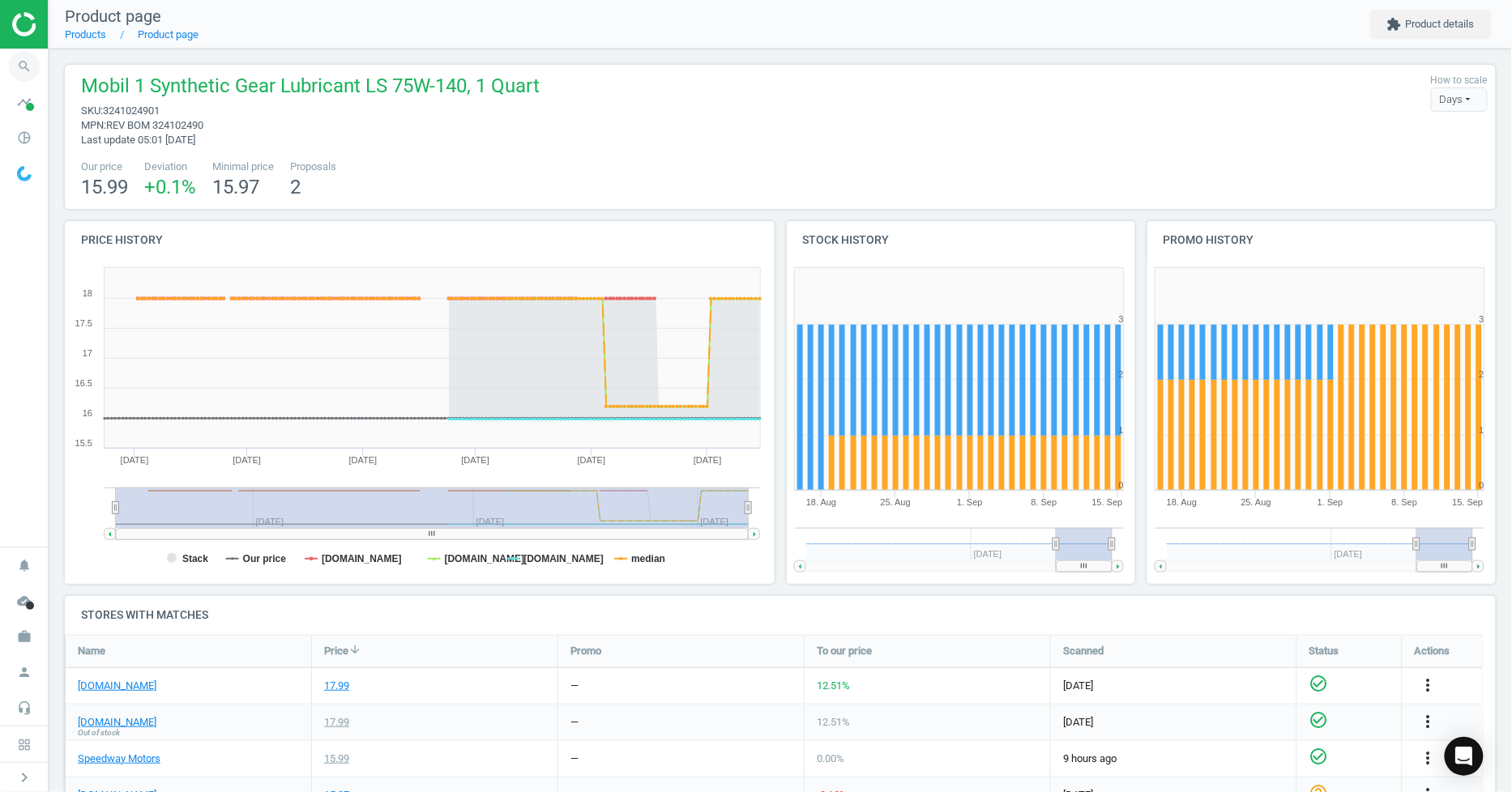
click at [28, 68] on icon "search" at bounding box center [24, 66] width 31 height 31
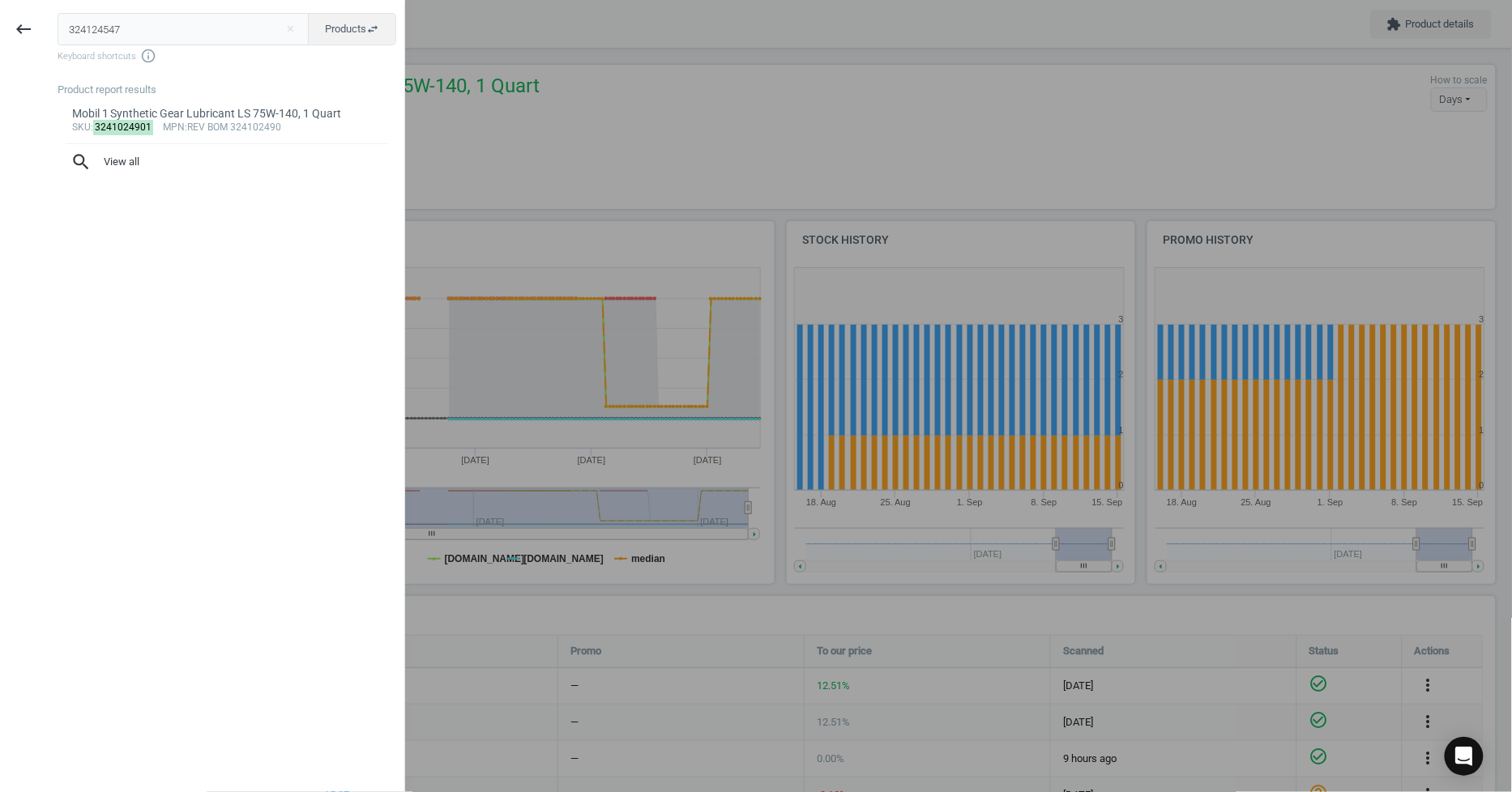
type input "324124547"
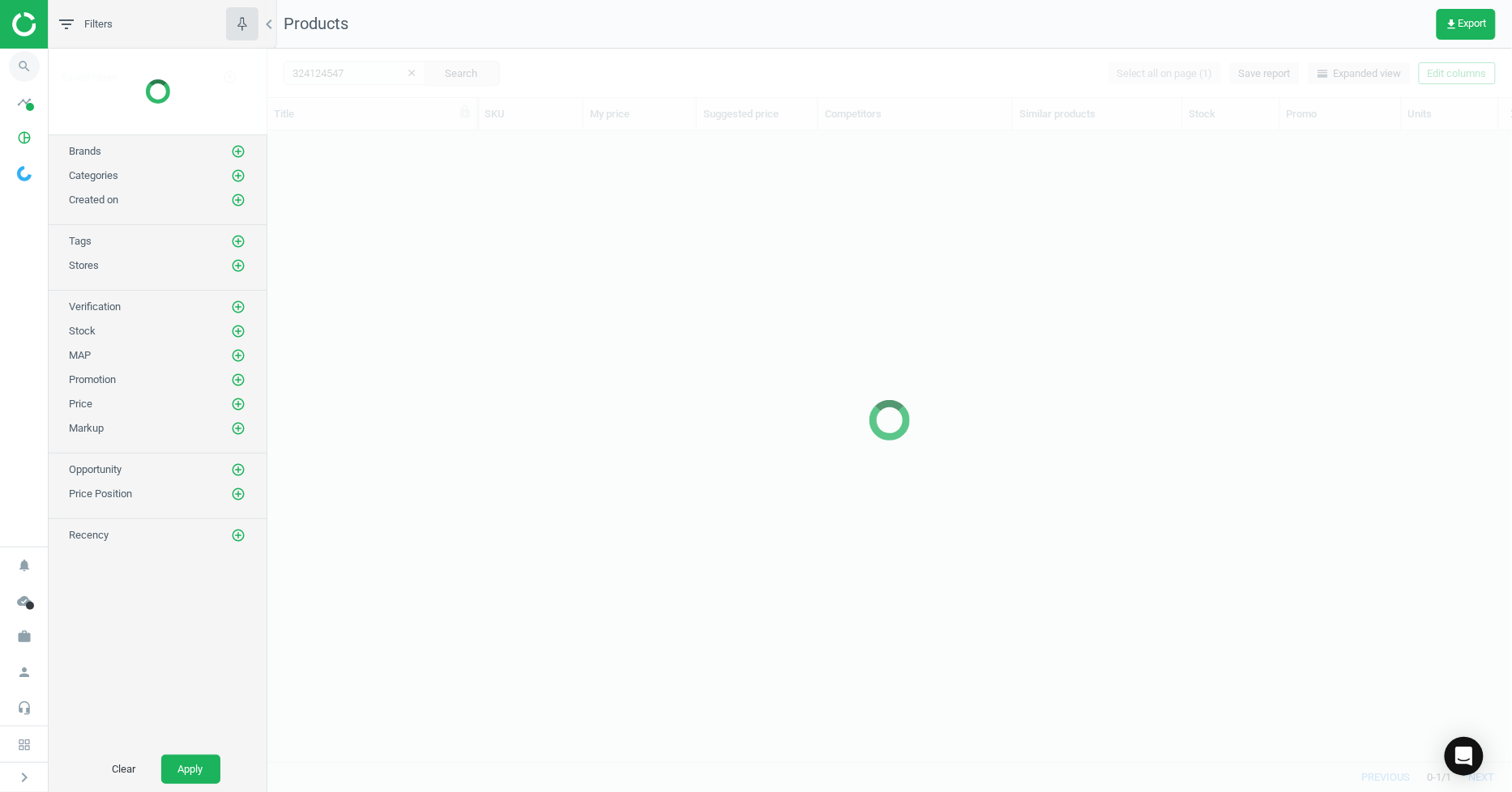
scroll to position [604, 1232]
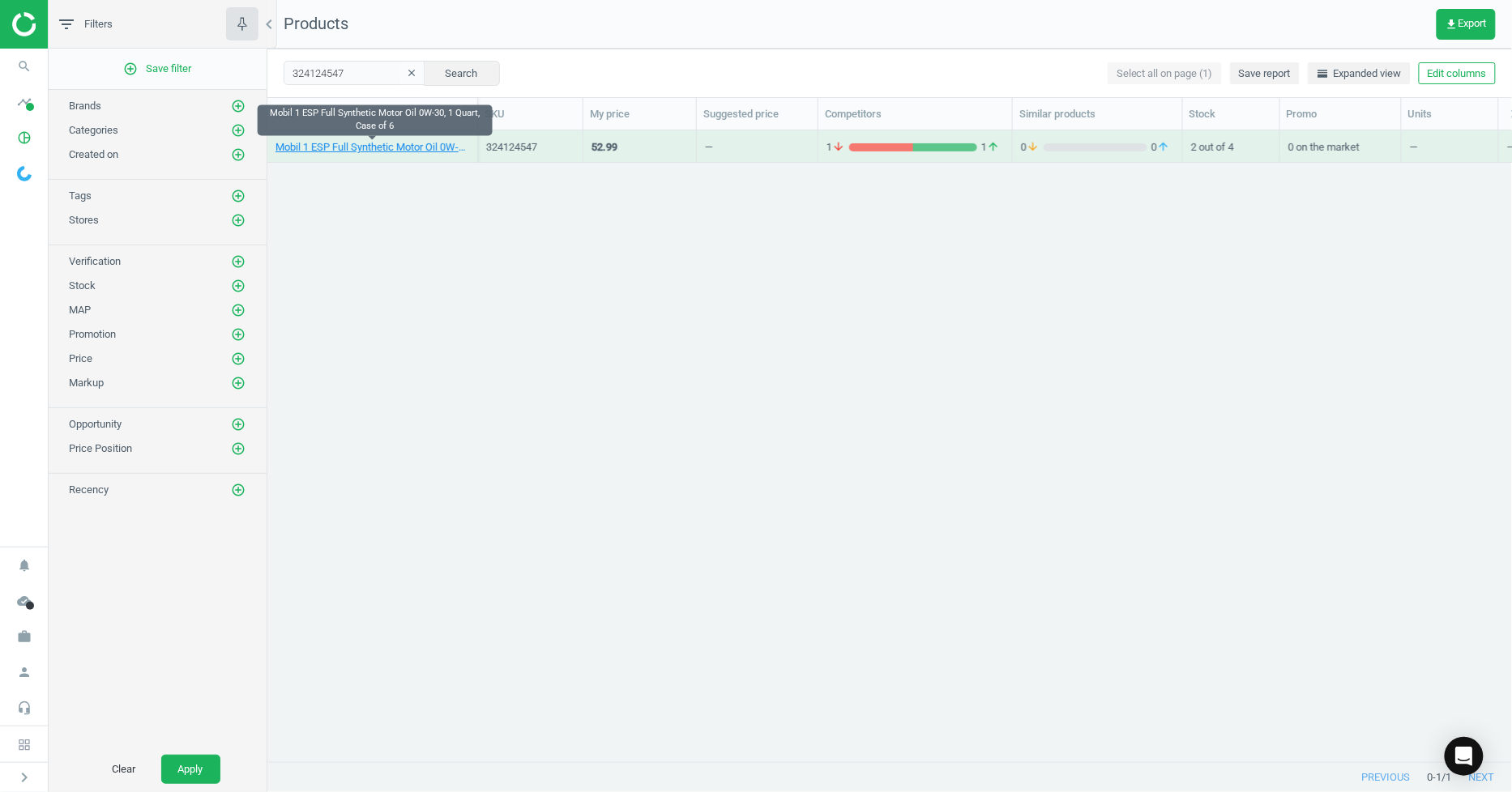
click at [346, 149] on link "Mobil 1 ESP Full Synthetic Motor Oil 0W-30, 1 Quart, Case of 6" at bounding box center [372, 147] width 193 height 14
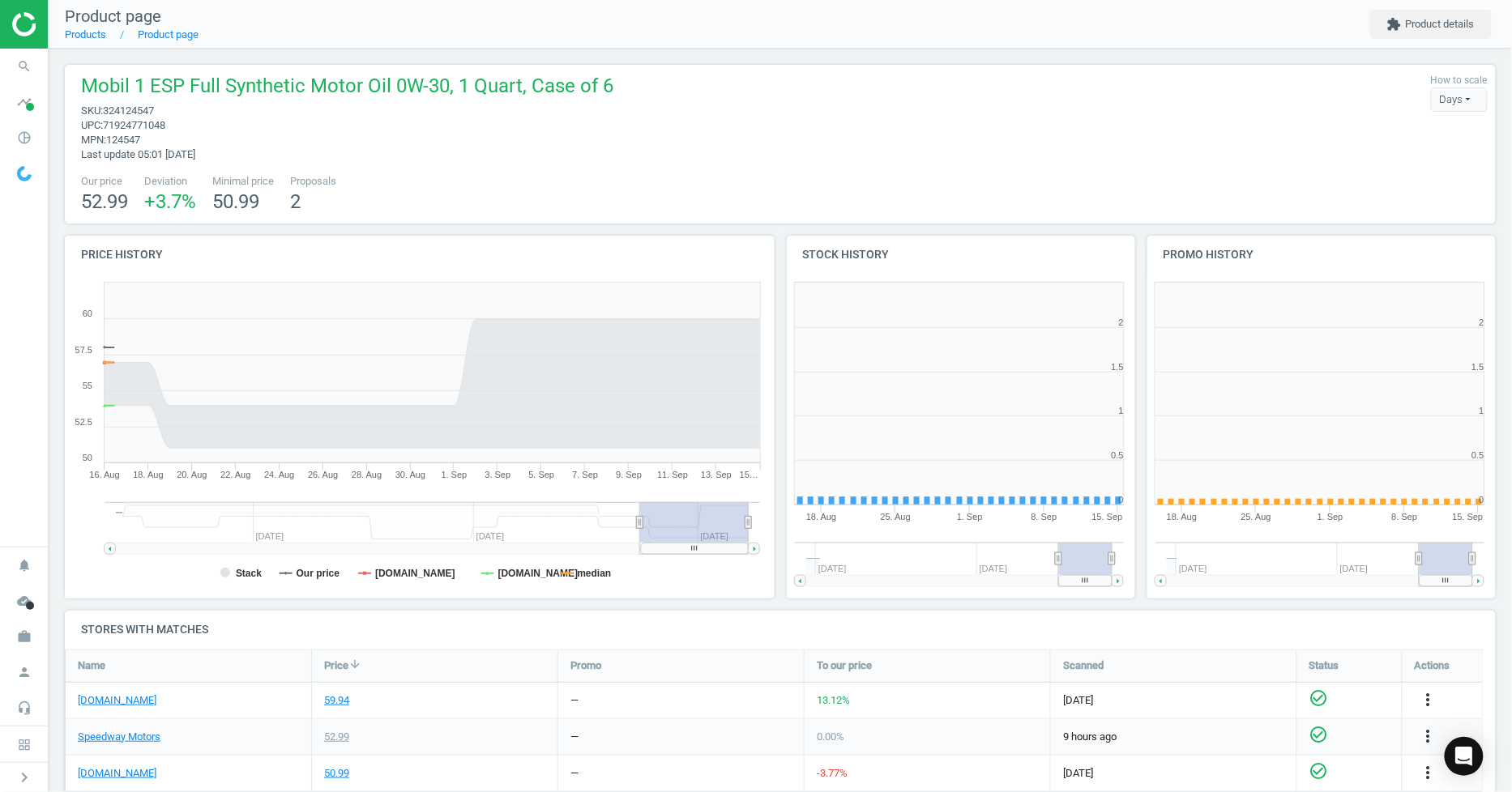
scroll to position [352, 373]
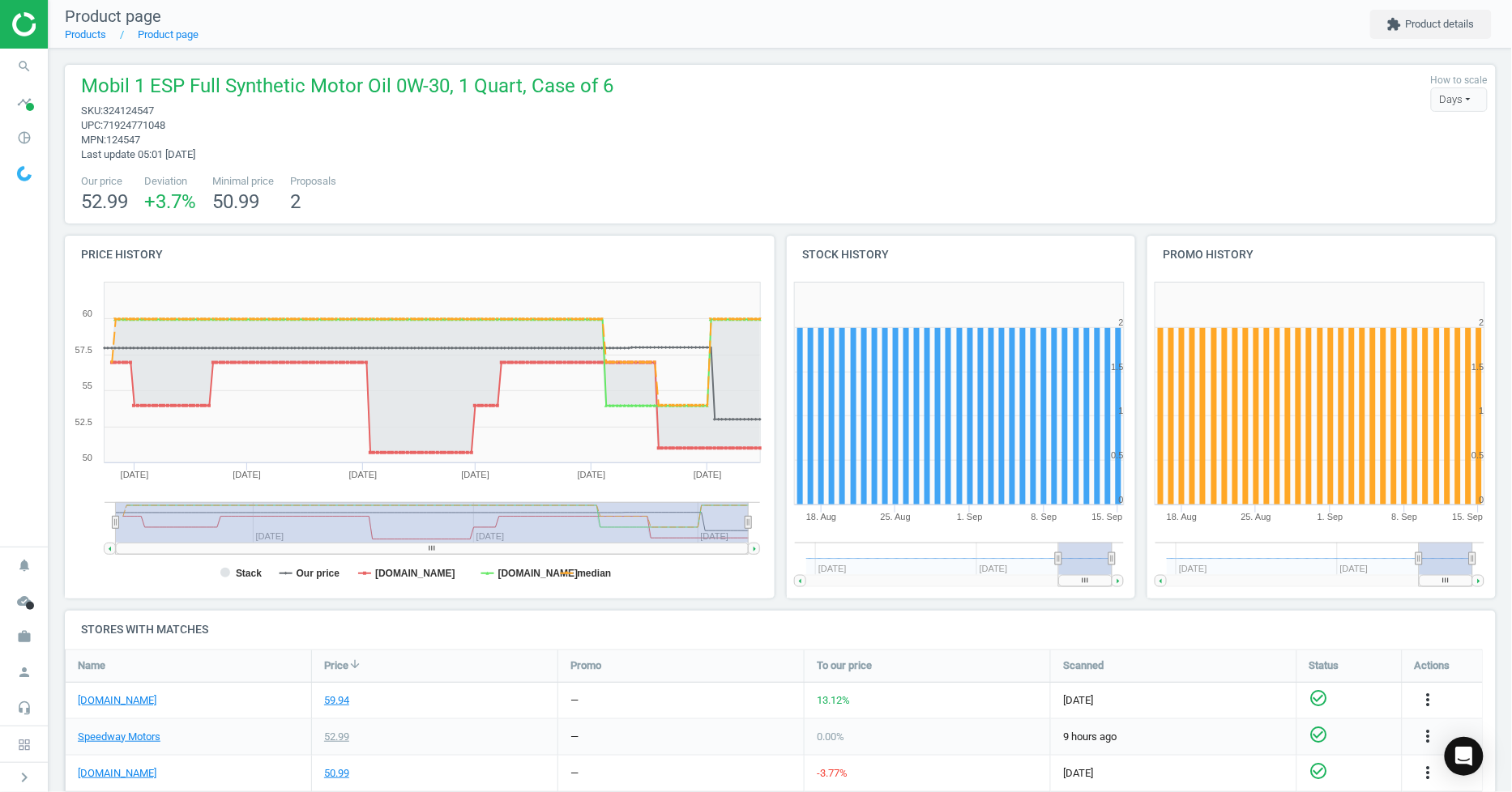
drag, startPoint x: 637, startPoint y: 522, endPoint x: 0, endPoint y: 527, distance: 637.0
click at [0, 527] on section "search Search timeline Data delivery Overview Matches dashboard Matches Rematch…" at bounding box center [756, 396] width 1512 height 792
drag, startPoint x: 676, startPoint y: 540, endPoint x: 774, endPoint y: 523, distance: 99.5
click at [774, 523] on div "Price history Created with Highstock 6.2.0 Stack Our price summitracing.com jeg…" at bounding box center [780, 424] width 1443 height 375
drag, startPoint x: 742, startPoint y: 522, endPoint x: 802, endPoint y: 513, distance: 60.7
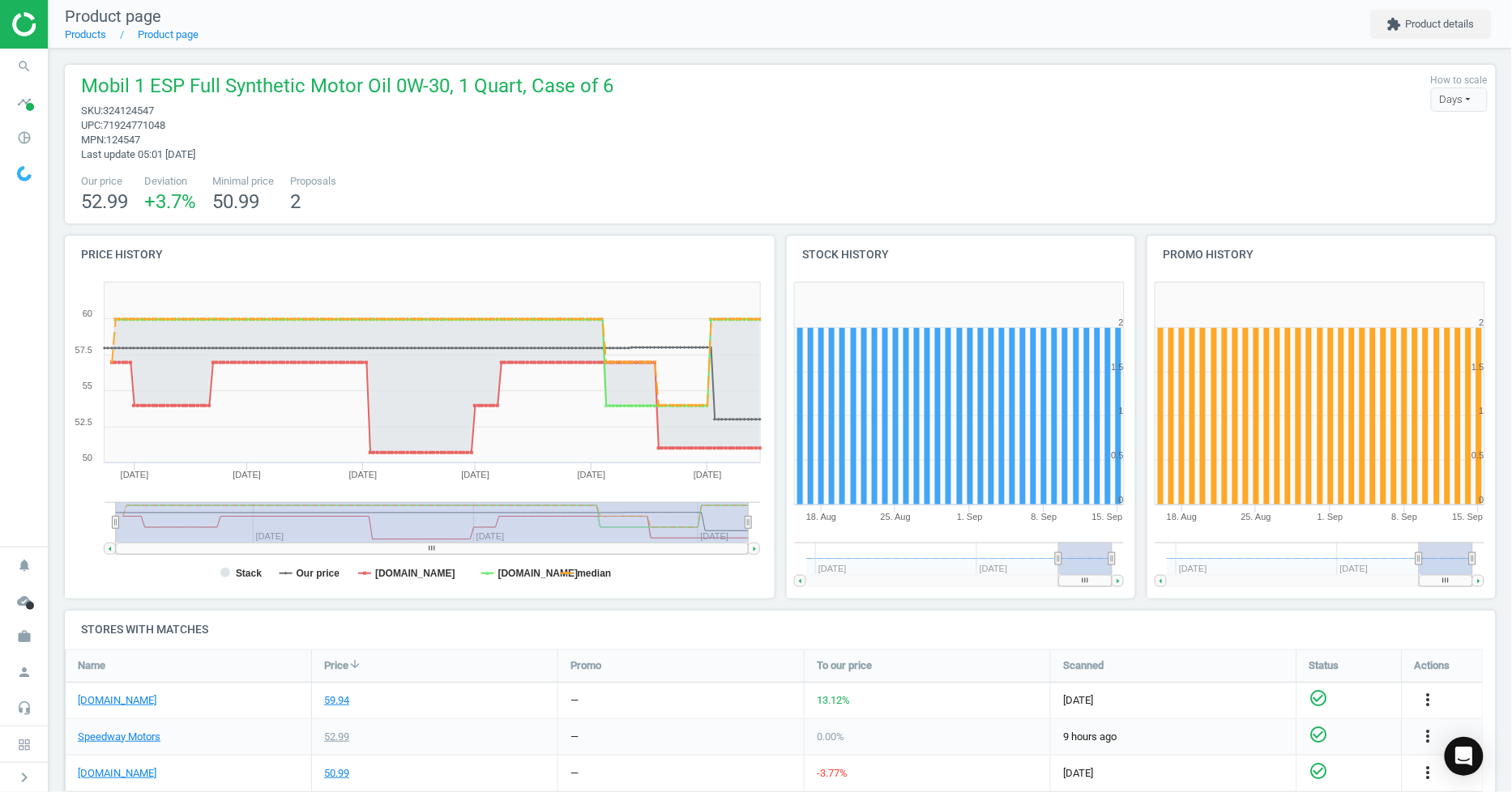
click at [802, 514] on div "Price history Created with Highstock 6.2.0 Stack Our price summitracing.com jeg…" at bounding box center [780, 424] width 1443 height 375
click at [24, 66] on icon "search" at bounding box center [24, 66] width 31 height 31
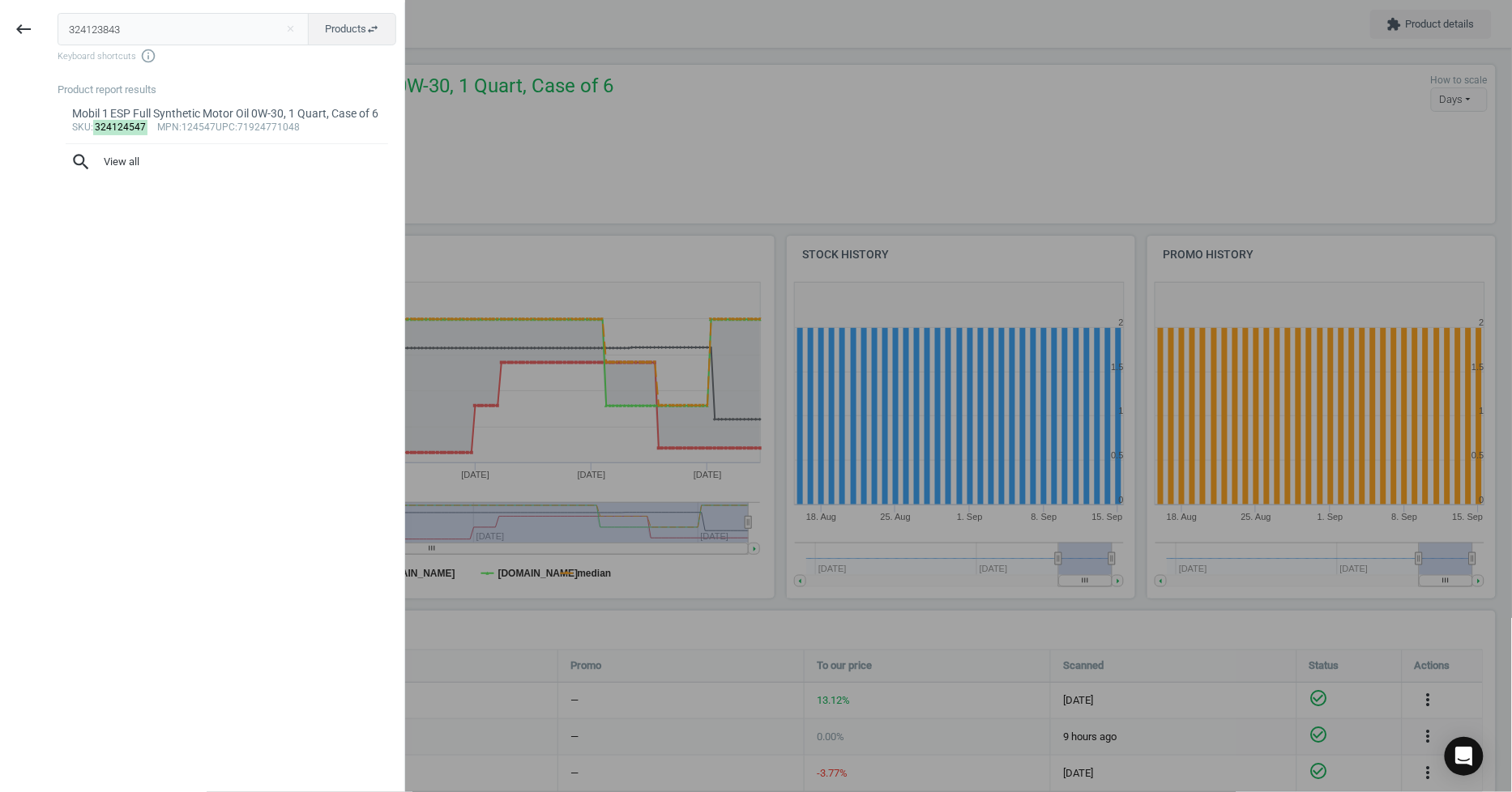
type input "324123843"
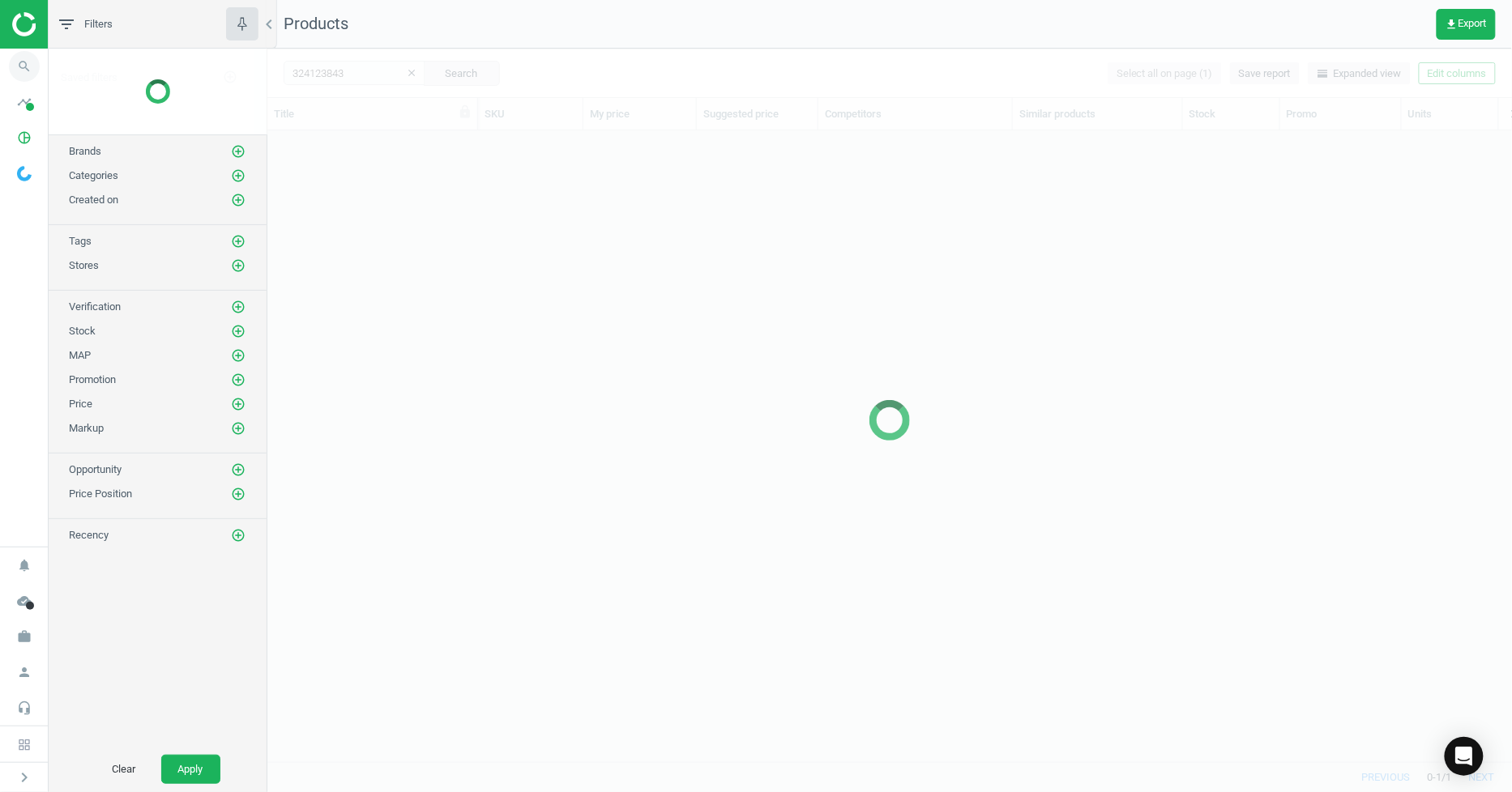
scroll to position [604, 1232]
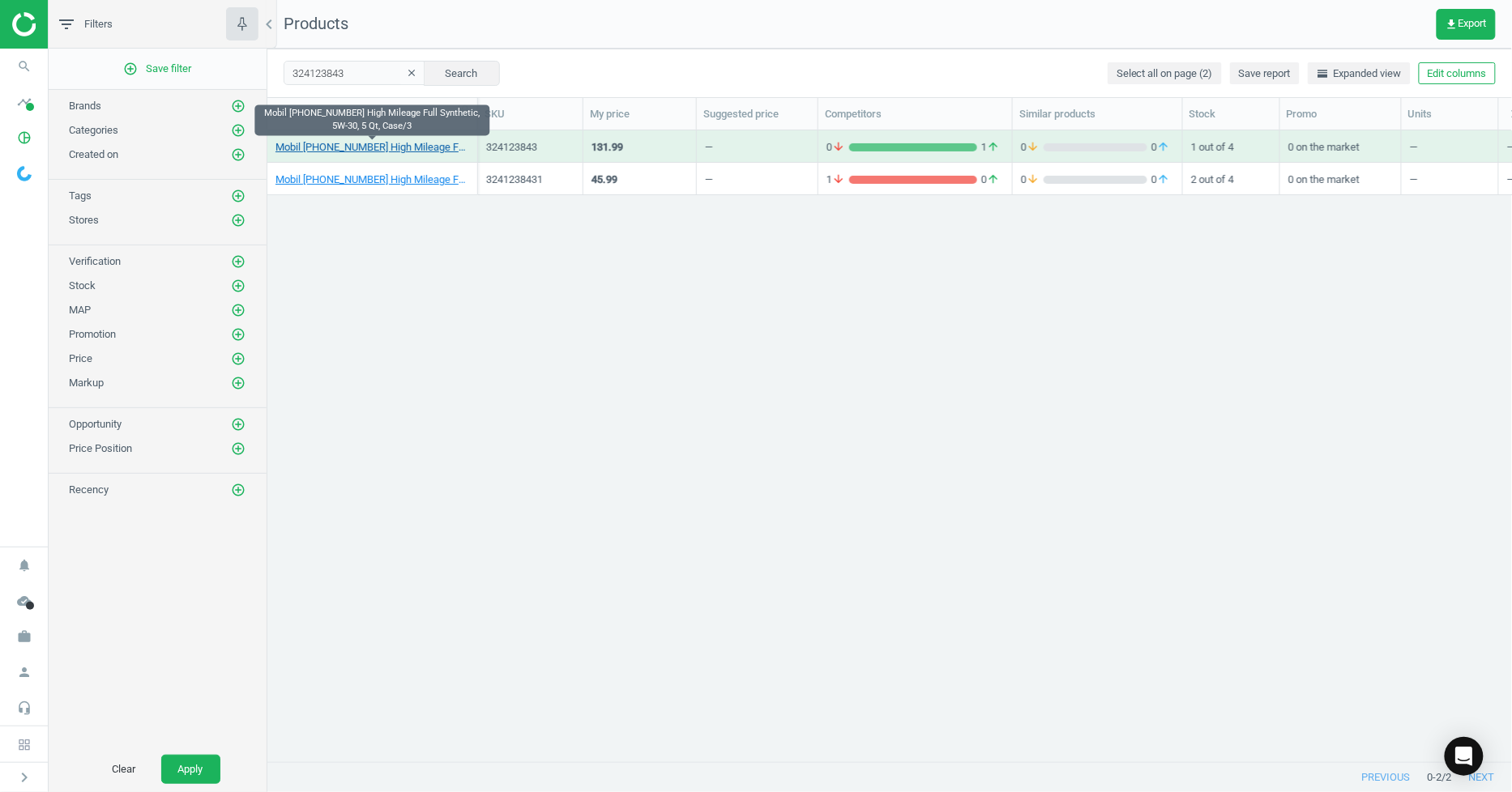
click at [415, 150] on link "Mobil 1 123843 High Mileage Full Synthetic, 5W-30, 5 Qt, Case/3" at bounding box center [372, 147] width 193 height 14
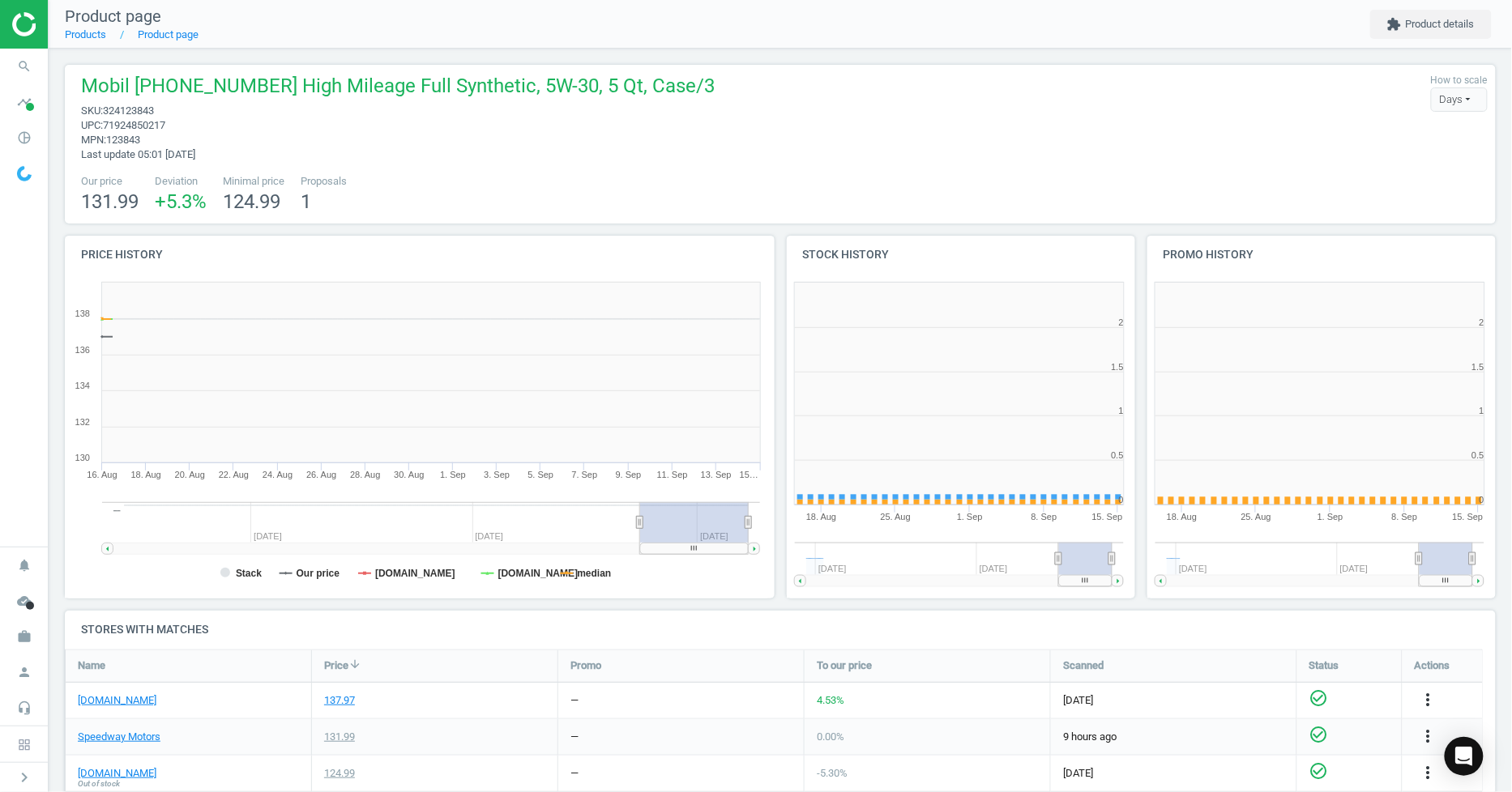
scroll to position [352, 373]
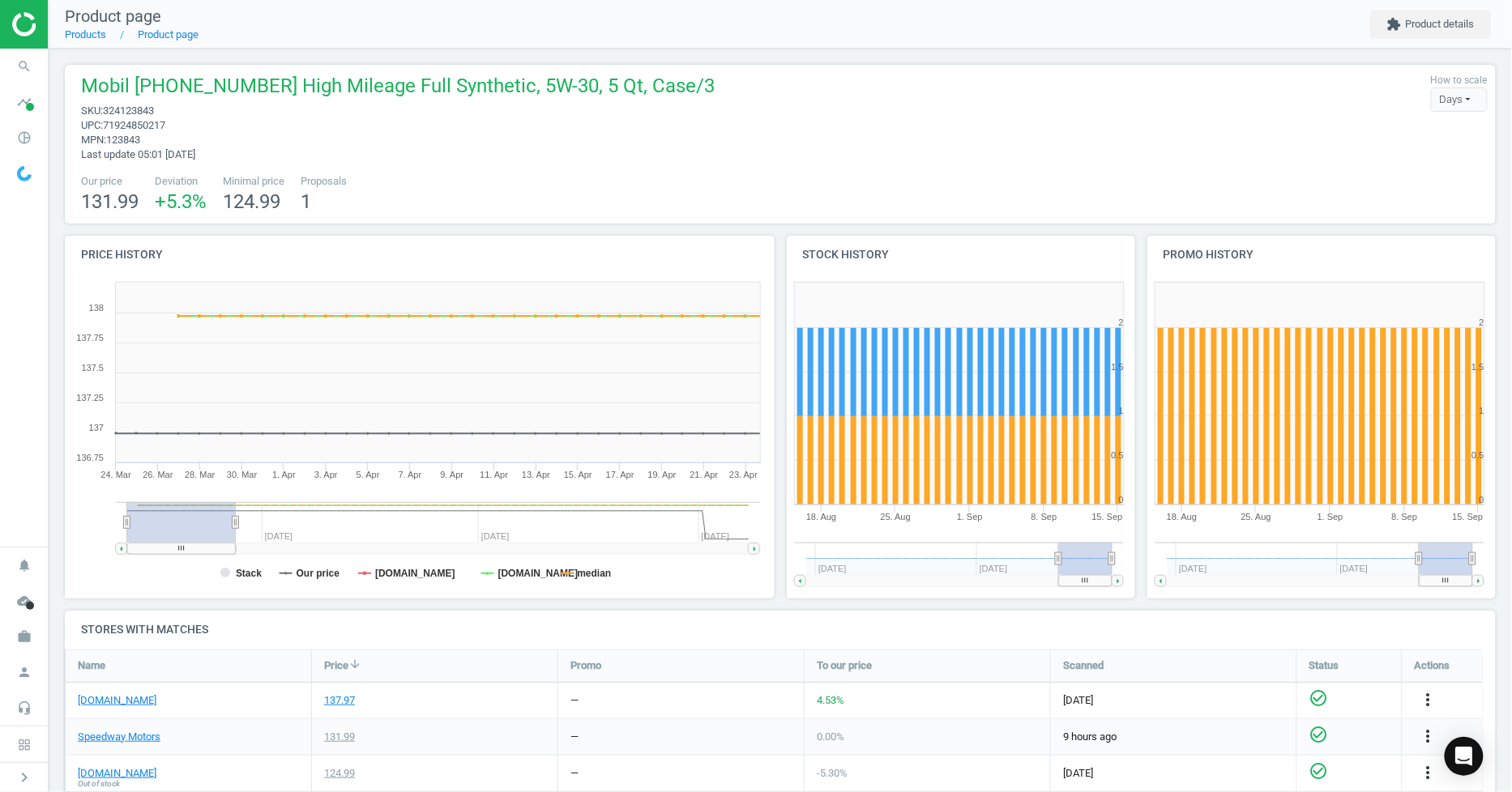
drag, startPoint x: 643, startPoint y: 527, endPoint x: 27, endPoint y: 522, distance: 616.0
click at [27, 522] on section "search Search timeline Data delivery Overview Matches dashboard Matches Rematch…" at bounding box center [756, 396] width 1512 height 792
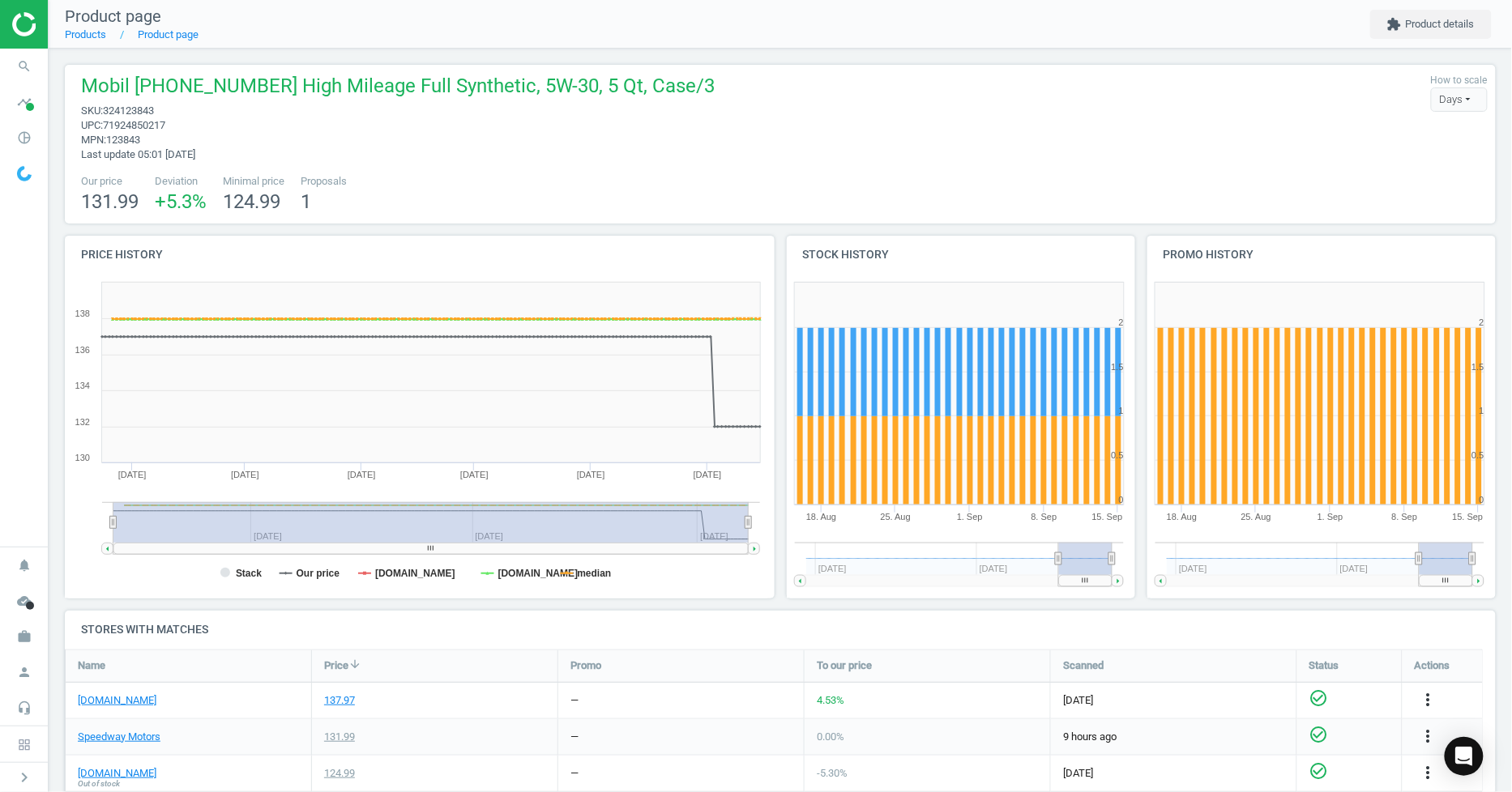
drag, startPoint x: 232, startPoint y: 528, endPoint x: 998, endPoint y: 561, distance: 766.7
click at [998, 561] on div "Price history Created with Highstock 6.2.0 Stack Our price summitracing.com jeg…" at bounding box center [780, 424] width 1443 height 375
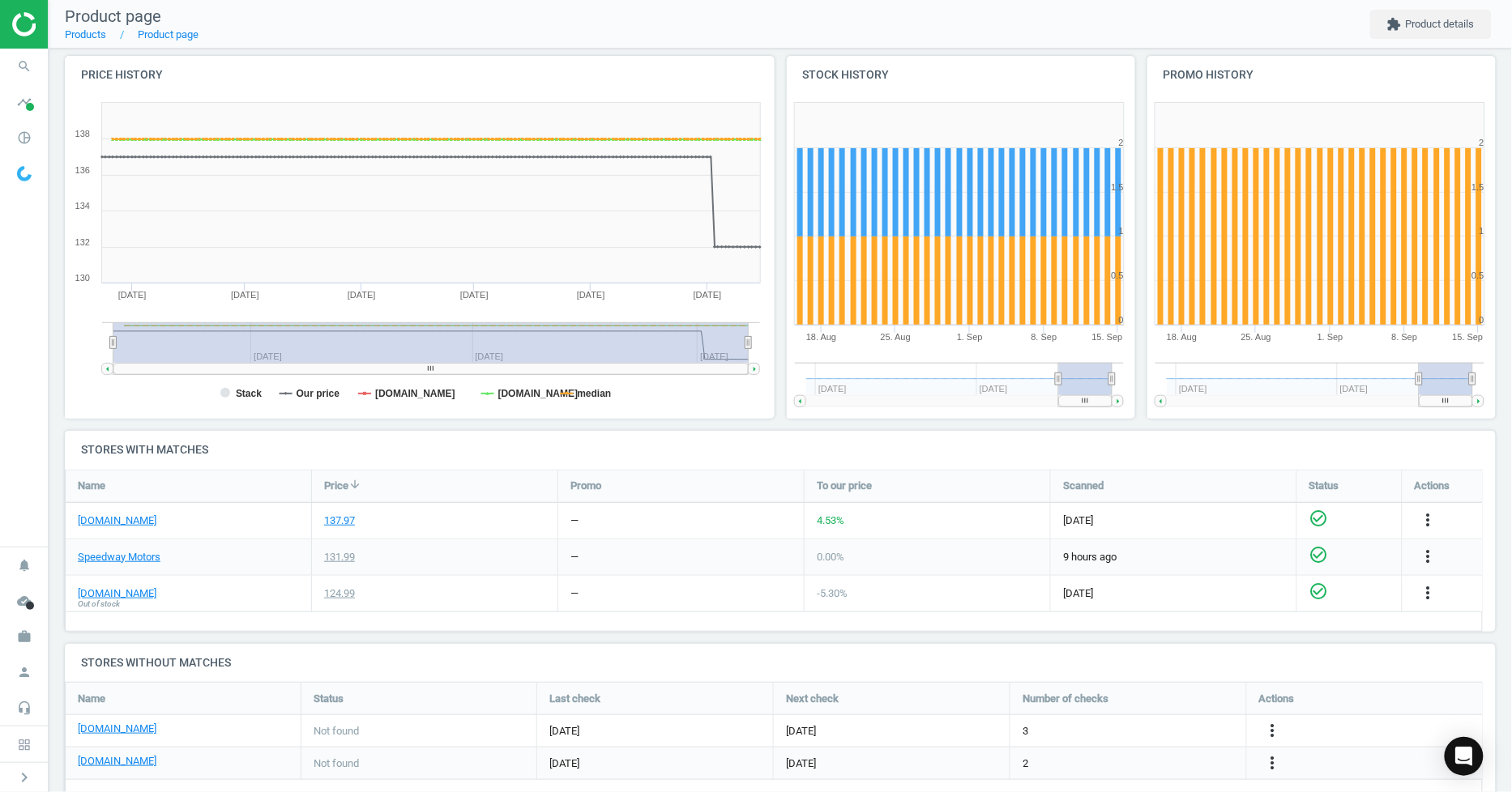
scroll to position [0, 0]
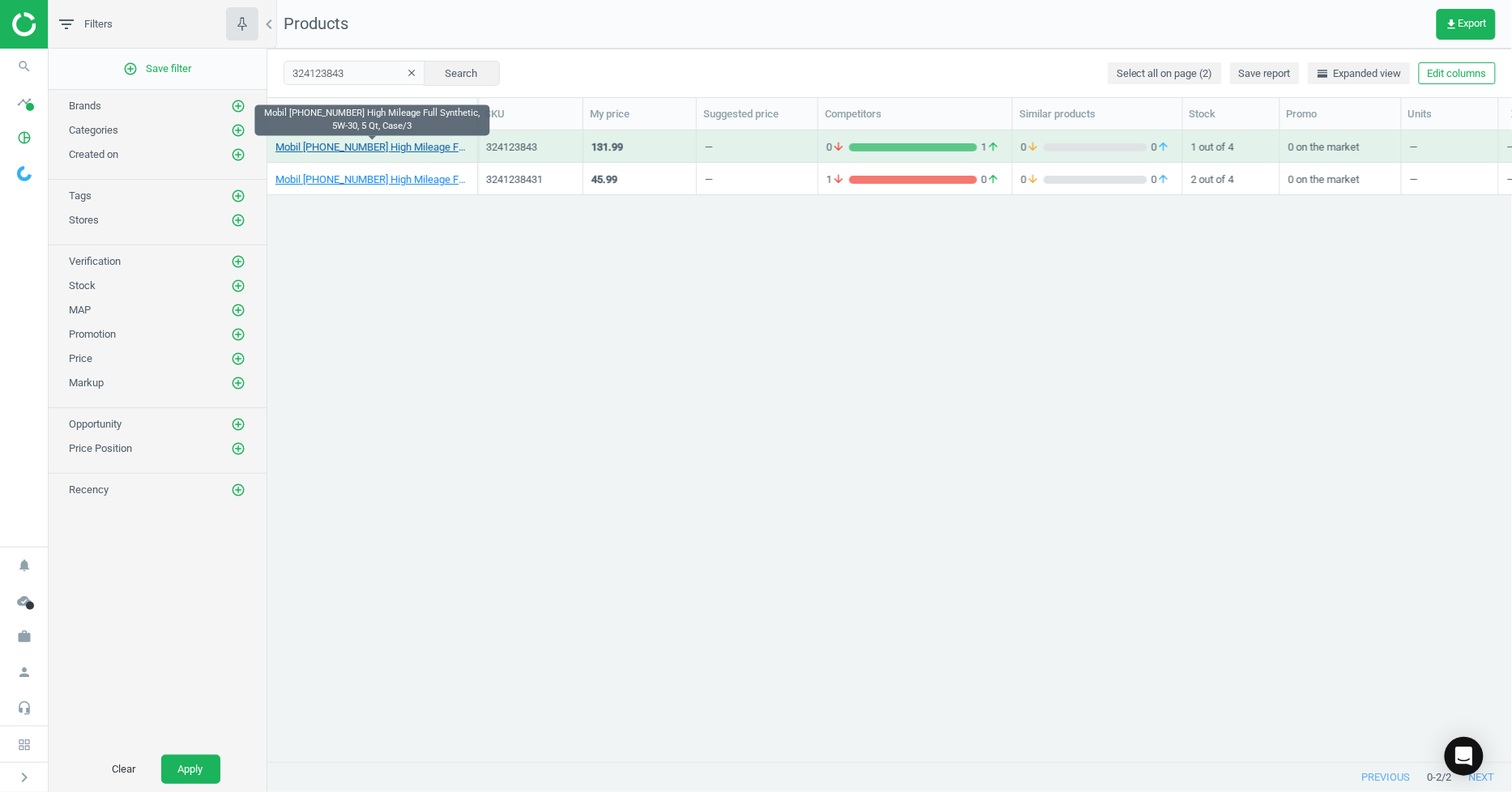
click at [438, 148] on link "Mobil 1 123843 High Mileage Full Synthetic, 5W-30, 5 Qt, Case/3" at bounding box center [372, 147] width 193 height 14
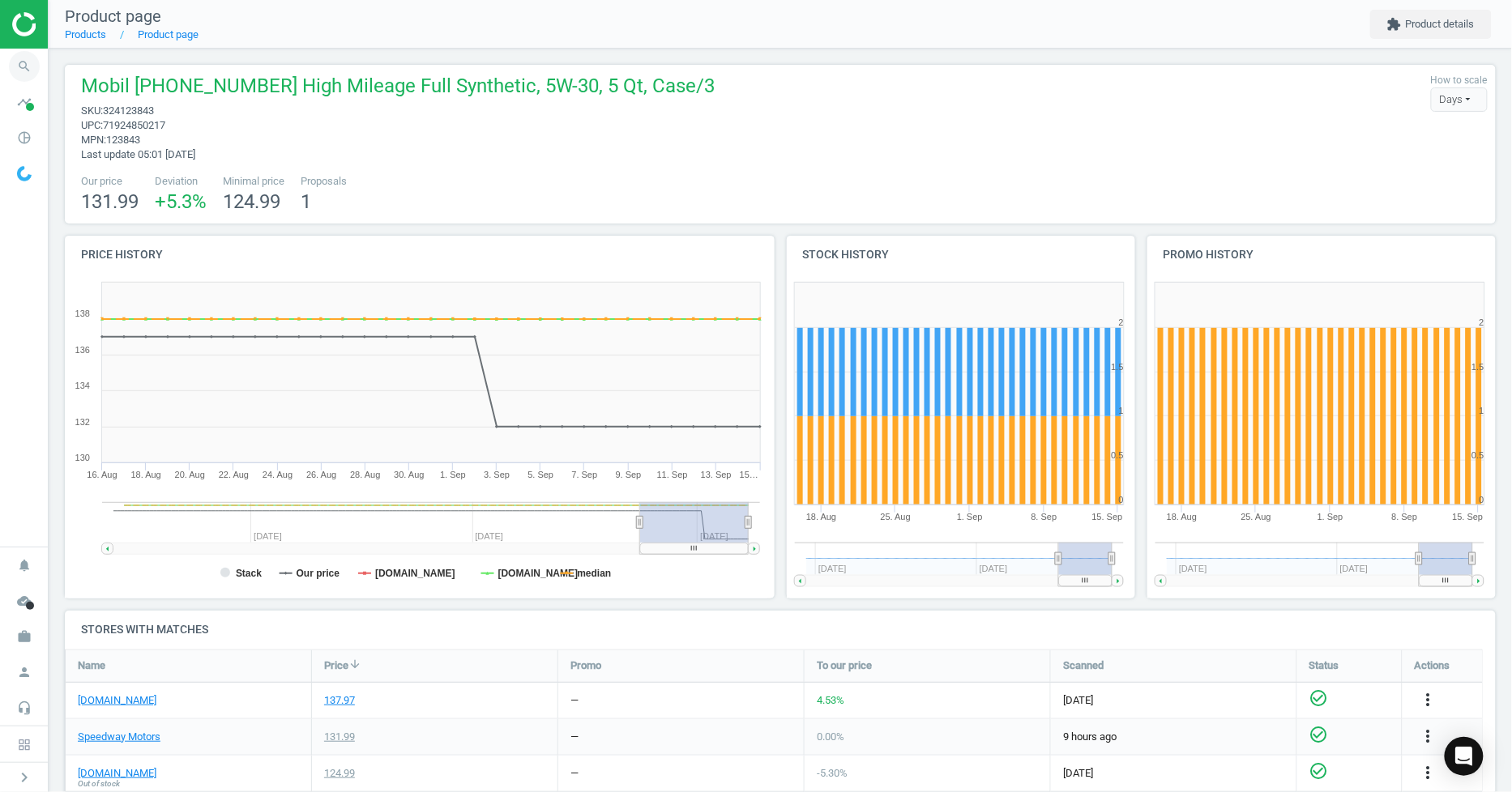
click at [26, 67] on icon "search" at bounding box center [24, 66] width 31 height 31
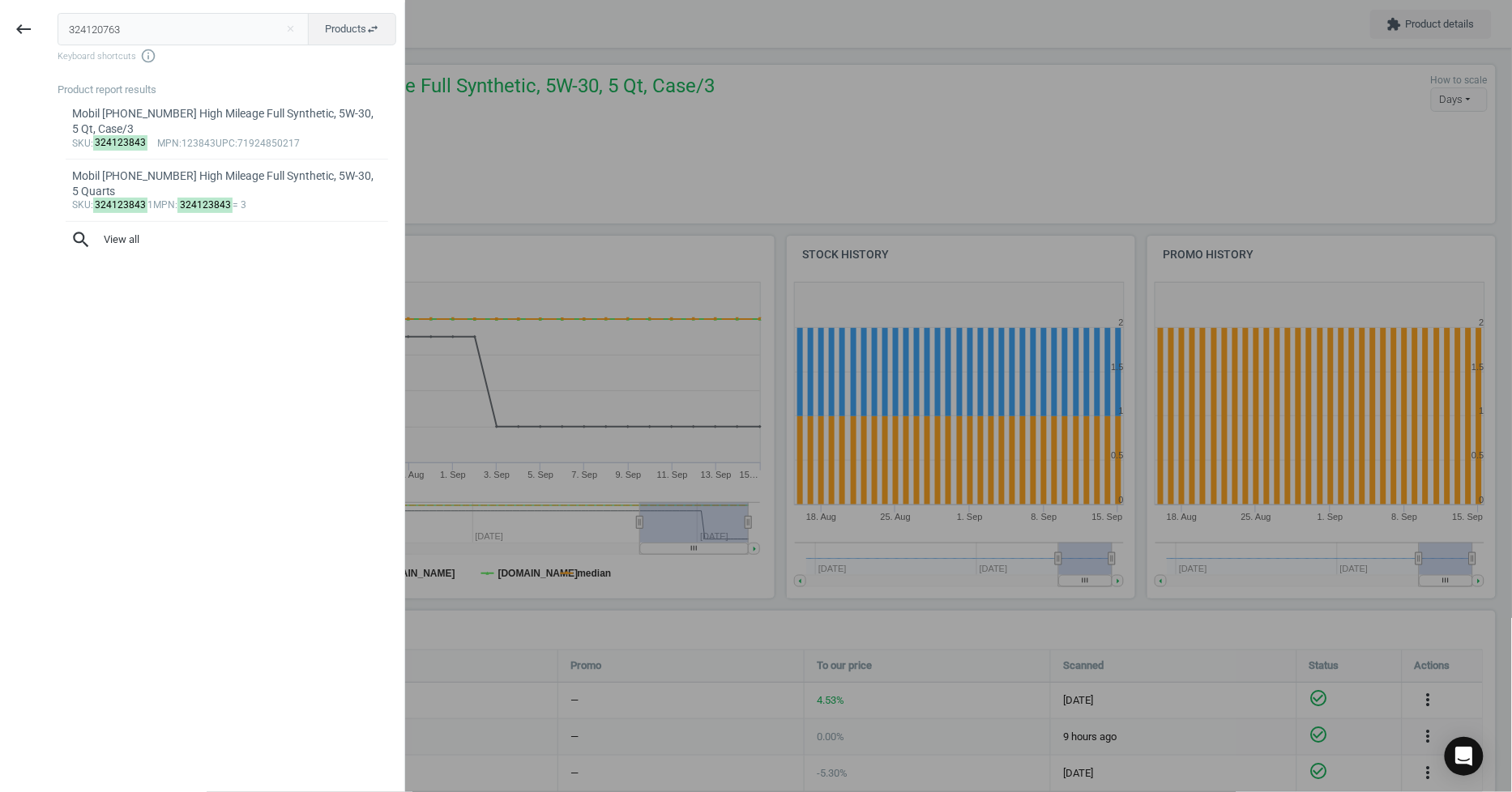
type input "324120763"
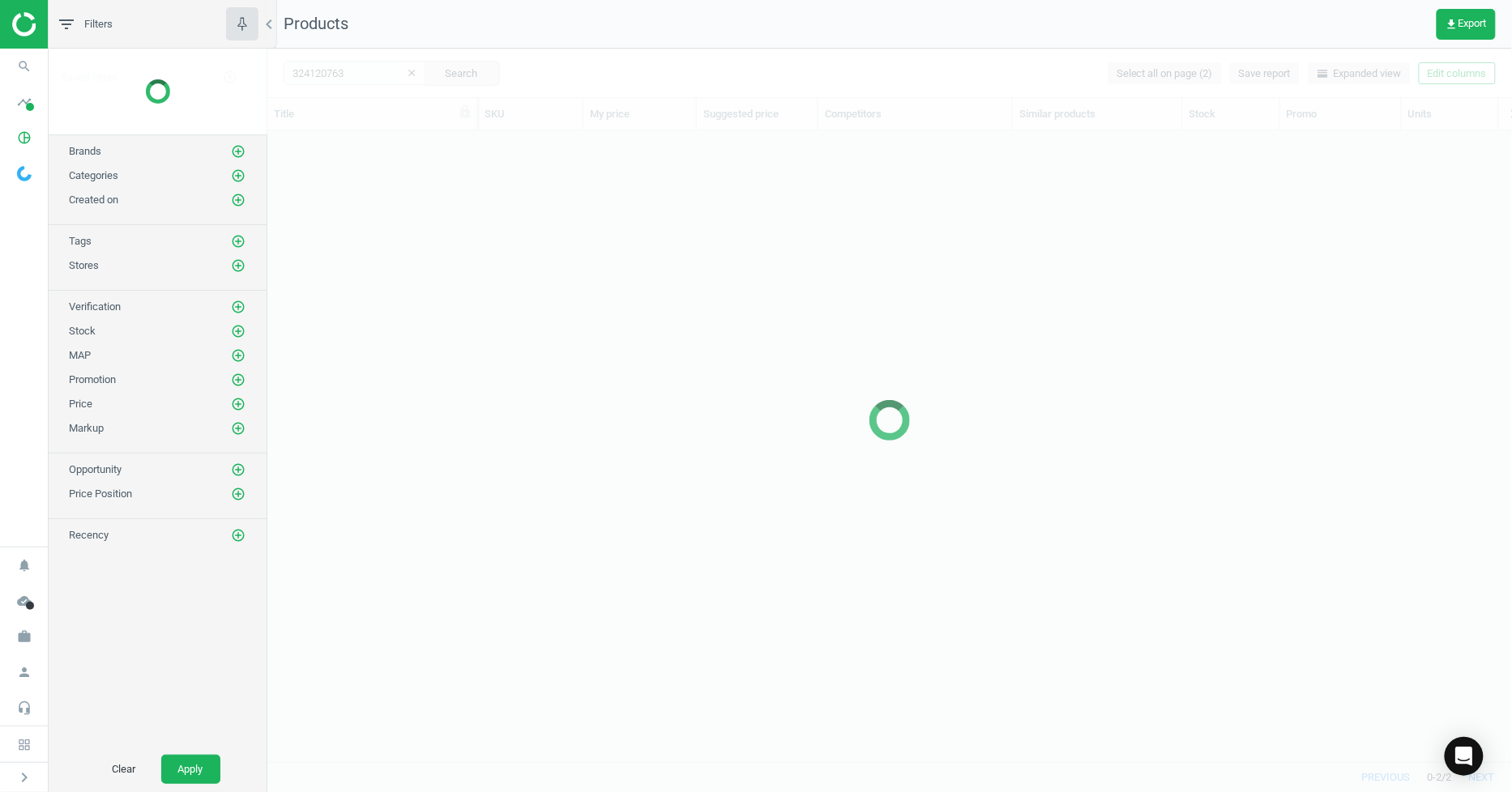
scroll to position [604, 1232]
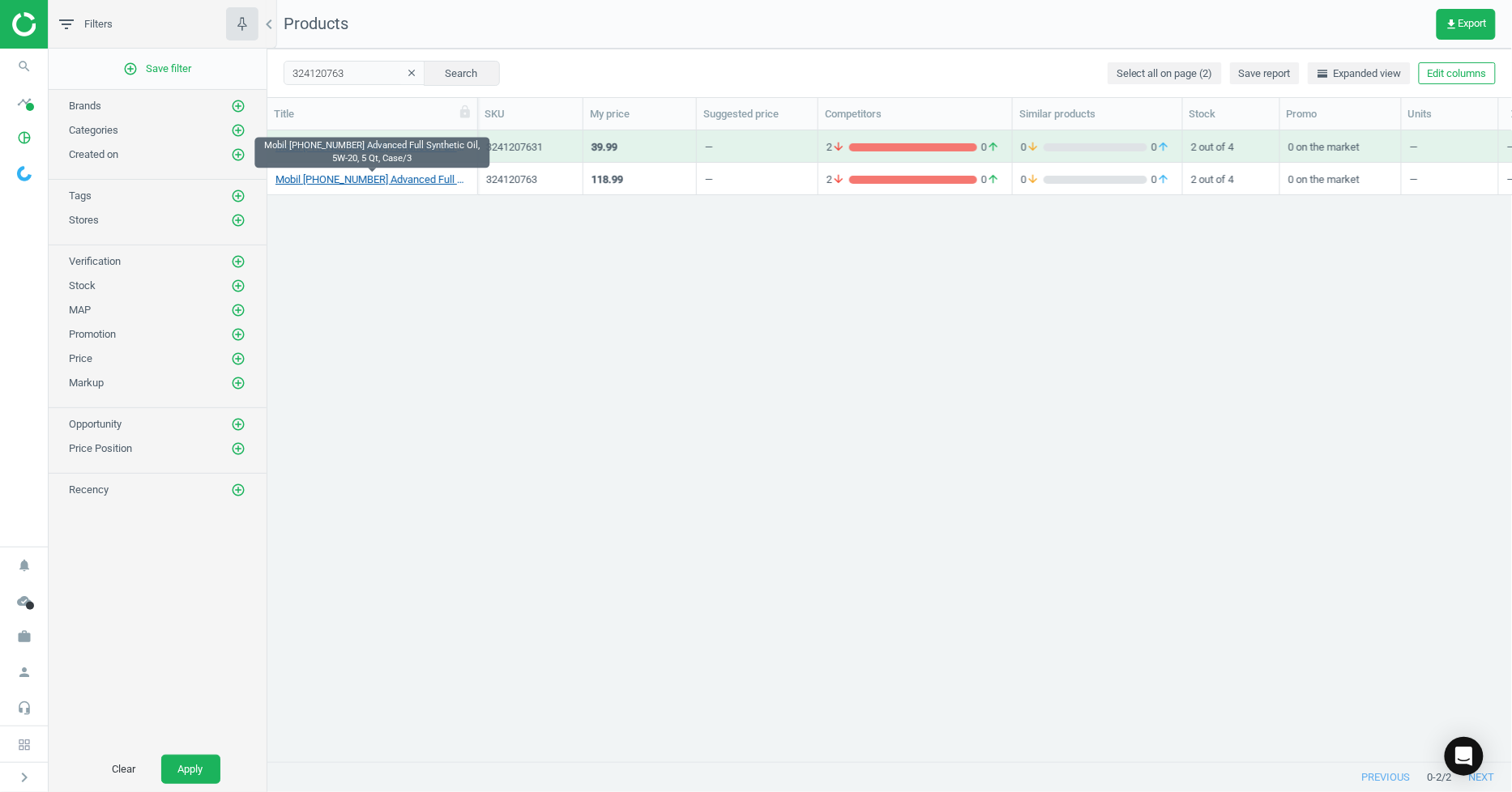
click at [408, 176] on link "Mobil 1 120763 Advanced Full Synthetic Oil, 5W-20, 5 Qt, Case/3" at bounding box center [372, 179] width 193 height 14
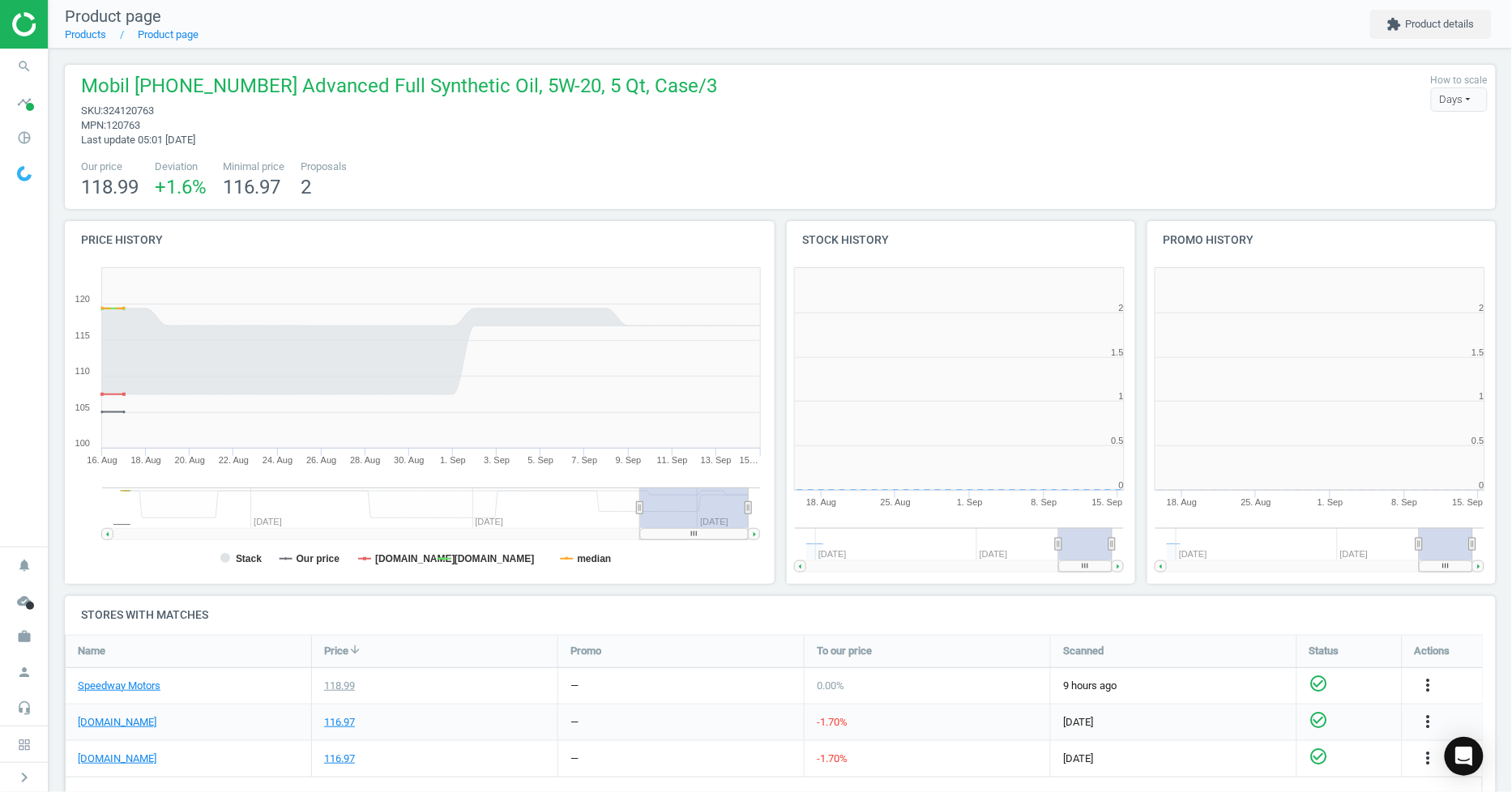
scroll to position [352, 373]
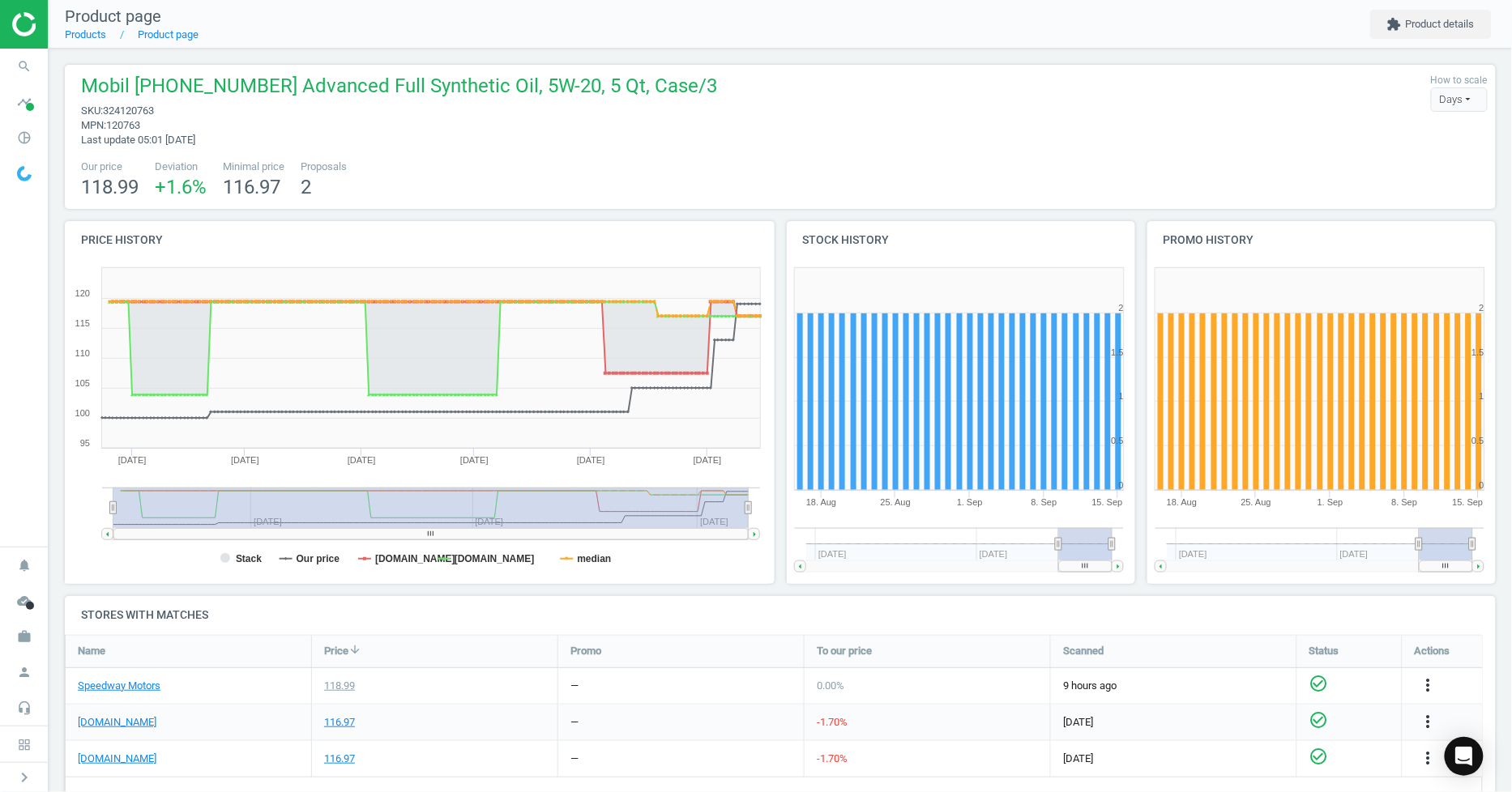
drag, startPoint x: 637, startPoint y: 508, endPoint x: 85, endPoint y: 512, distance: 552.0
click at [86, 512] on icon "Created with Highstock 6.2.0 Stack Our price jegs.com summitracing.com median A…" at bounding box center [416, 422] width 703 height 324
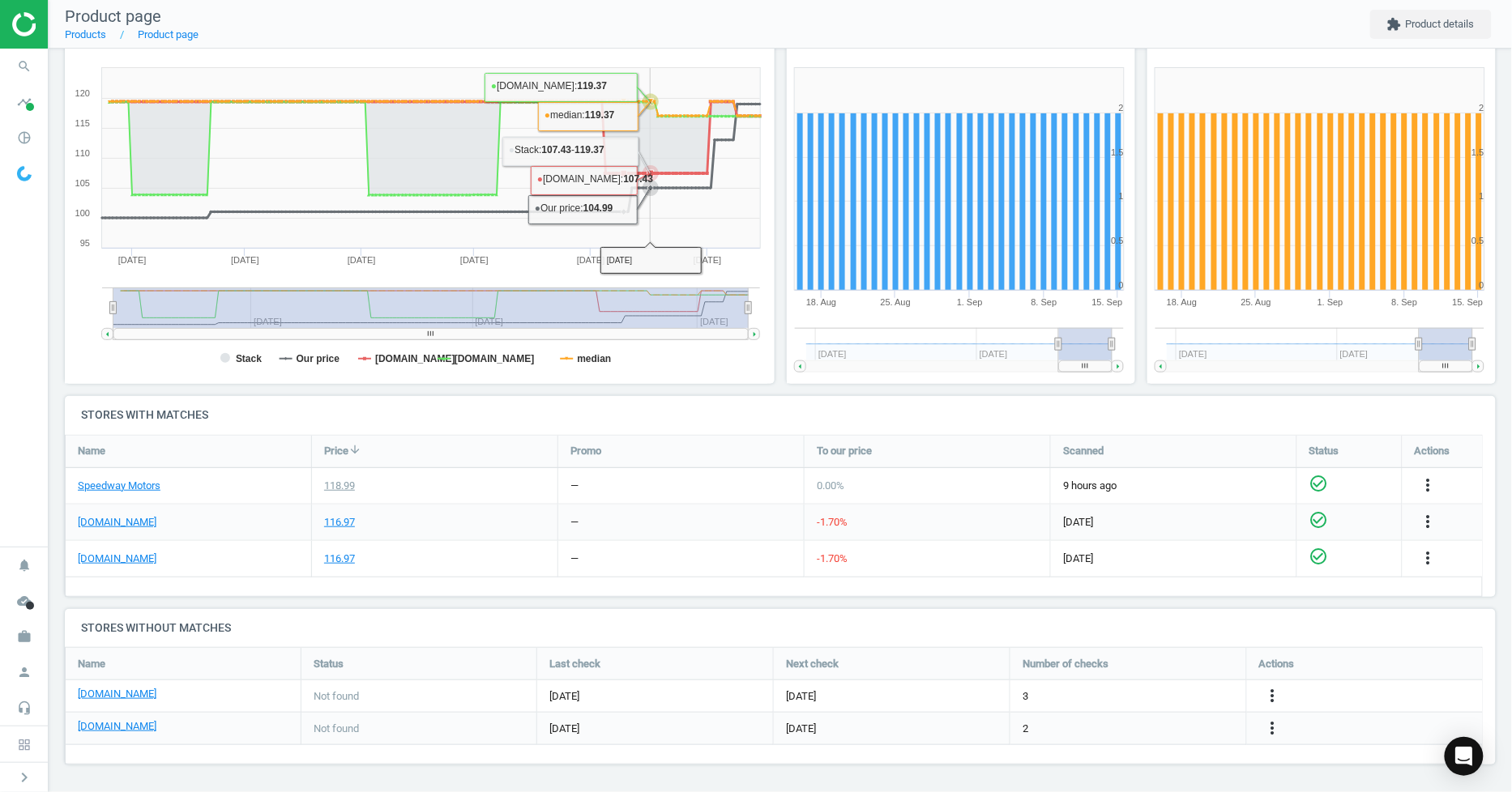
scroll to position [0, 0]
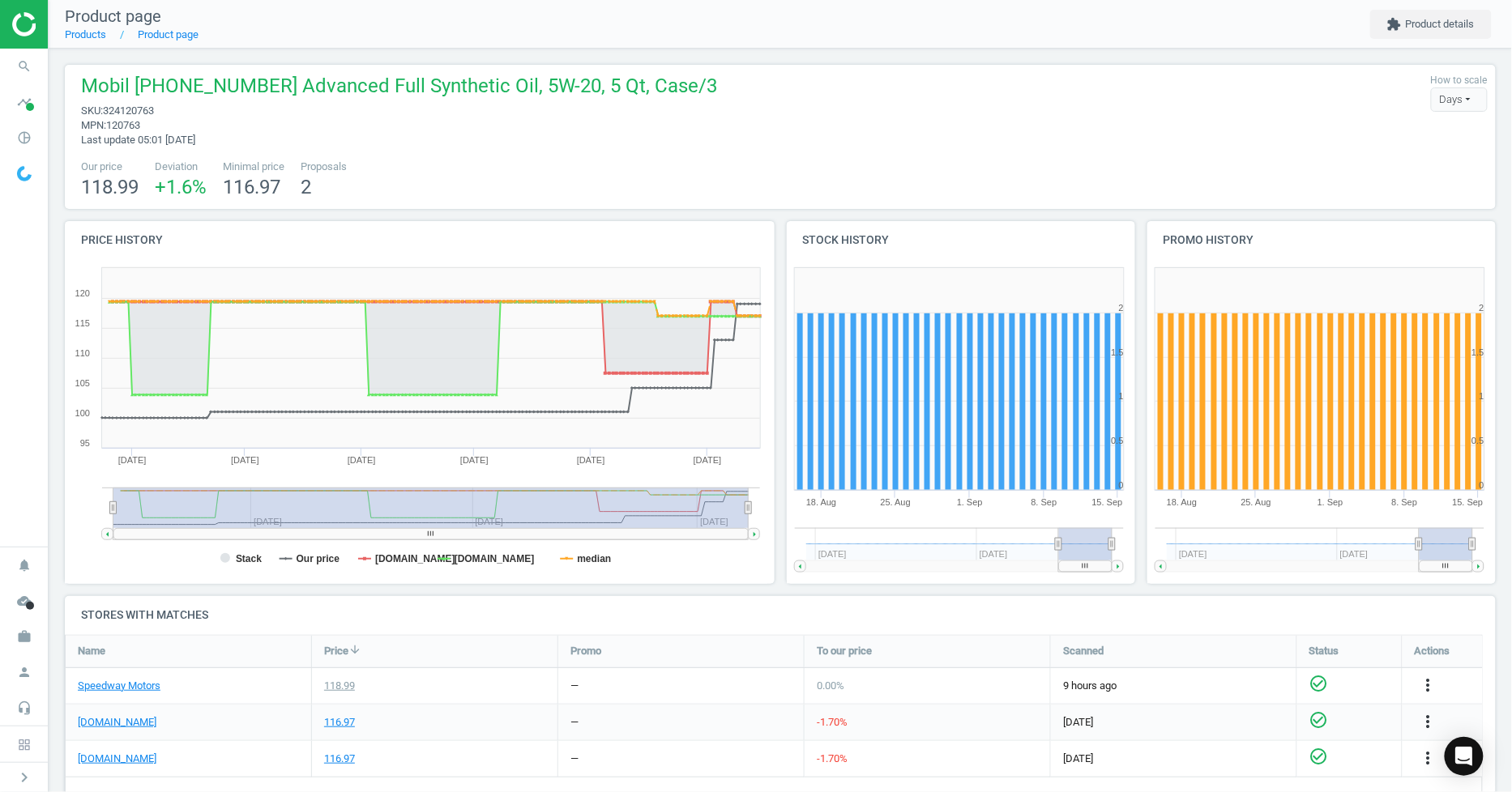
drag, startPoint x: 536, startPoint y: 513, endPoint x: 313, endPoint y: 518, distance: 223.1
click at [313, 518] on rect at bounding box center [430, 508] width 635 height 40
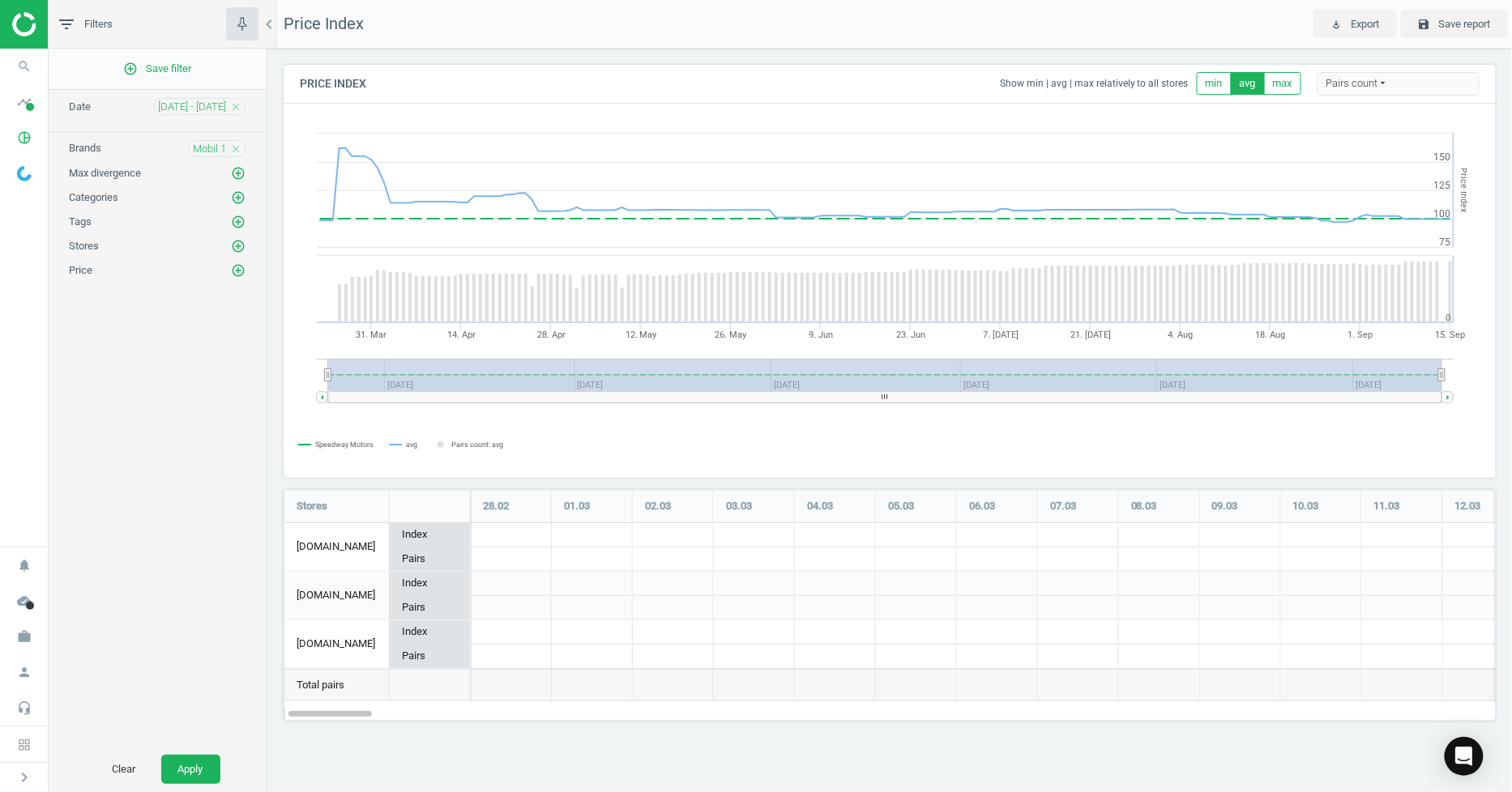
scroll to position [260, 1241]
